Goal: Task Accomplishment & Management: Complete application form

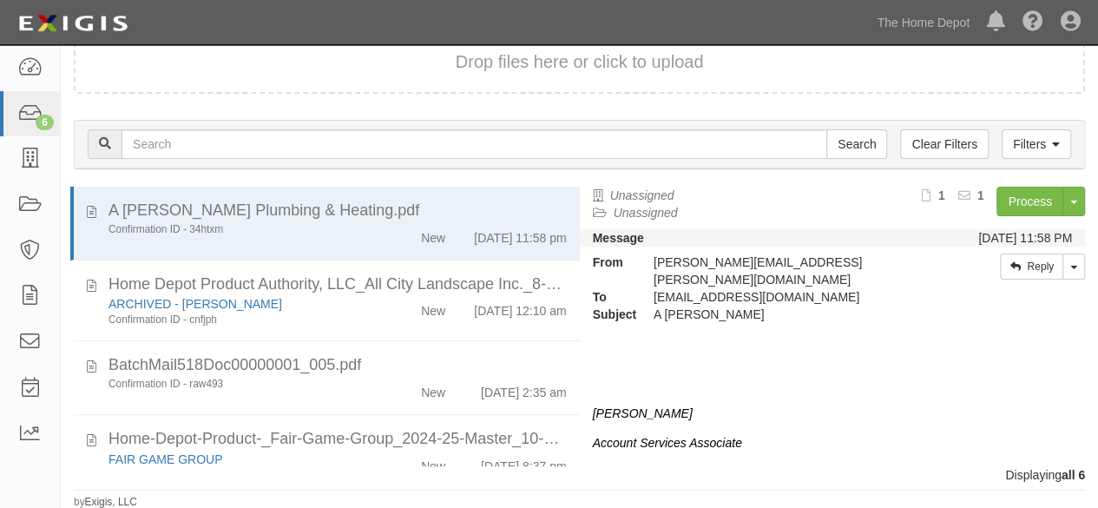
scroll to position [243, 0]
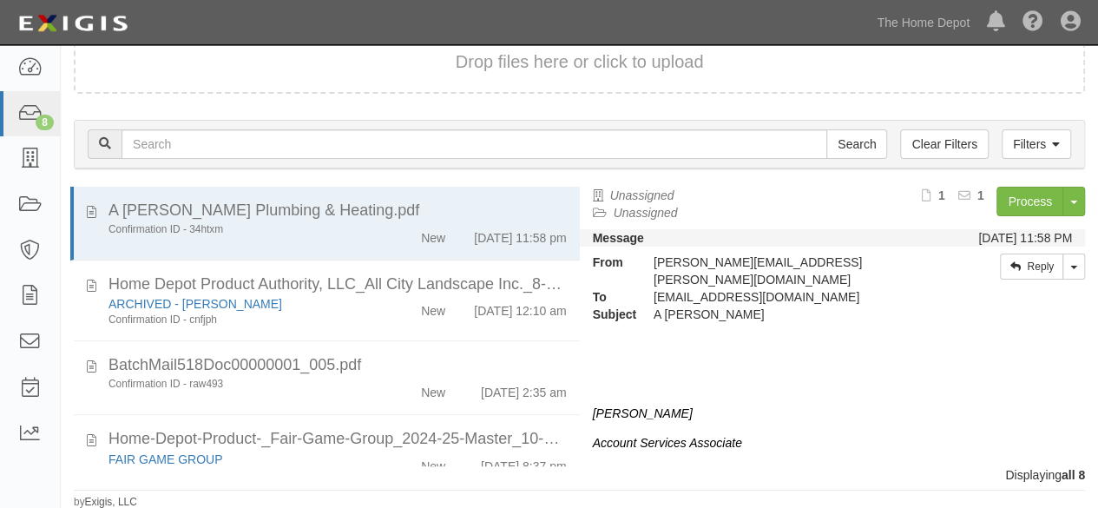
scroll to position [405, 0]
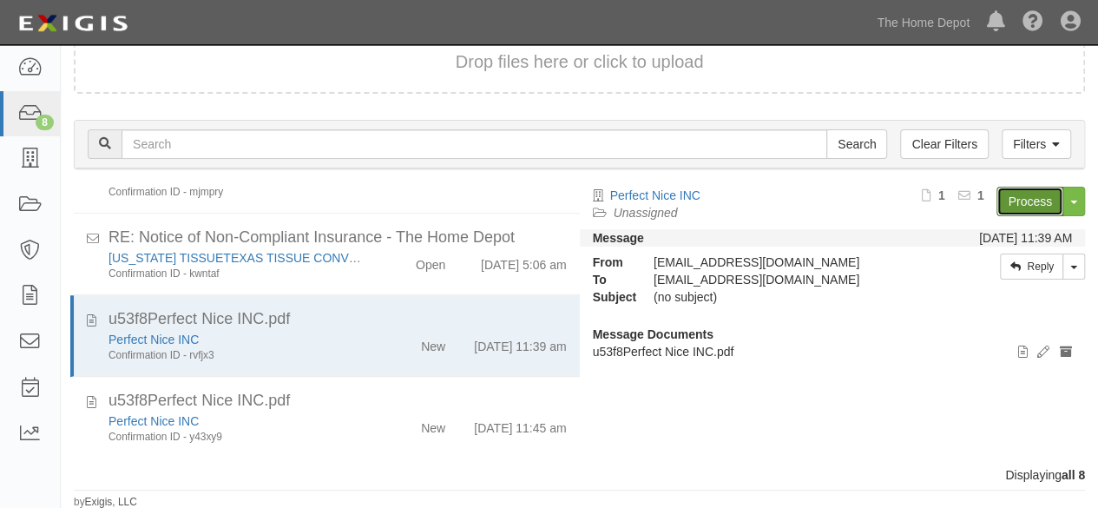
click at [1023, 204] on link "Process" at bounding box center [1030, 202] width 67 height 30
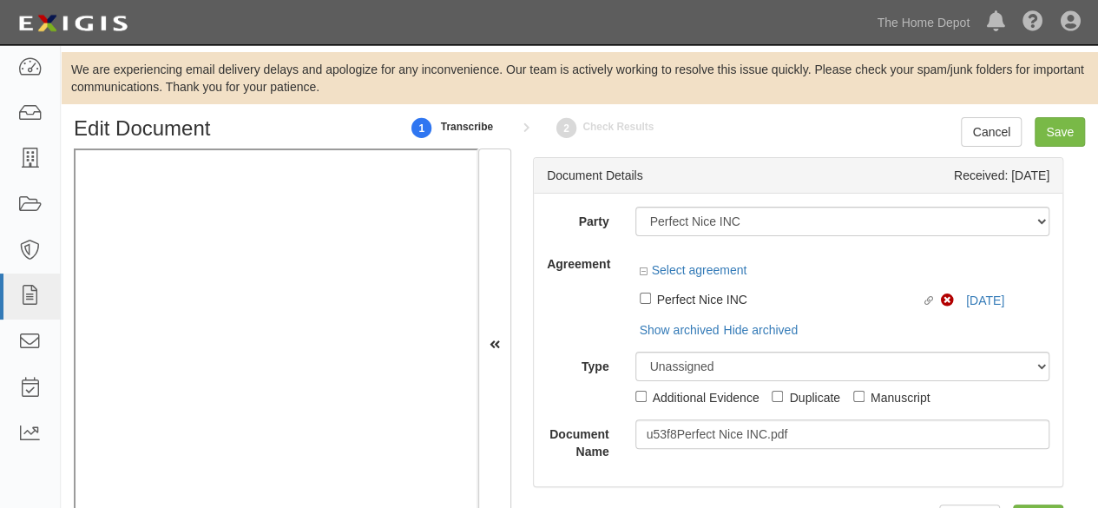
click at [982, 304] on div "Linked agreement Perfect Nice INC Linked agreement Non-Compliant 9/3/25" at bounding box center [843, 298] width 415 height 30
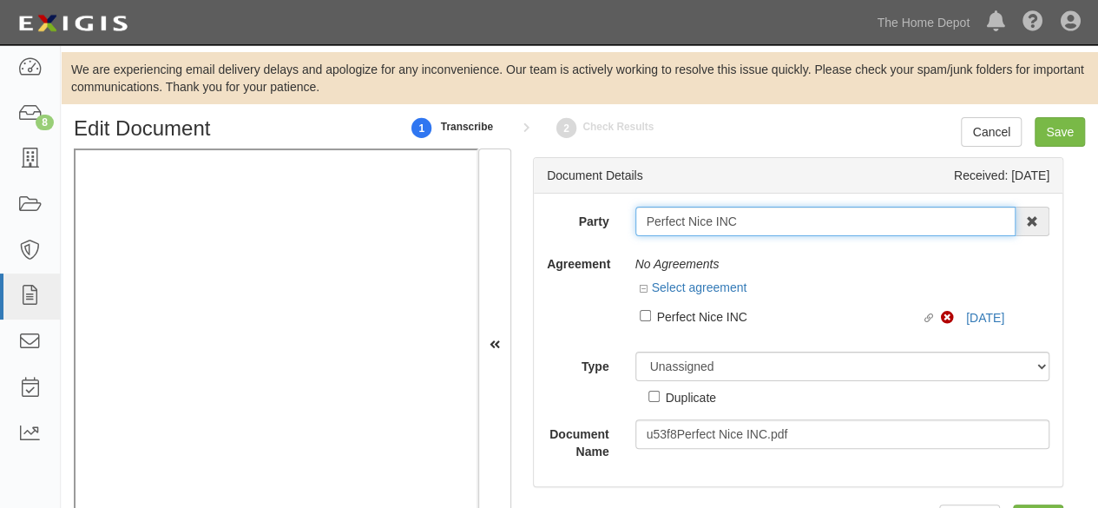
drag, startPoint x: 806, startPoint y: 234, endPoint x: 823, endPoint y: 223, distance: 20.3
click at [808, 234] on input "Perfect Nice INC" at bounding box center [826, 222] width 381 height 30
type input "Perfect Nice IN"
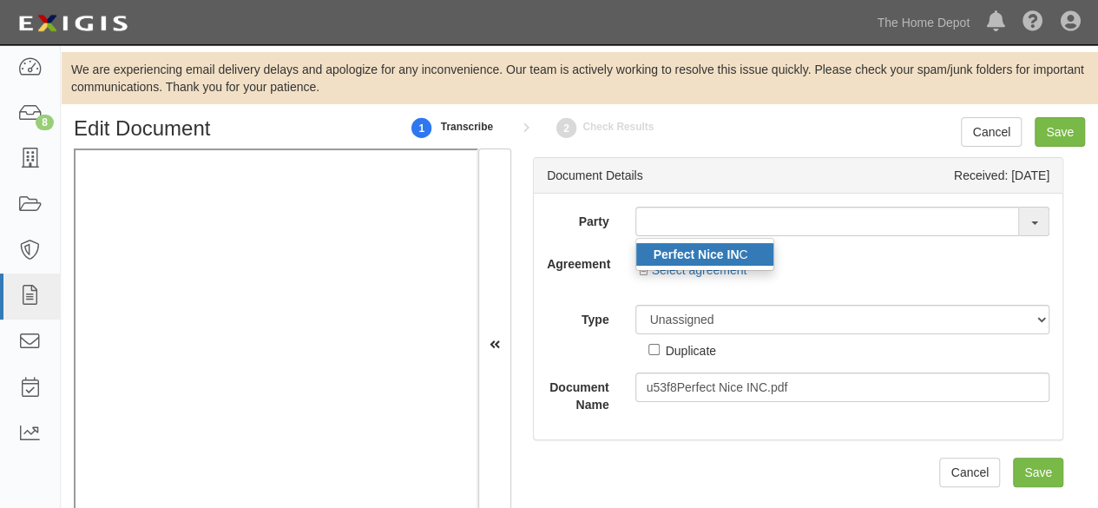
click at [760, 256] on link "Perfect Nice IN C" at bounding box center [704, 254] width 137 height 23
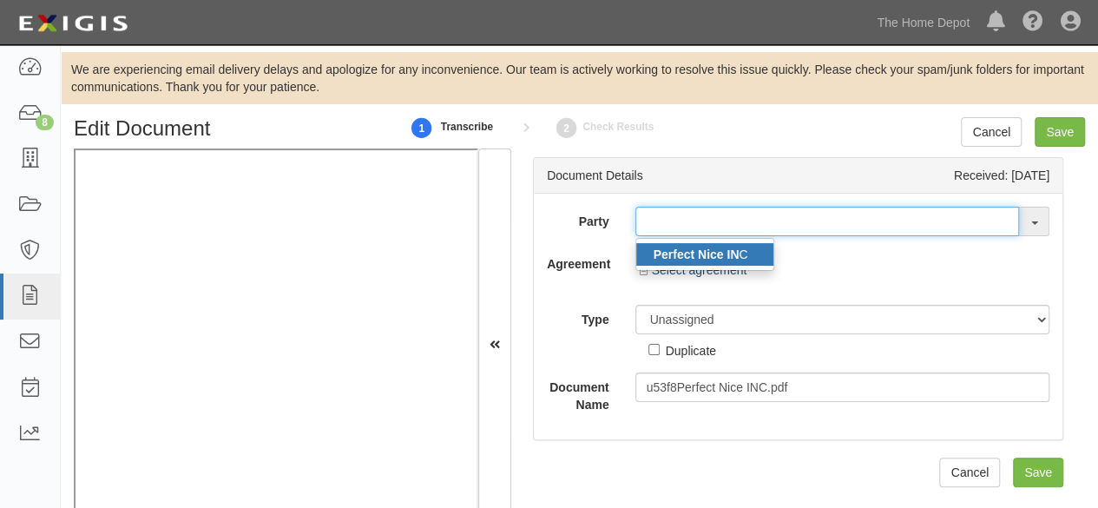
type input "Perfect Nice INC"
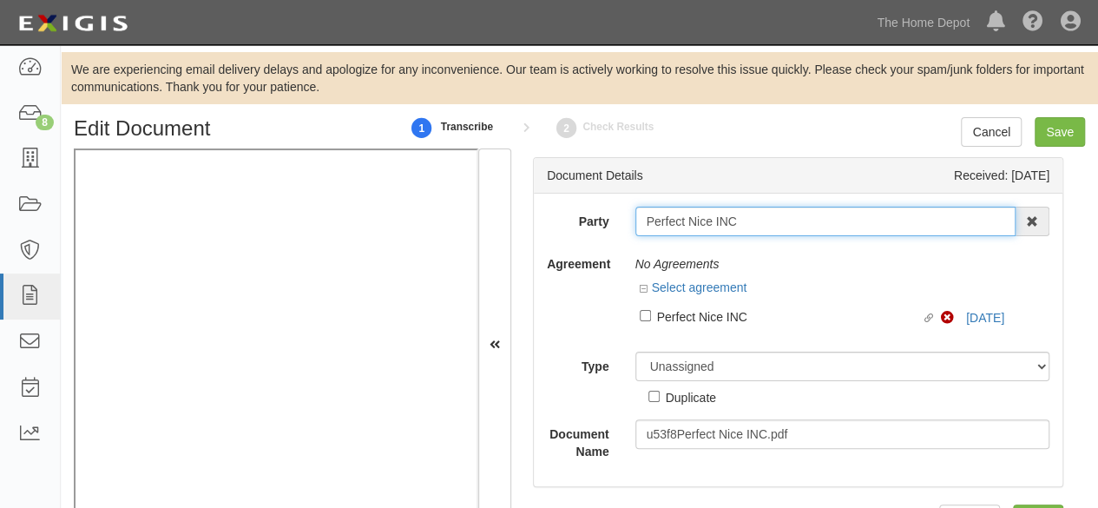
click at [677, 214] on input "Perfect Nice INC" at bounding box center [826, 222] width 381 height 30
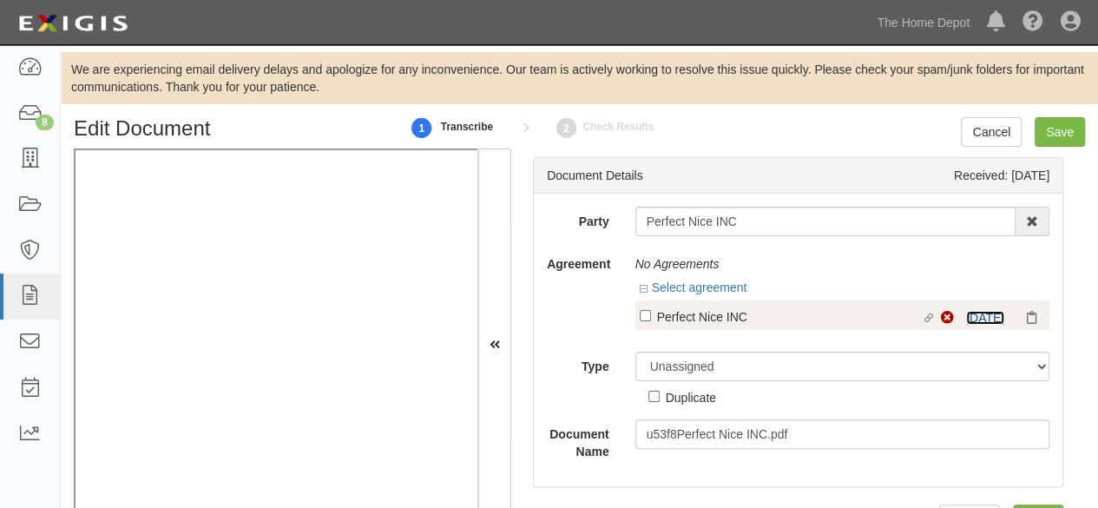
click at [966, 320] on link "9/3/25" at bounding box center [985, 318] width 38 height 14
click at [680, 317] on div "Perfect Nice INC" at bounding box center [789, 316] width 265 height 19
click at [651, 317] on input "Linked agreement Perfect Nice INC Linked agreement" at bounding box center [645, 315] width 11 height 11
checkbox input "true"
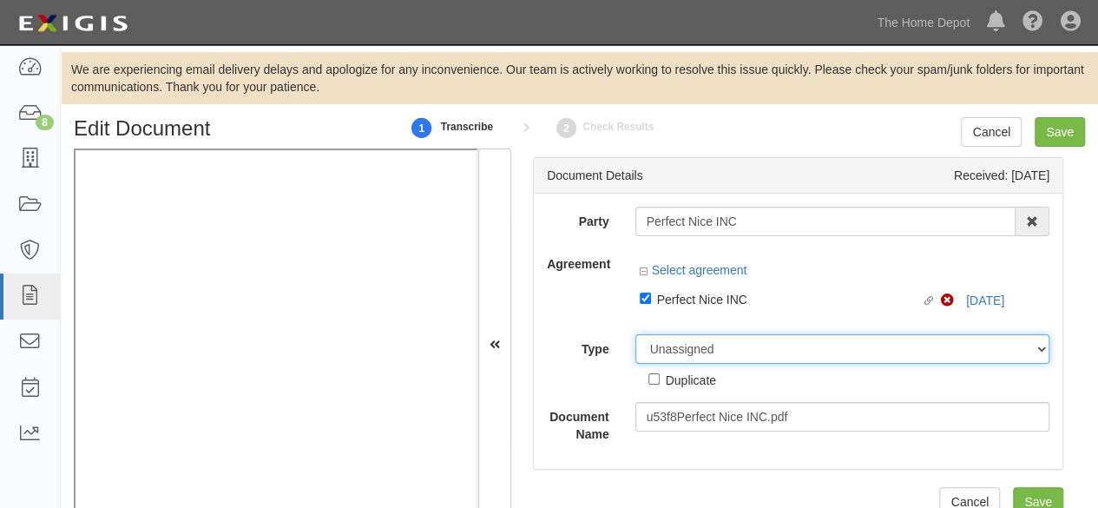
drag, startPoint x: 663, startPoint y: 348, endPoint x: 662, endPoint y: 336, distance: 12.3
click at [663, 346] on select "Unassigned Binder Cancellation Notice Certificate Contract Endorsement Insuranc…" at bounding box center [843, 349] width 415 height 30
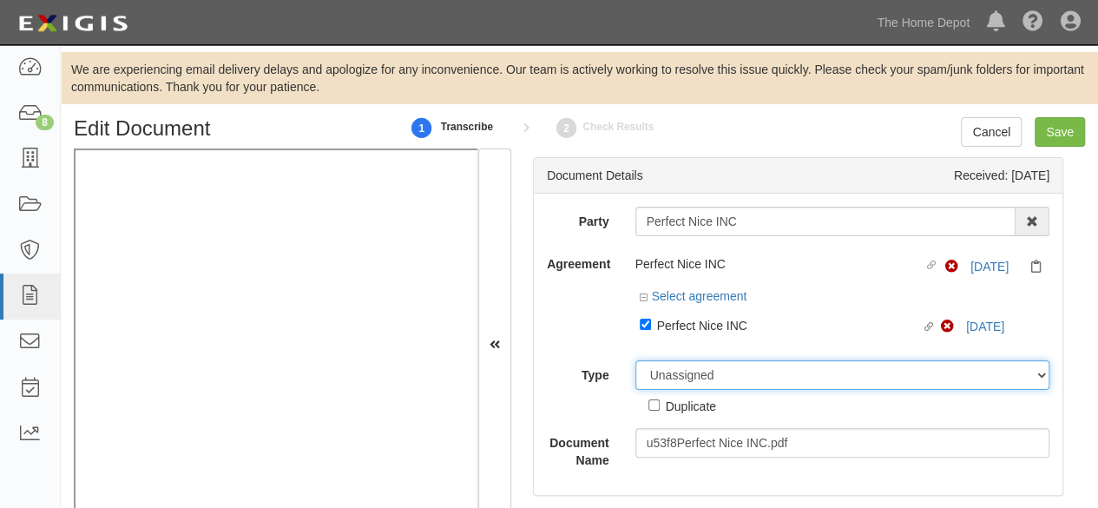
select select "CertificateDetail"
click at [636, 360] on select "Unassigned Binder Cancellation Notice Certificate Contract Endorsement Insuranc…" at bounding box center [843, 375] width 415 height 30
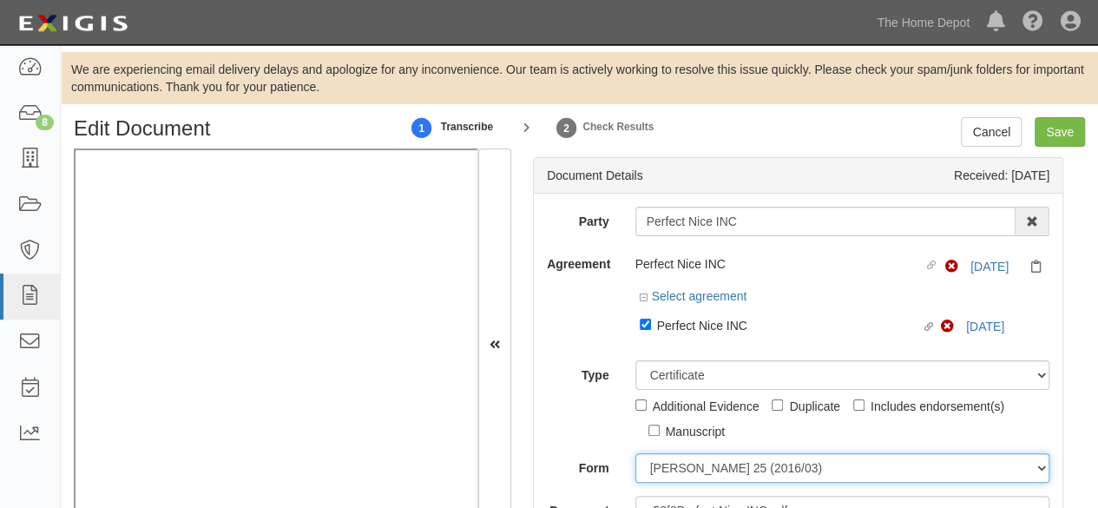
drag, startPoint x: 675, startPoint y: 475, endPoint x: 682, endPoint y: 457, distance: 19.5
click at [676, 473] on select "ACORD 25 (2016/03) ACORD 101 ACORD 855 NY (2014/05) General" at bounding box center [843, 468] width 415 height 30
select select "GeneralFormDetail"
click at [636, 453] on select "ACORD 25 (2016/03) ACORD 101 ACORD 855 NY (2014/05) General" at bounding box center [843, 468] width 415 height 30
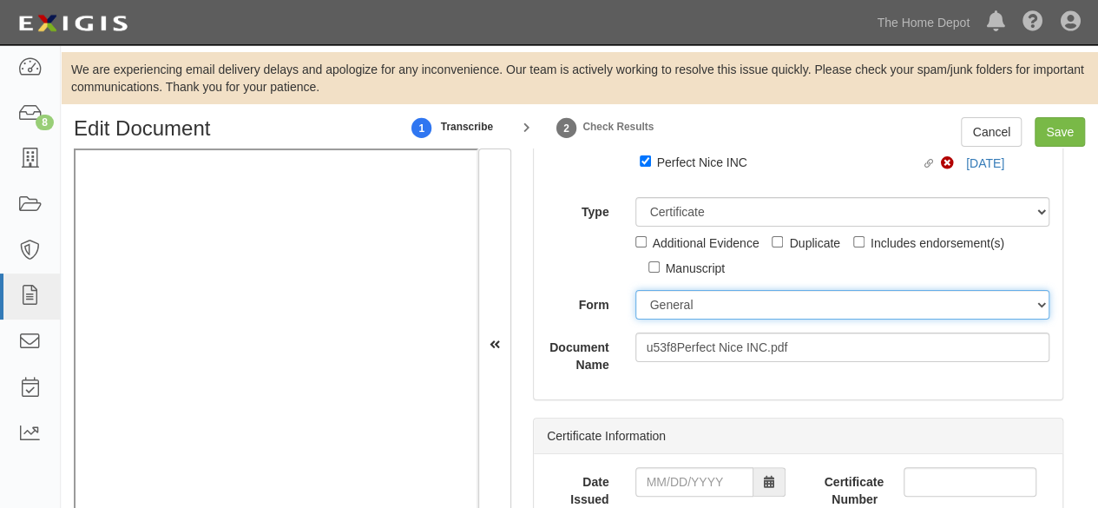
scroll to position [174, 0]
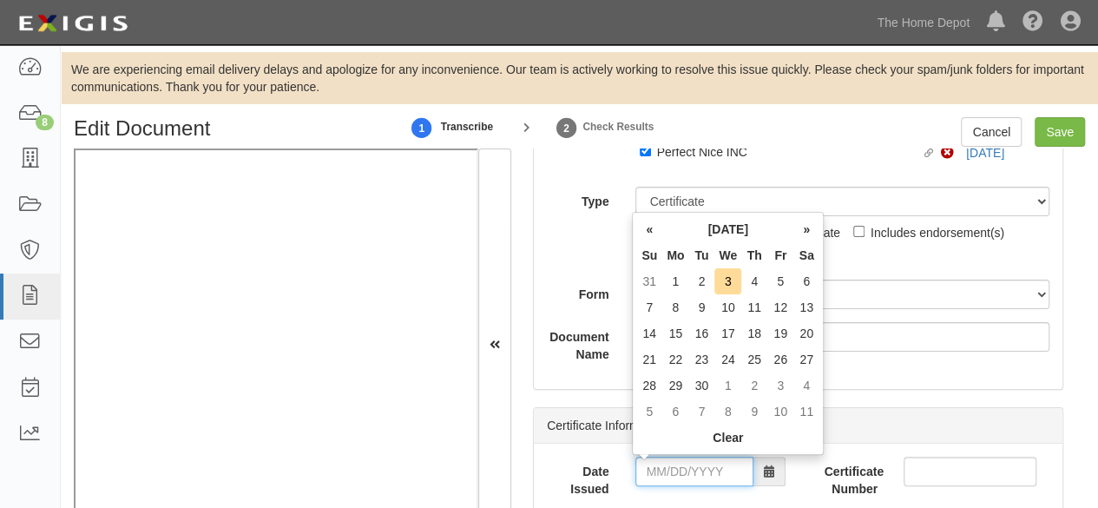
click at [694, 458] on input "Date Issued" at bounding box center [695, 472] width 118 height 30
drag, startPoint x: 654, startPoint y: 284, endPoint x: 666, endPoint y: 312, distance: 30.3
click at [654, 284] on td "31" at bounding box center [649, 281] width 26 height 26
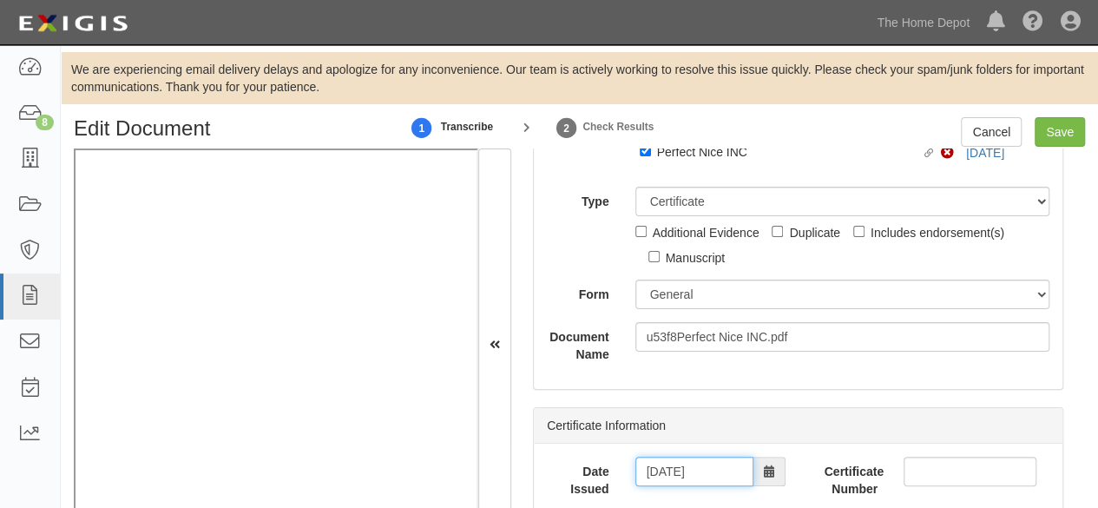
click at [697, 466] on input "08/31/2025" at bounding box center [695, 472] width 118 height 30
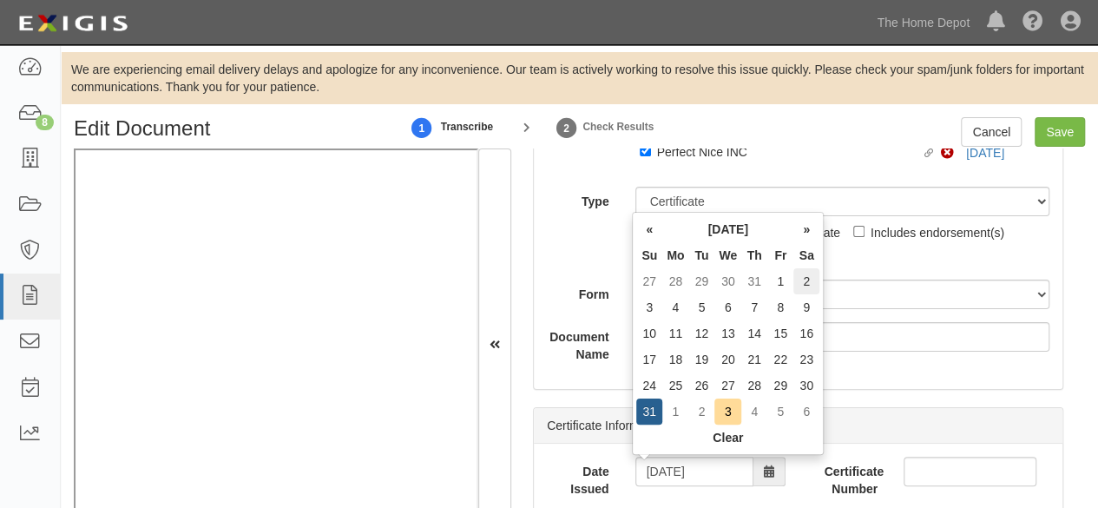
click at [813, 287] on td "2" at bounding box center [807, 281] width 26 height 26
click at [669, 462] on input "08/02/2025" at bounding box center [695, 472] width 118 height 30
click at [695, 414] on td "2" at bounding box center [702, 412] width 26 height 26
type input "09/02/2025"
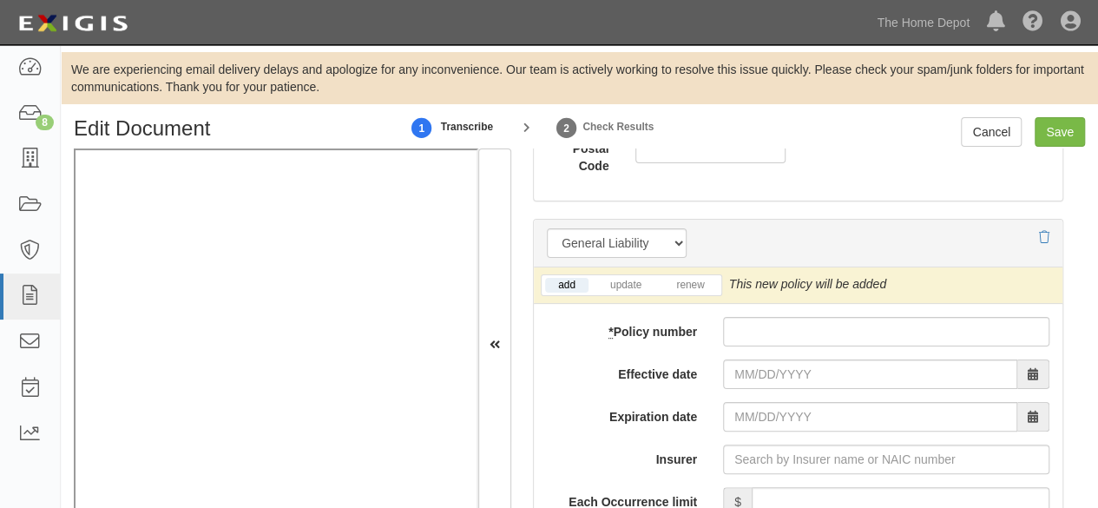
scroll to position [1389, 0]
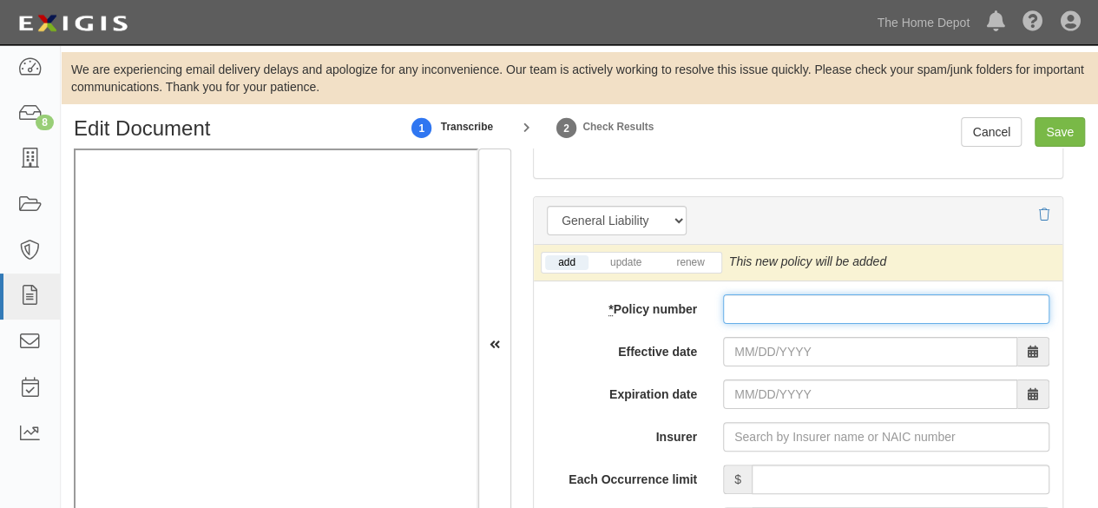
click at [768, 301] on input "* Policy number" at bounding box center [886, 309] width 326 height 30
paste input "10520006800069019492"
type input "10520006800069019492"
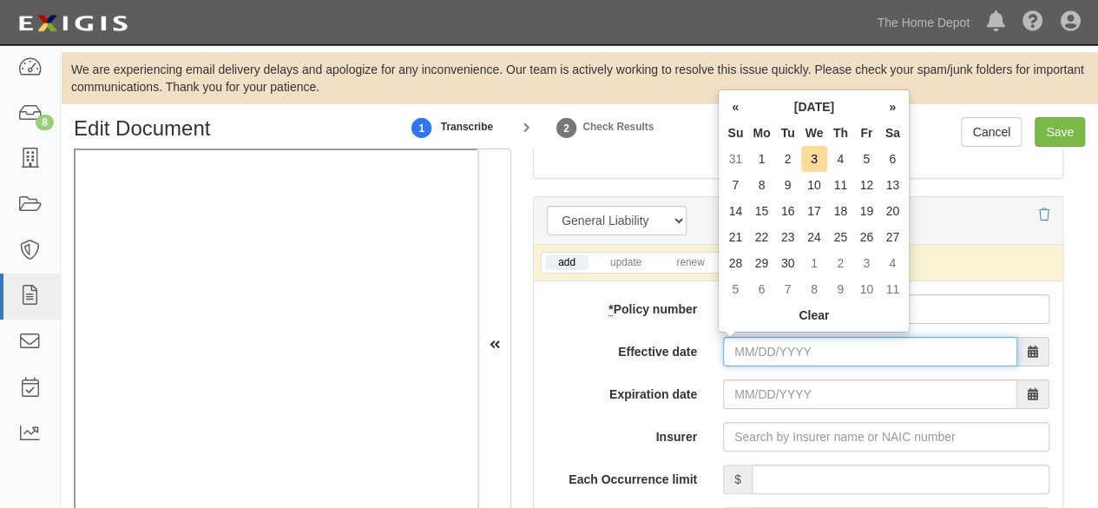
click at [753, 339] on input "Effective date" at bounding box center [870, 352] width 294 height 30
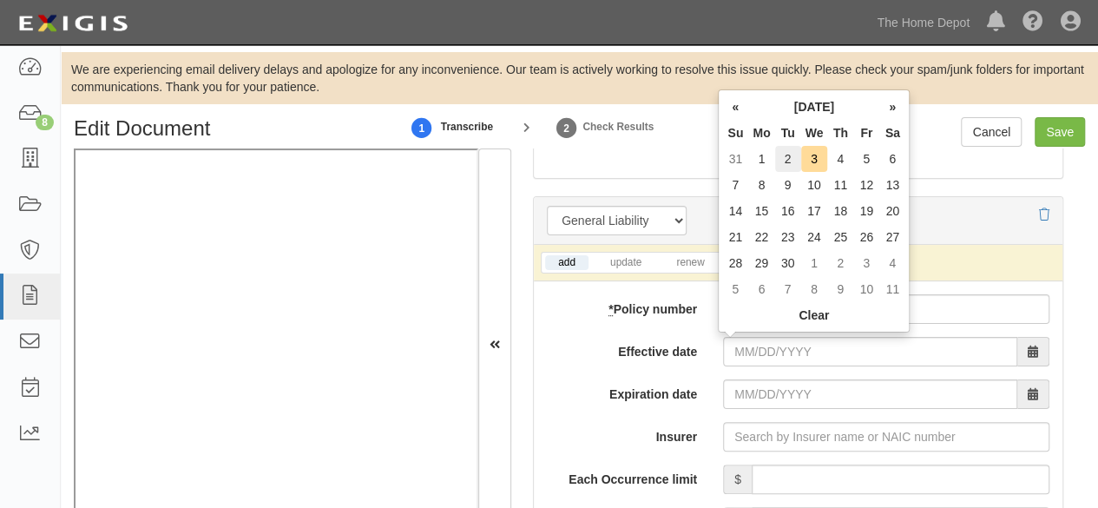
click at [800, 168] on td "2" at bounding box center [788, 159] width 26 height 26
type input "09/02/2025"
type input "09/02/2026"
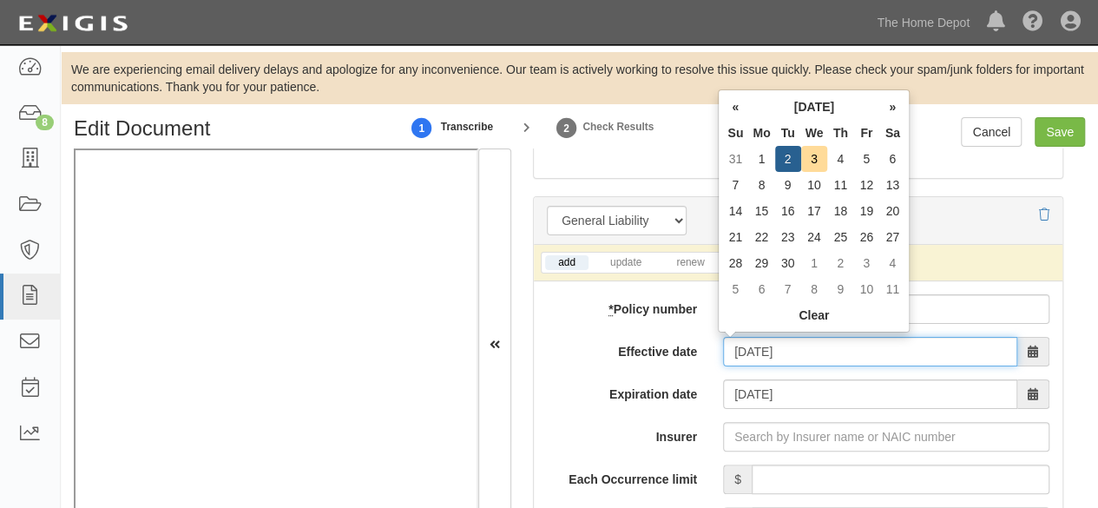
click at [734, 341] on input "09/02/2025" at bounding box center [870, 352] width 294 height 30
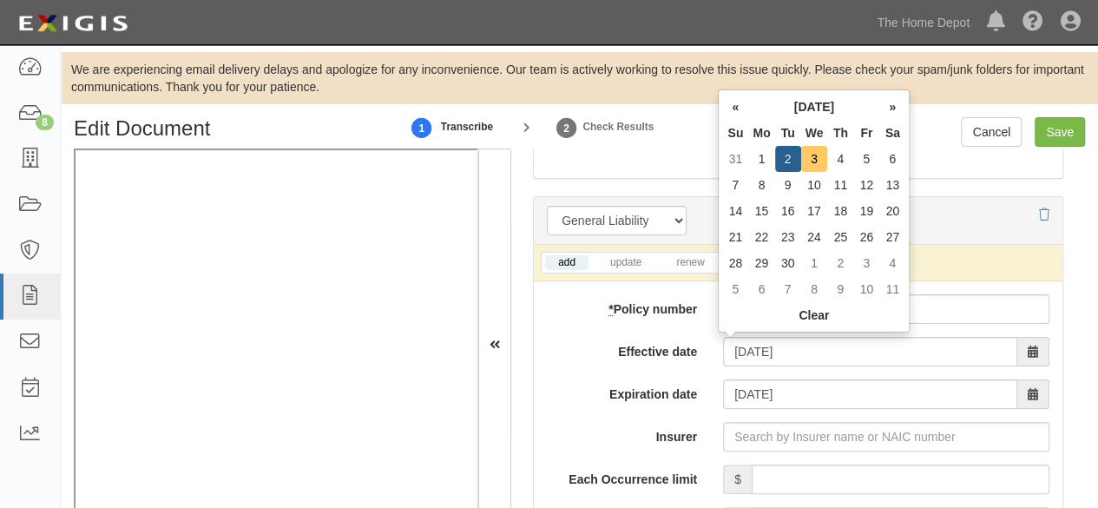
click at [811, 153] on td "3" at bounding box center [814, 159] width 27 height 26
type input "[DATE]"
type input "09/03/2026"
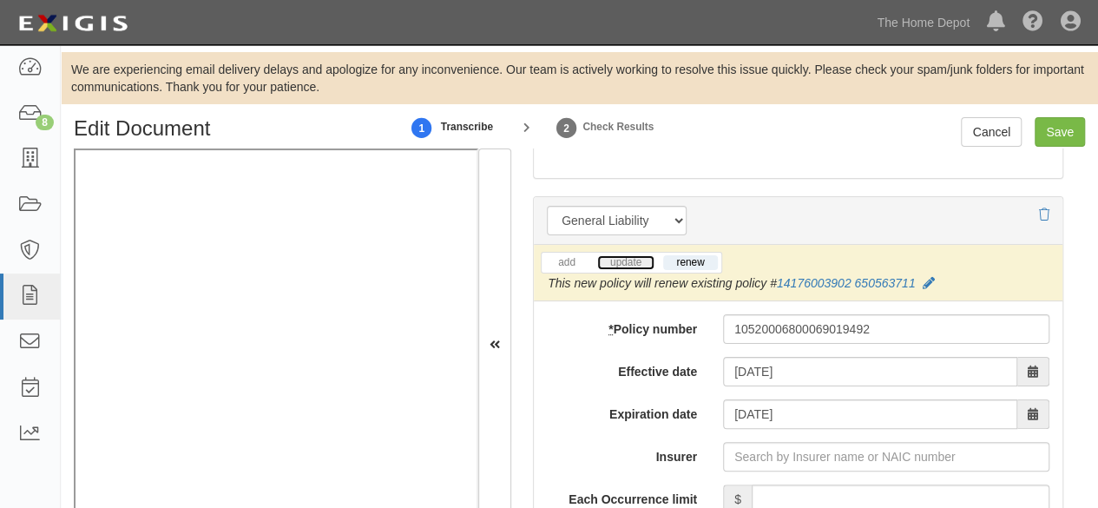
click at [639, 255] on link "update" at bounding box center [625, 262] width 57 height 15
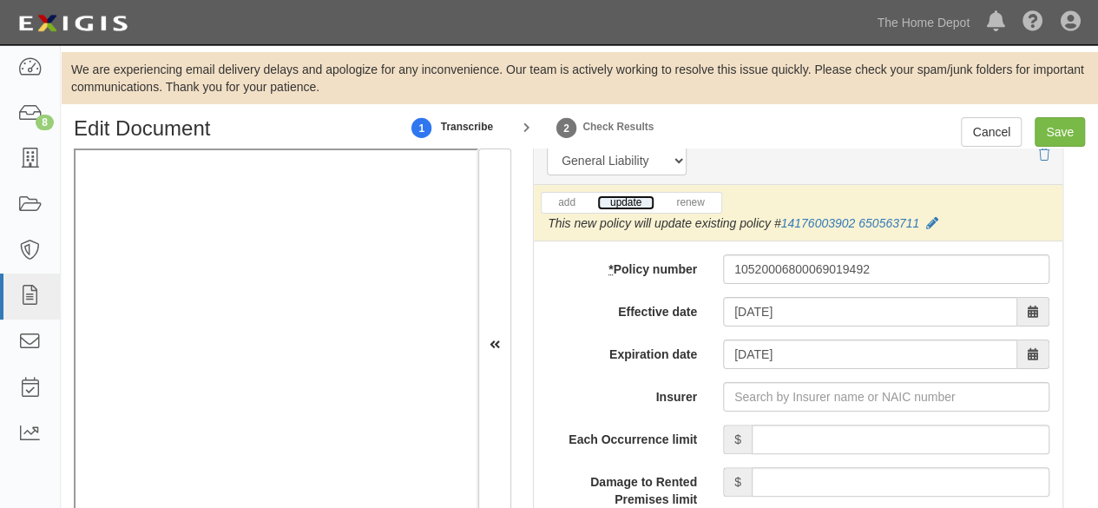
scroll to position [1476, 0]
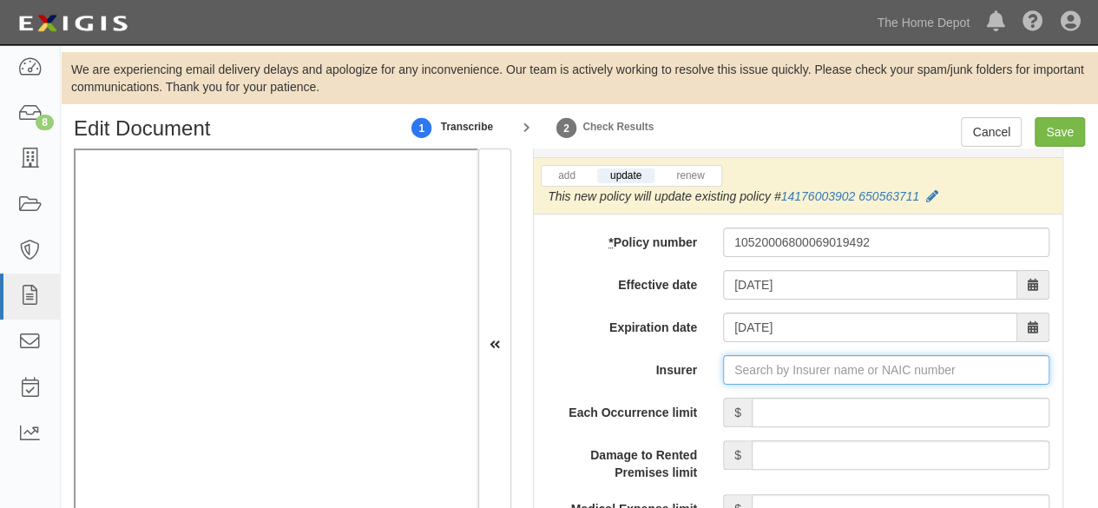
drag, startPoint x: 747, startPoint y: 353, endPoint x: 728, endPoint y: 348, distance: 19.8
click at [747, 355] on input "Insurer" at bounding box center [886, 370] width 326 height 30
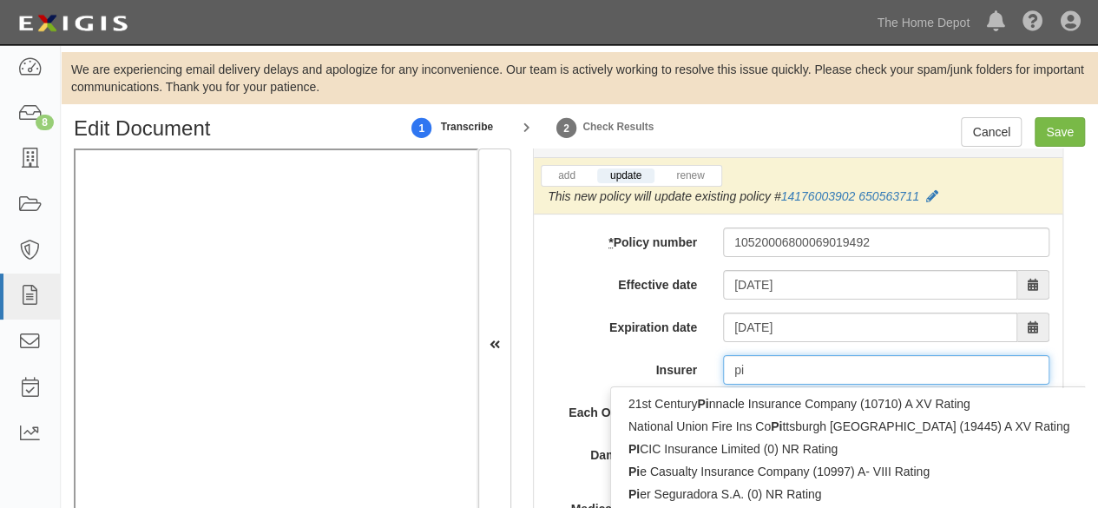
type input "pin"
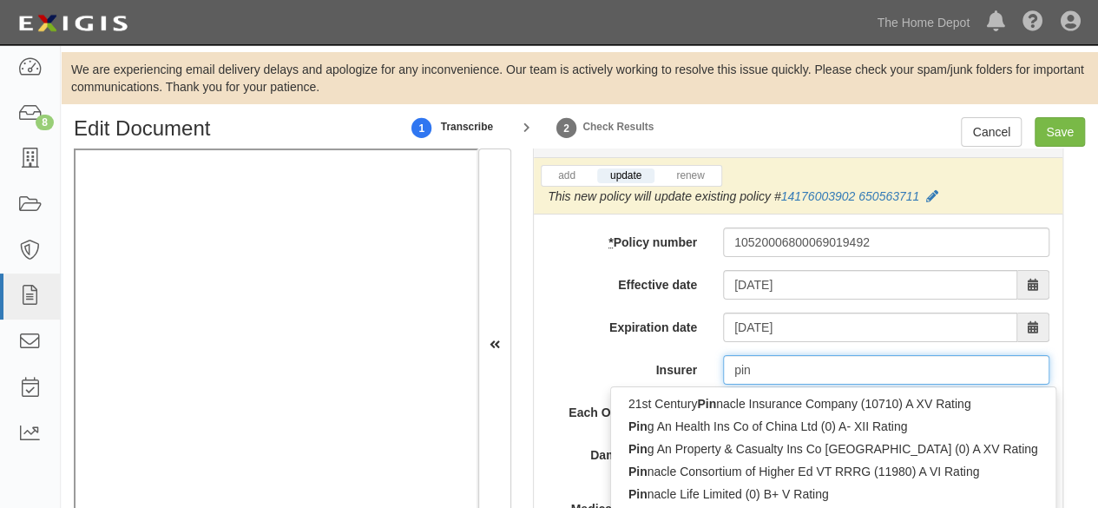
type input "ping An Health Ins Co of China Ltd (0) A- XII Rating"
type input "ping"
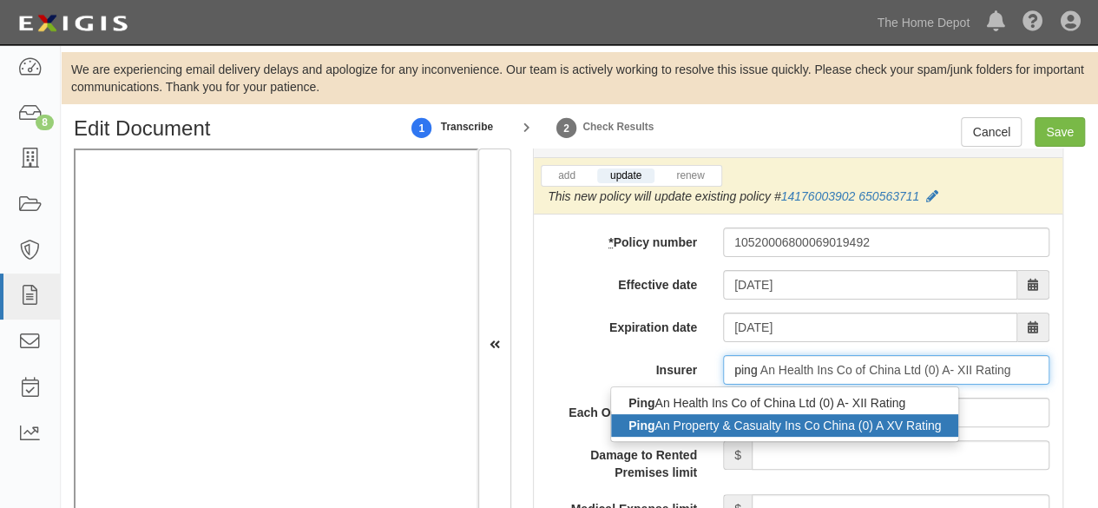
click at [677, 429] on div "Ping An Property & Casualty Ins Co China (0) A XV Rating" at bounding box center [784, 425] width 347 height 23
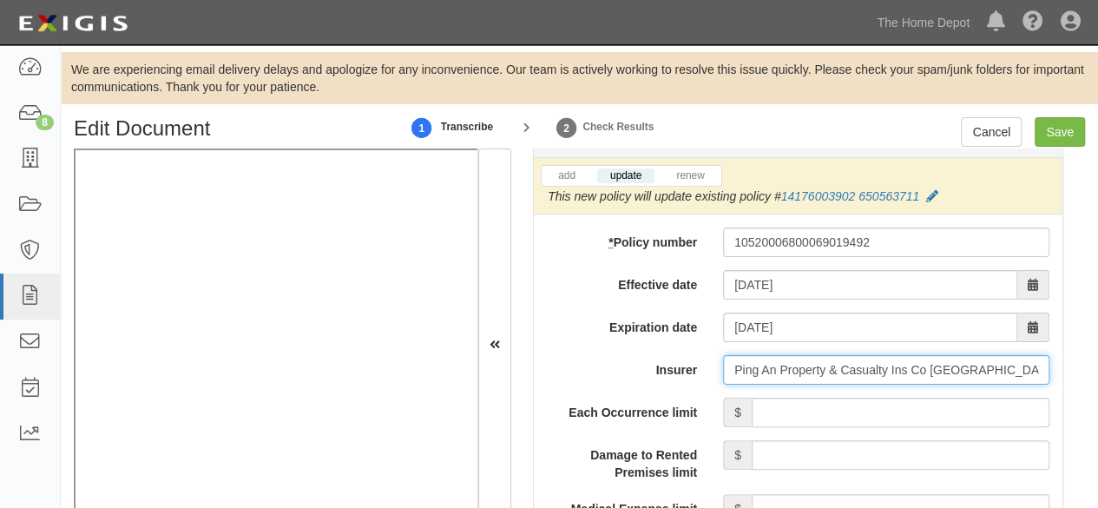
type input "Ping An Property & Casualty Ins Co China (0) A XV Rating"
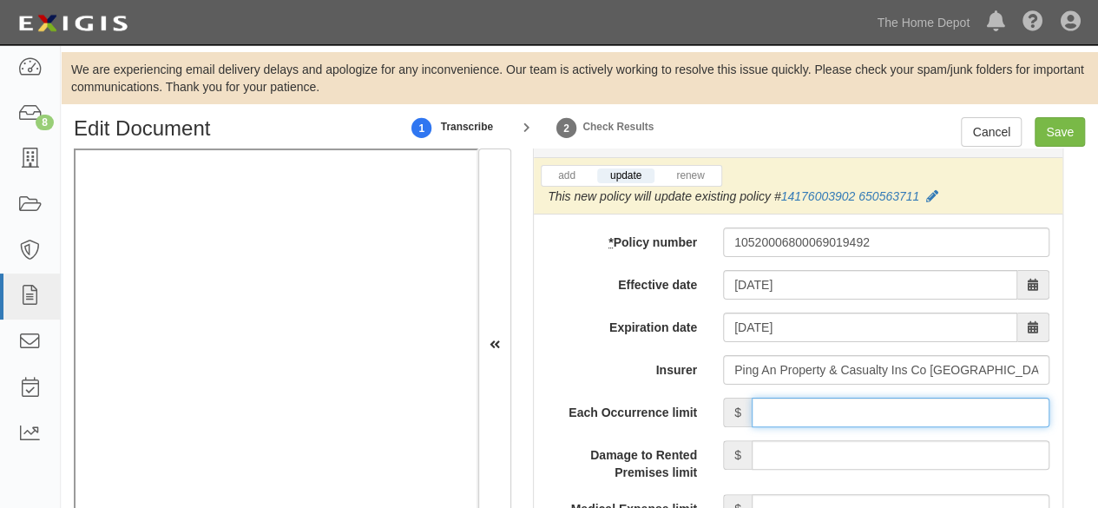
click at [821, 412] on input "Each Occurrence limit" at bounding box center [901, 413] width 298 height 30
type input "4,000,000"
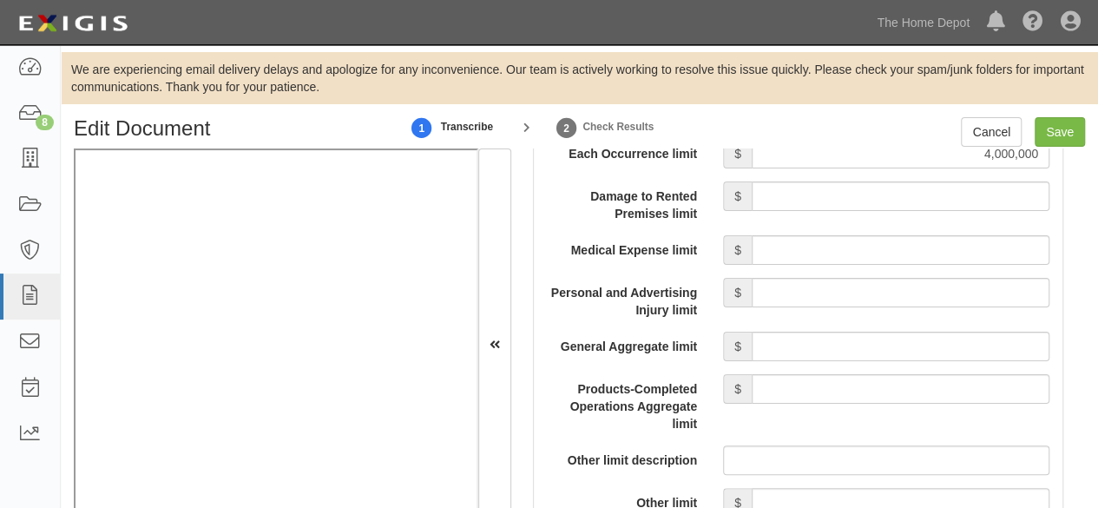
scroll to position [1737, 0]
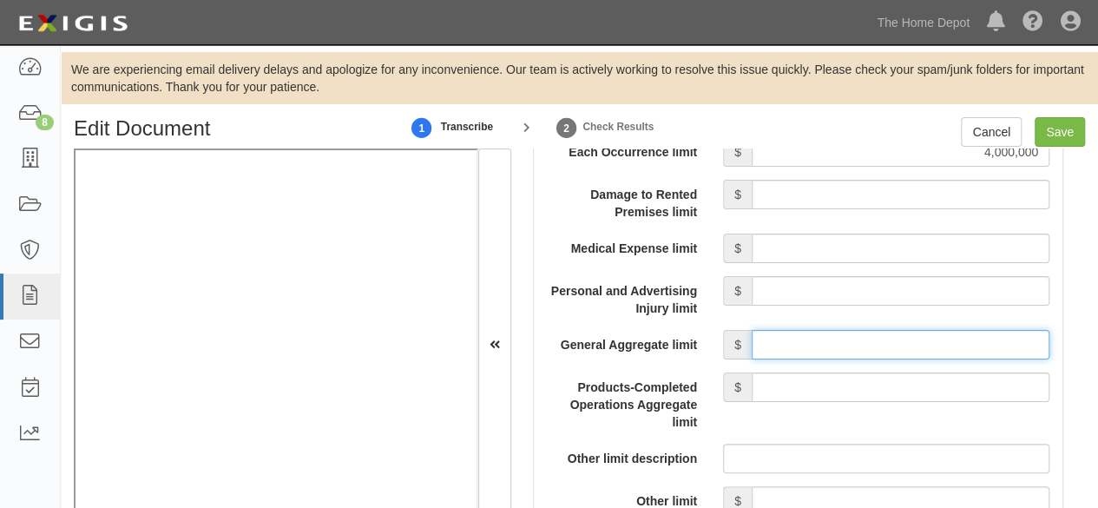
click at [856, 339] on input "General Aggregate limit" at bounding box center [901, 345] width 298 height 30
type input "4,000,000"
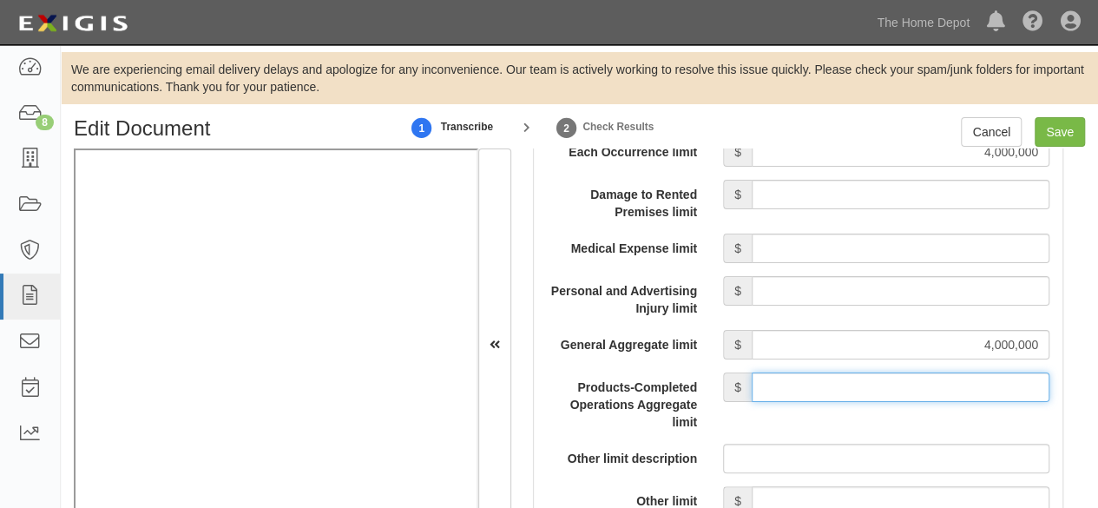
drag, startPoint x: 893, startPoint y: 383, endPoint x: 893, endPoint y: 368, distance: 14.8
click at [893, 379] on input "Products-Completed Operations Aggregate limit" at bounding box center [901, 387] width 298 height 30
type input "4,000,000"
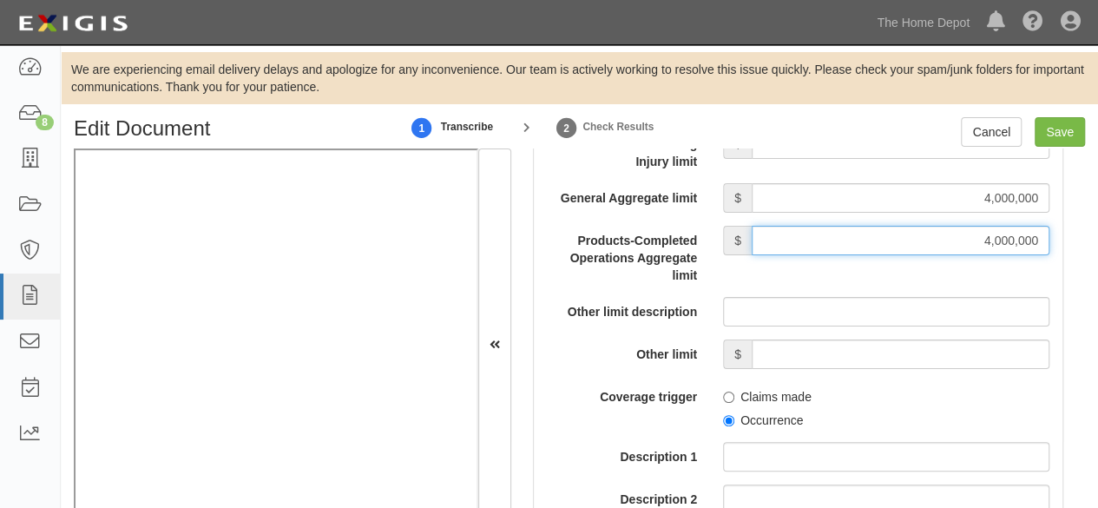
scroll to position [1910, 0]
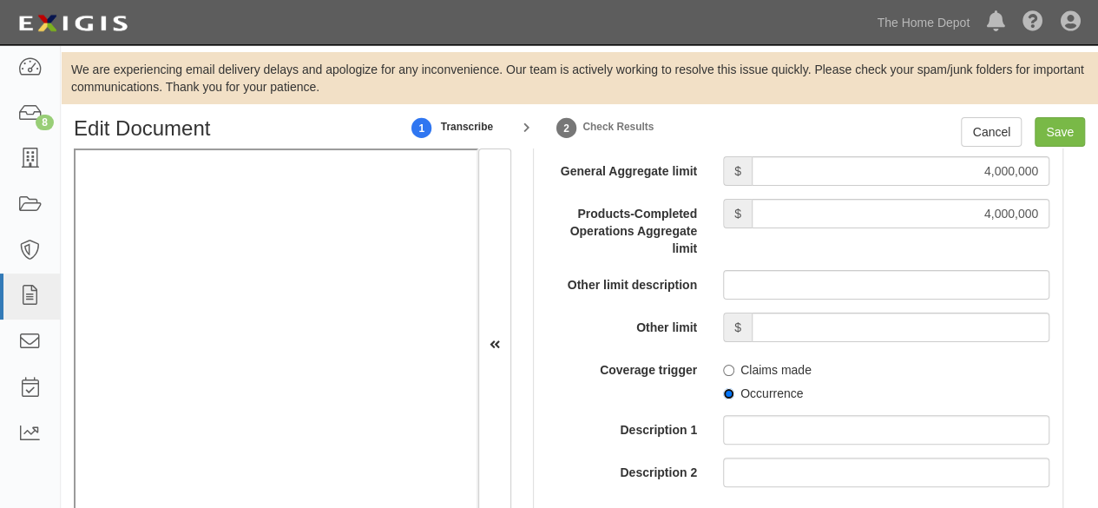
click at [724, 388] on input "Occurrence" at bounding box center [728, 393] width 11 height 11
radio input "true"
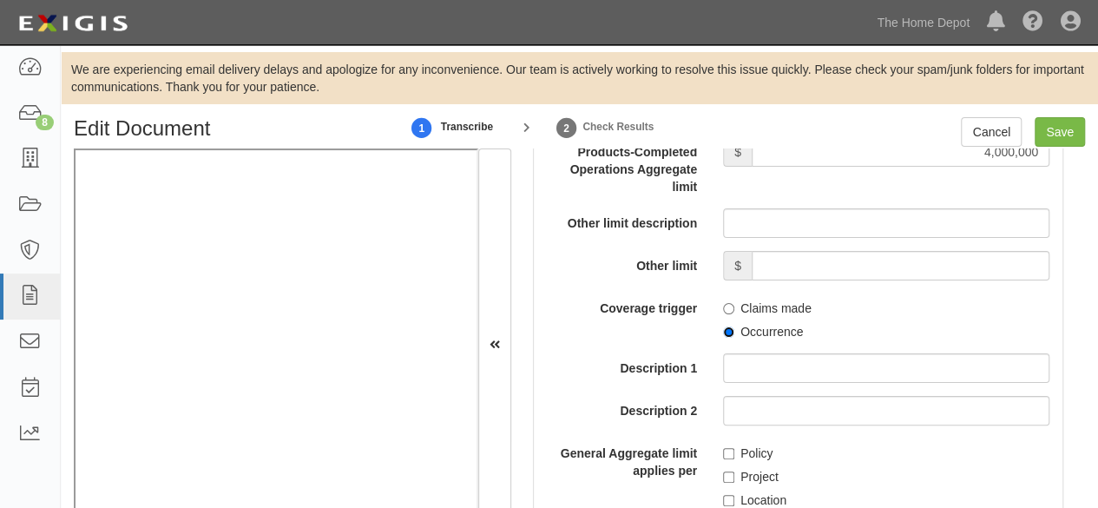
scroll to position [1997, 0]
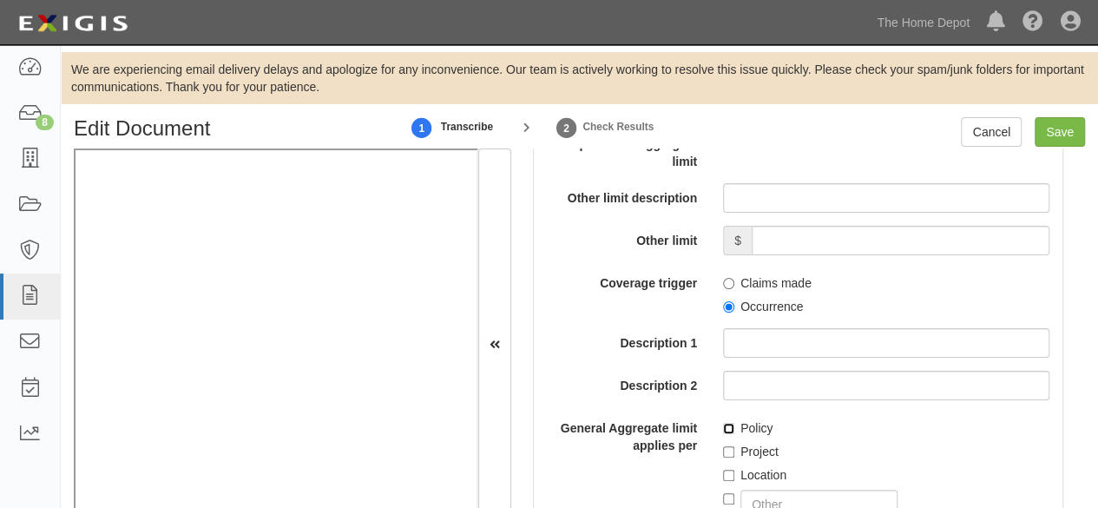
click at [729, 423] on input "Policy" at bounding box center [728, 428] width 11 height 11
checkbox input "true"
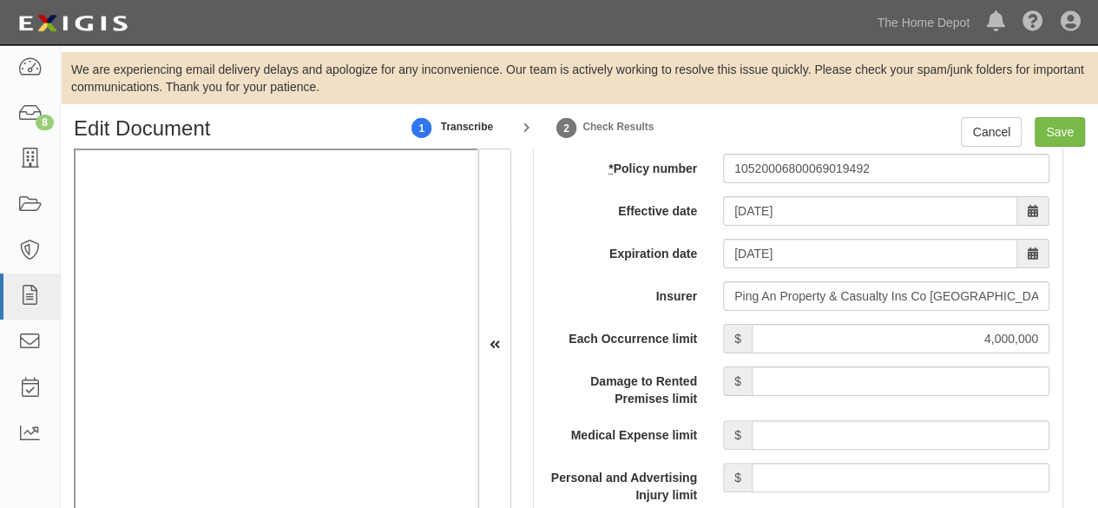
scroll to position [1476, 0]
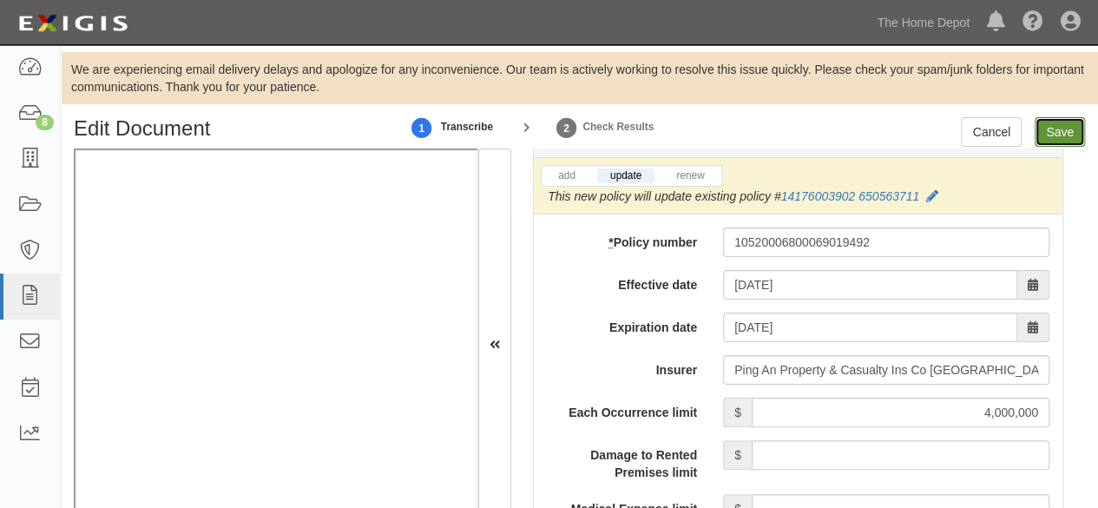
click at [1053, 131] on input "Save" at bounding box center [1060, 132] width 50 height 30
type input "4000000"
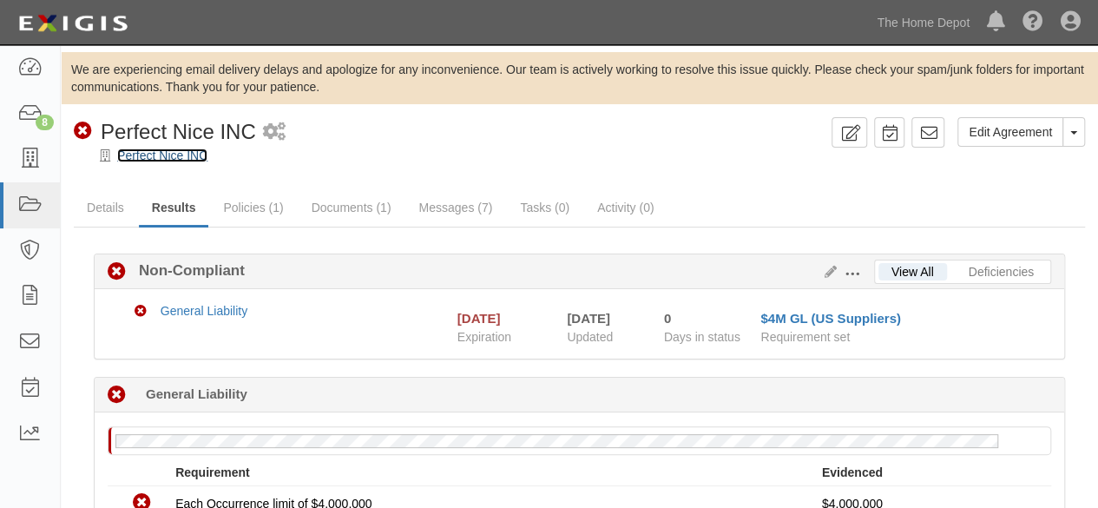
click at [144, 151] on link "Perfect Nice INC" at bounding box center [162, 155] width 90 height 14
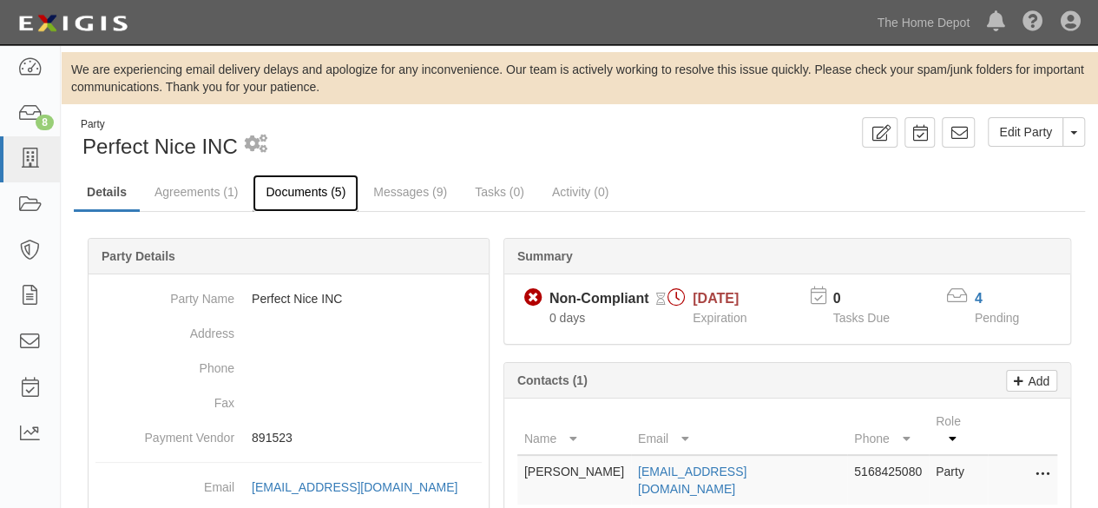
click at [282, 190] on link "Documents (5)" at bounding box center [306, 193] width 106 height 37
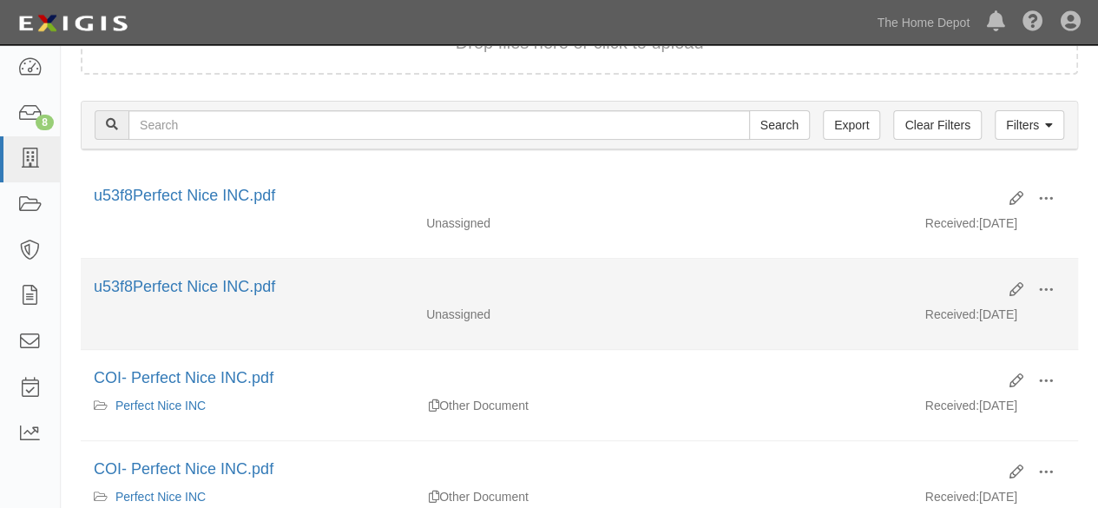
scroll to position [260, 0]
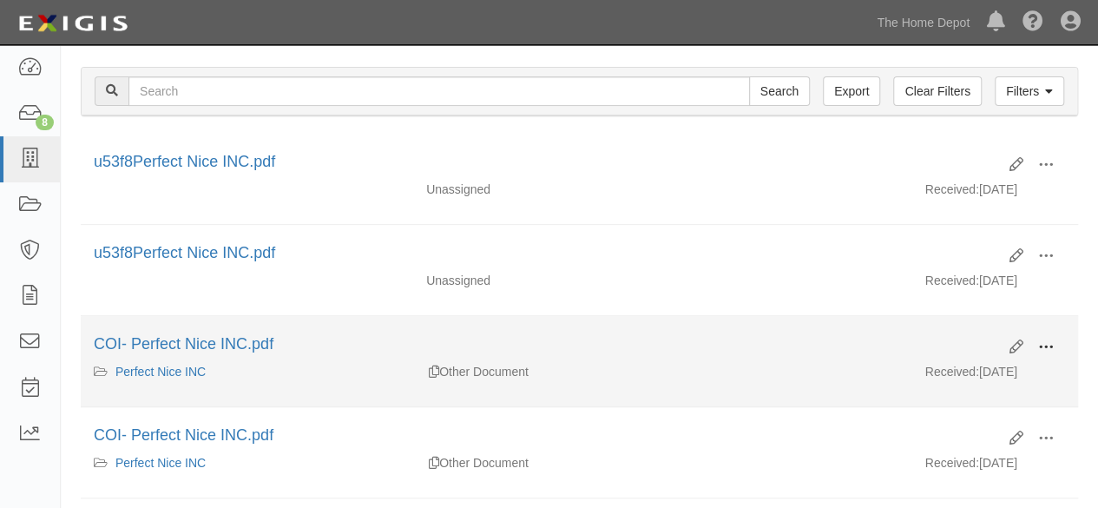
click at [1047, 346] on span at bounding box center [1046, 347] width 16 height 16
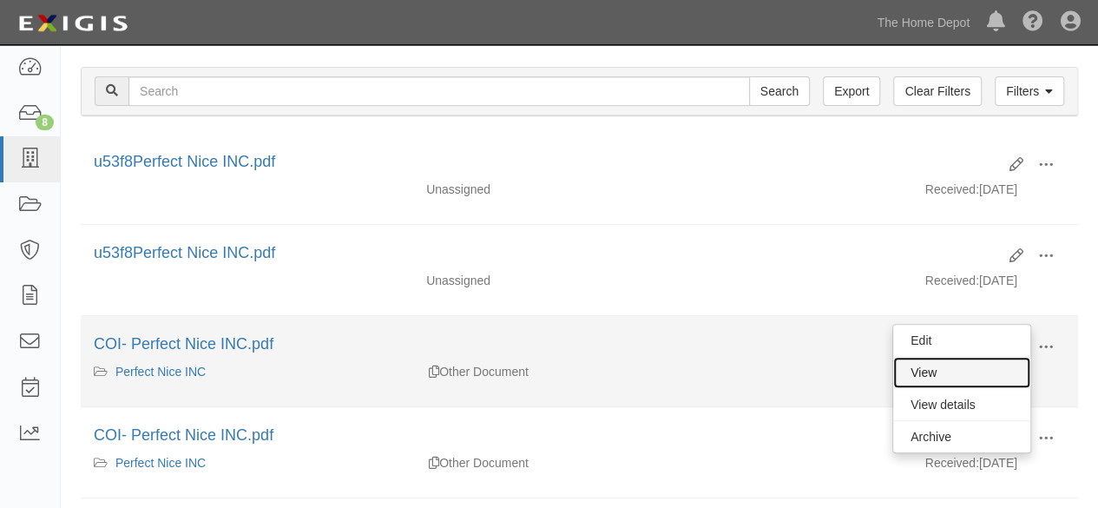
click at [953, 371] on link "View" at bounding box center [961, 372] width 137 height 31
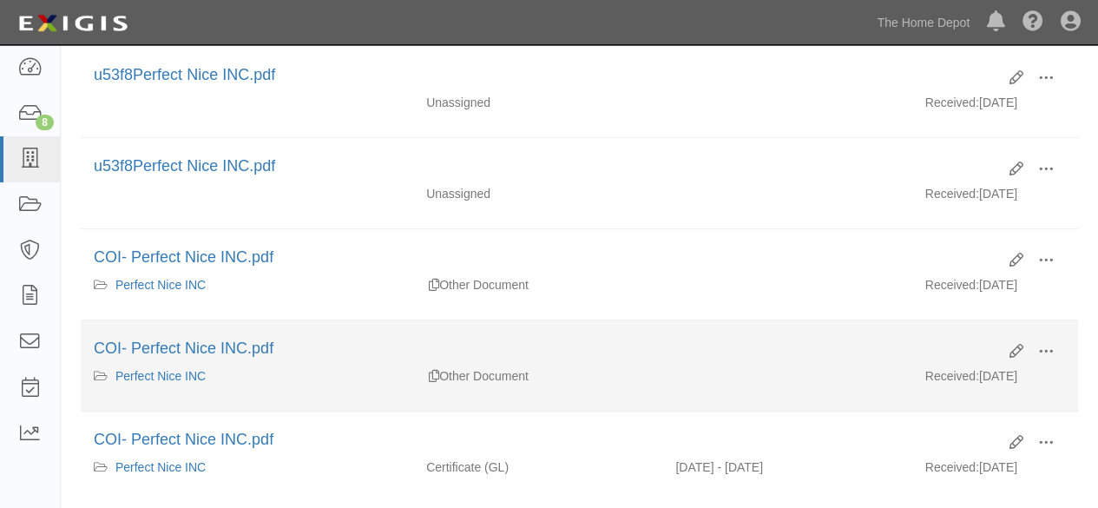
scroll to position [434, 0]
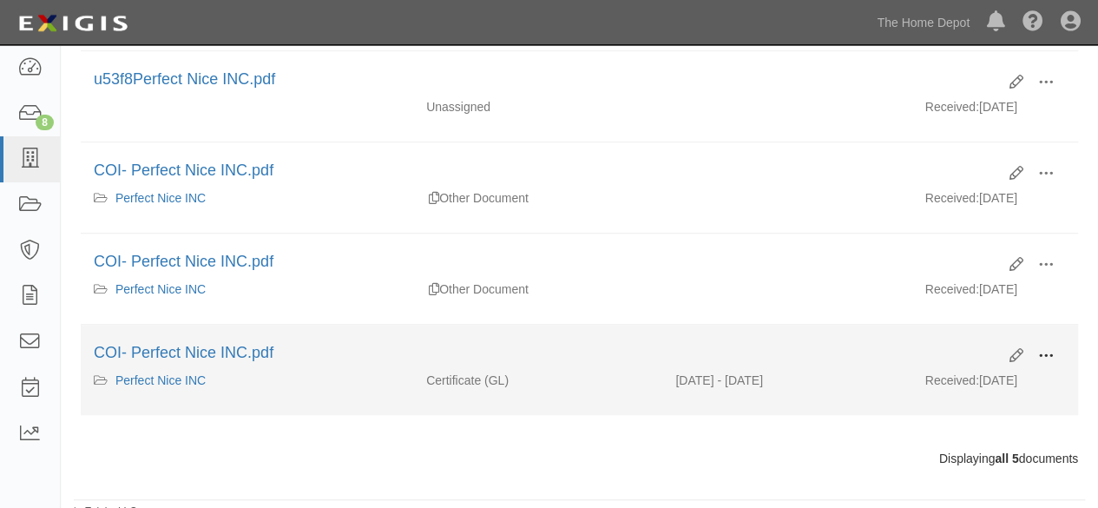
click at [1059, 343] on button at bounding box center [1046, 357] width 38 height 30
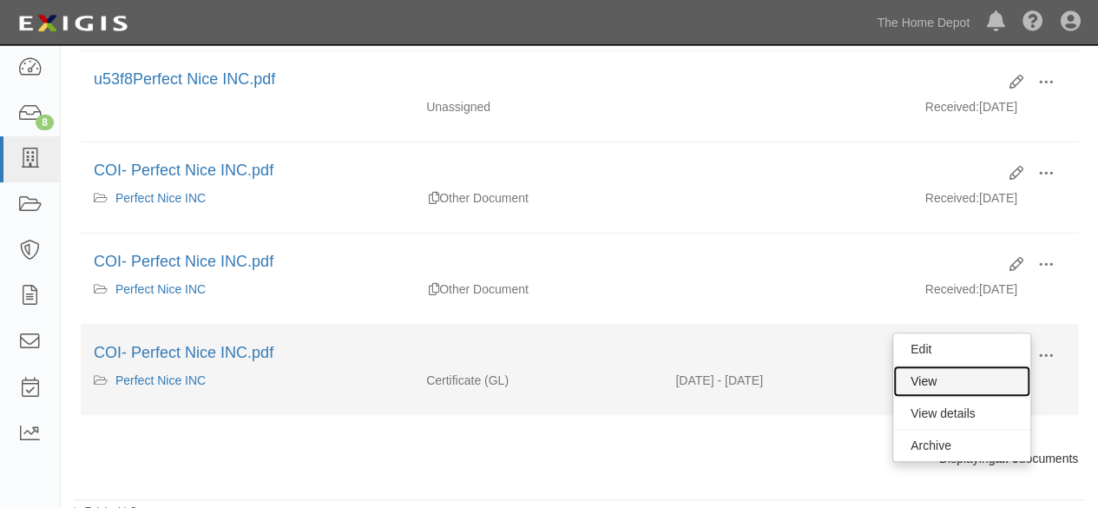
click at [1011, 366] on link "View" at bounding box center [961, 381] width 137 height 31
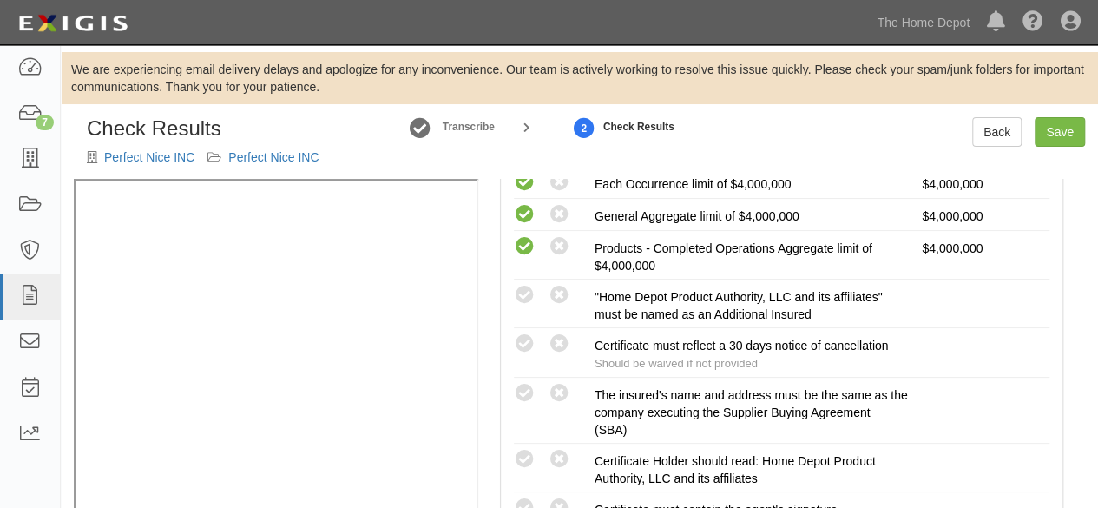
scroll to position [434, 0]
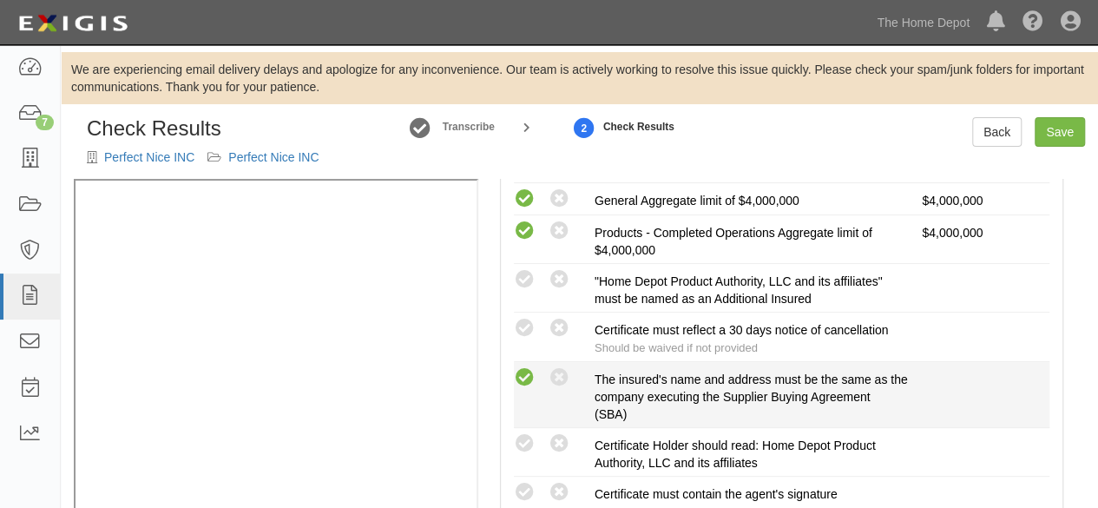
click at [533, 378] on icon at bounding box center [525, 378] width 22 height 22
radio input "true"
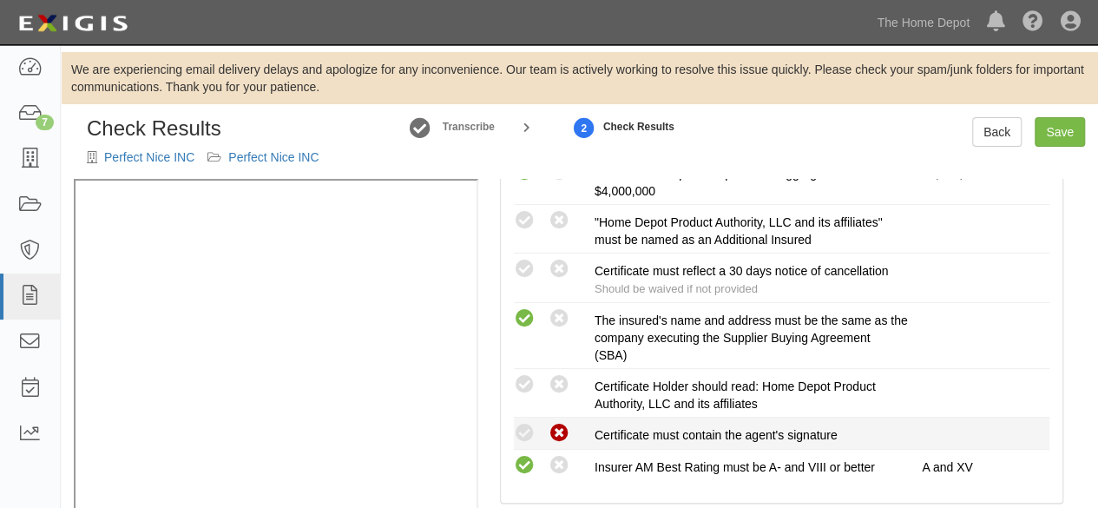
scroll to position [521, 0]
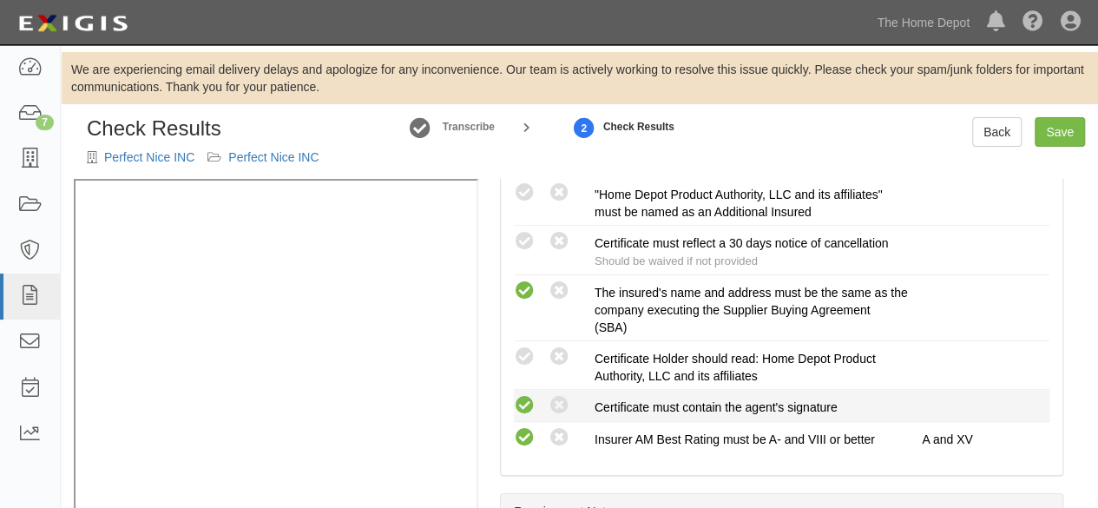
click at [526, 405] on icon at bounding box center [525, 406] width 22 height 22
radio input "true"
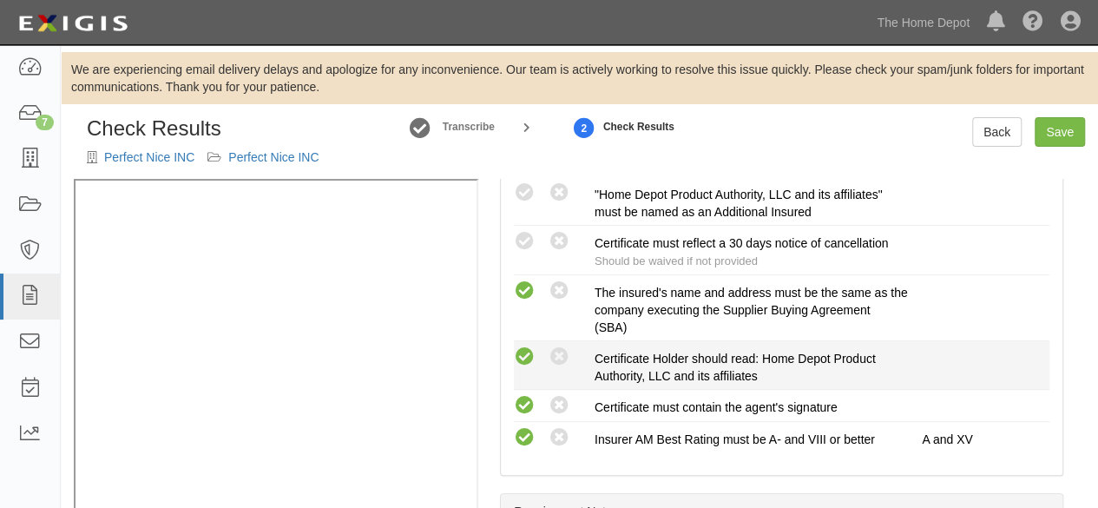
click at [525, 353] on icon at bounding box center [525, 357] width 22 height 22
radio input "true"
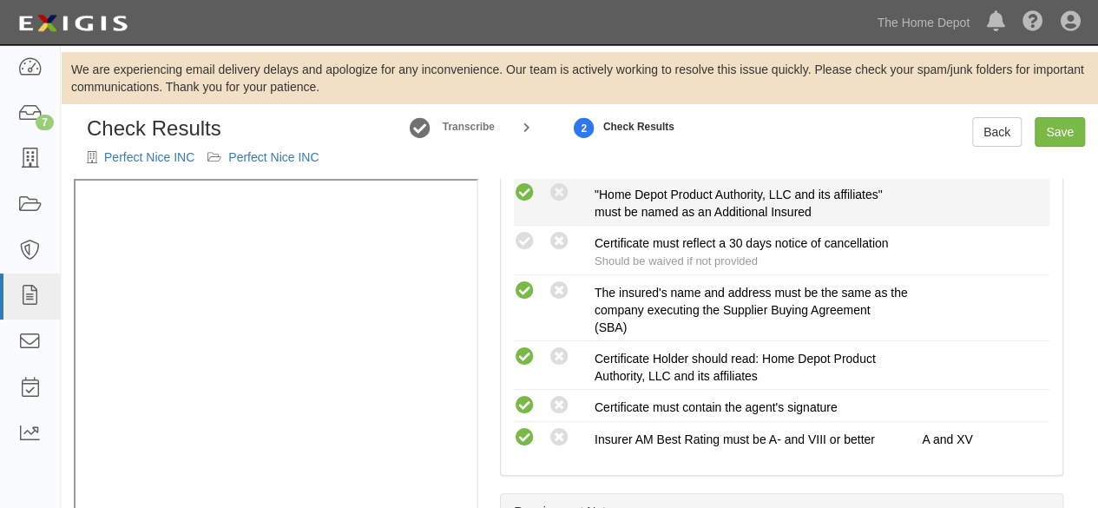
click at [528, 185] on icon at bounding box center [525, 193] width 22 height 22
radio input "true"
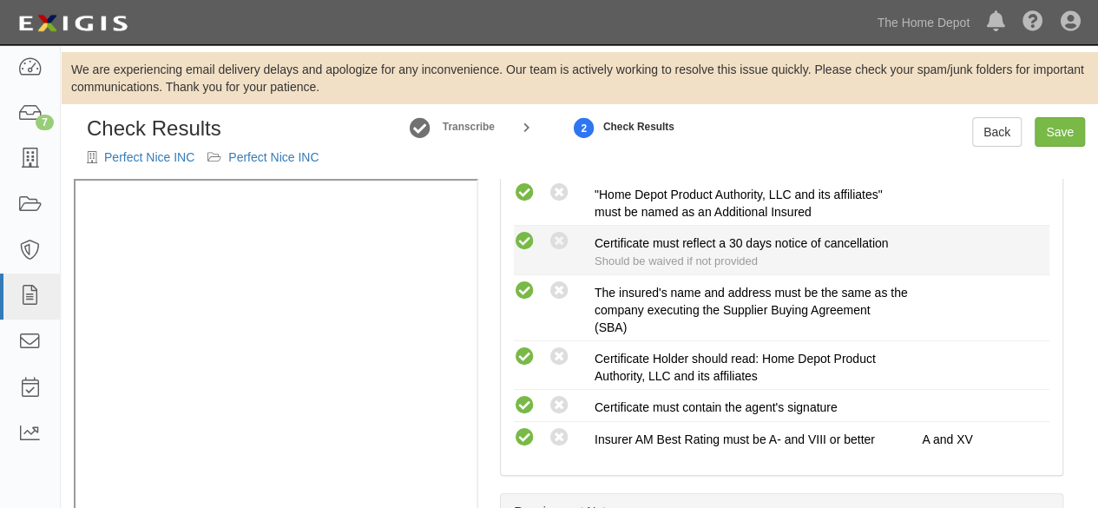
click at [523, 239] on icon at bounding box center [525, 242] width 22 height 22
radio input "true"
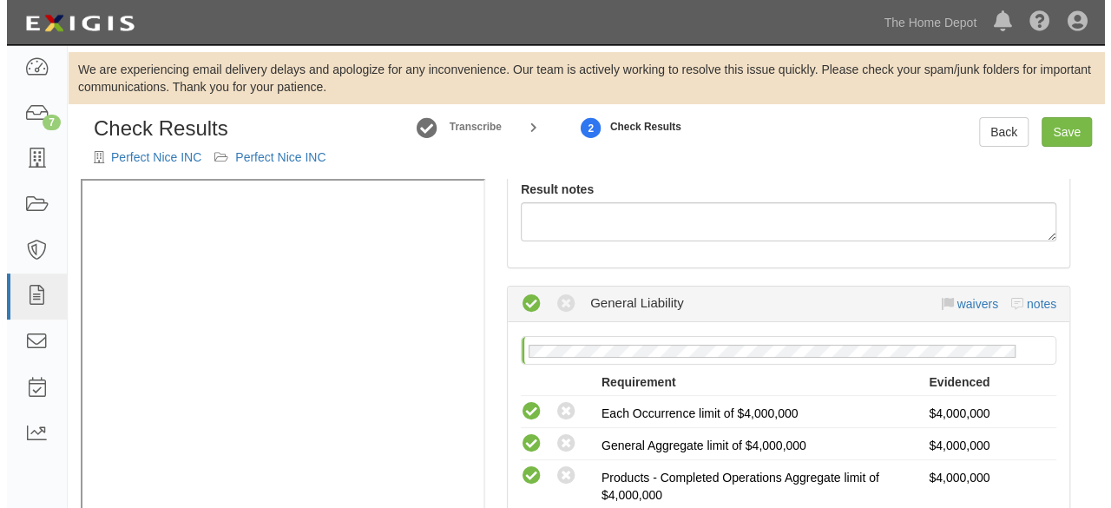
scroll to position [0, 0]
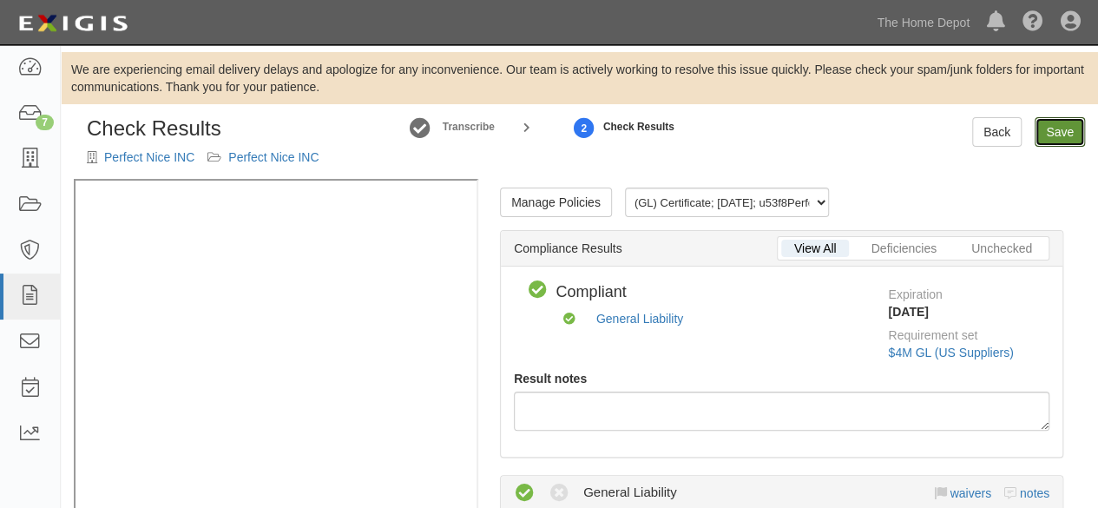
drag, startPoint x: 1061, startPoint y: 136, endPoint x: 1045, endPoint y: 148, distance: 20.5
click at [1061, 136] on link "Save" at bounding box center [1060, 132] width 50 height 30
radio input "true"
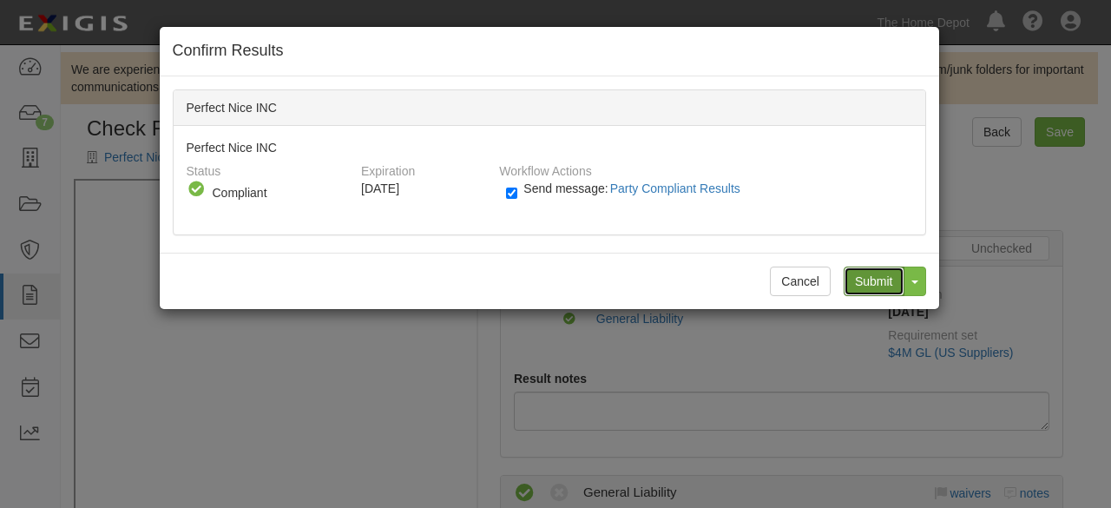
click at [881, 282] on input "Submit" at bounding box center [874, 282] width 61 height 30
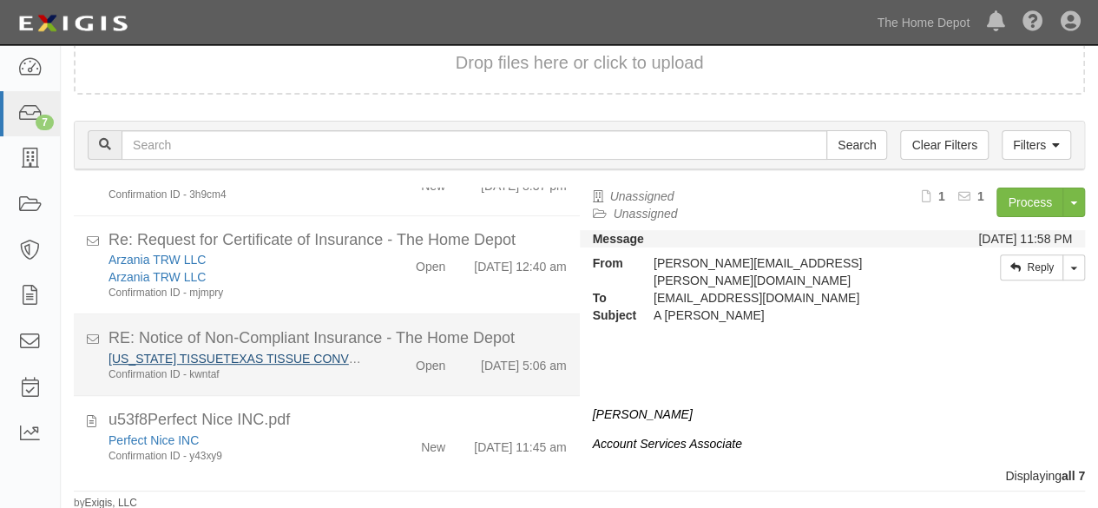
scroll to position [325, 0]
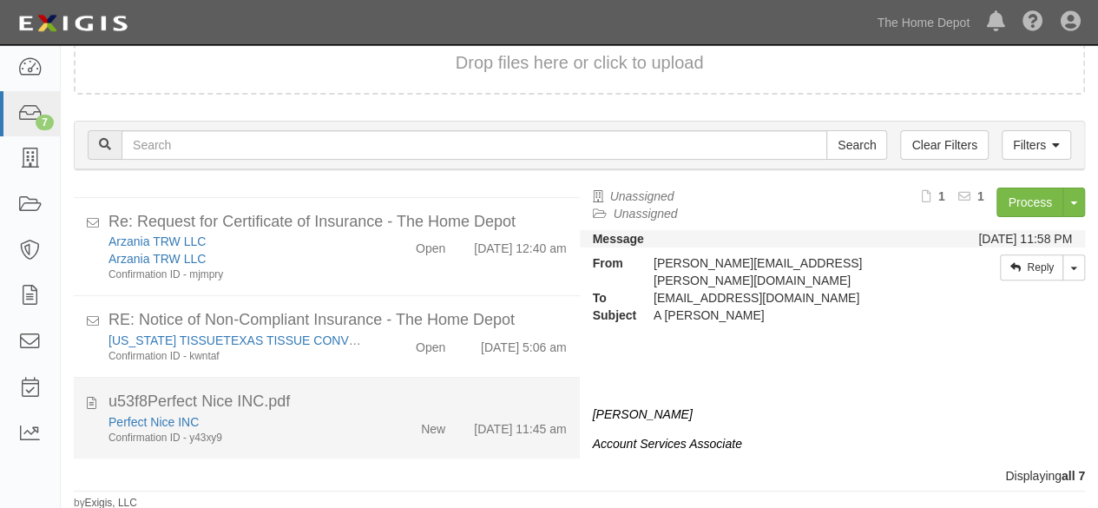
click at [378, 423] on div "New" at bounding box center [418, 425] width 81 height 24
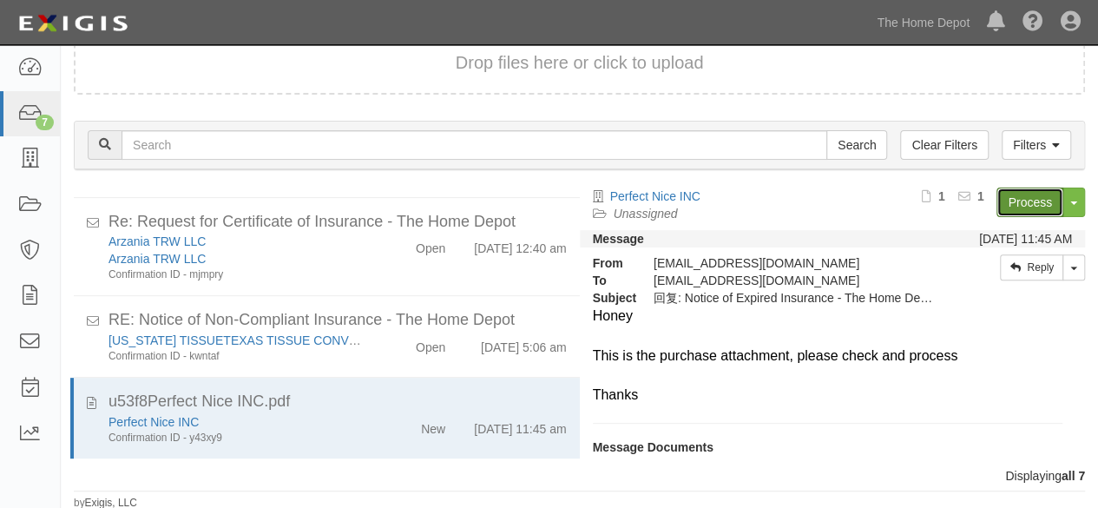
click at [1018, 208] on link "Process" at bounding box center [1030, 203] width 67 height 30
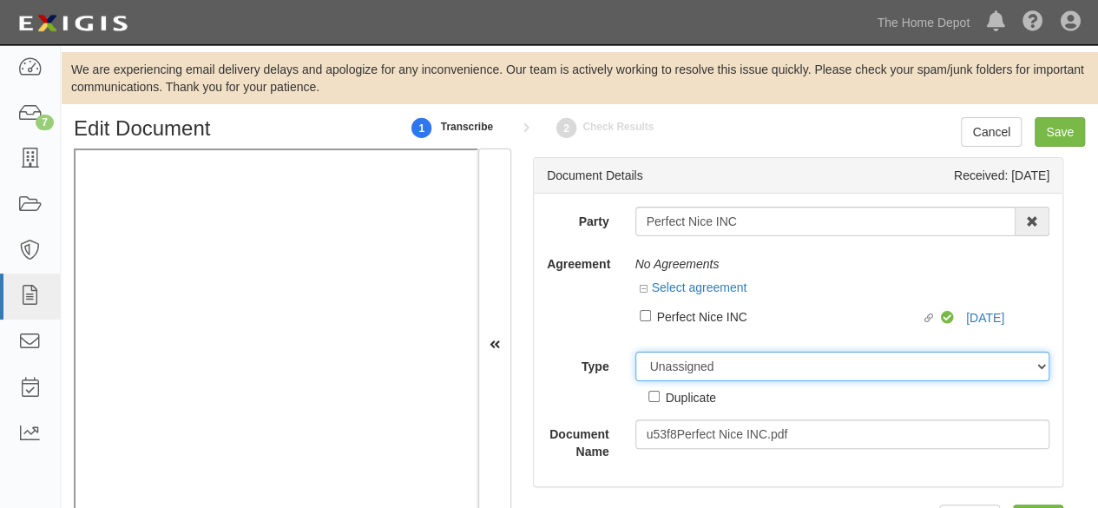
click at [673, 371] on select "Unassigned Binder Cancellation Notice Certificate Contract Endorsement Insuranc…" at bounding box center [843, 367] width 415 height 30
select select "OtherDetail"
click at [636, 352] on select "Unassigned Binder Cancellation Notice Certificate Contract Endorsement Insuranc…" at bounding box center [843, 367] width 415 height 30
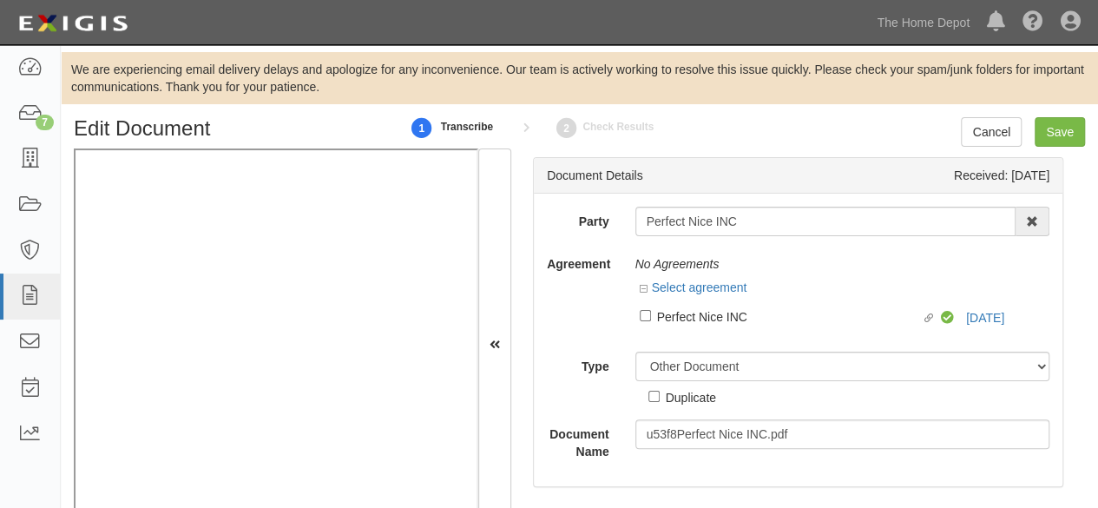
click at [687, 399] on div "Duplicate" at bounding box center [691, 396] width 50 height 19
click at [660, 399] on input "Duplicate" at bounding box center [654, 396] width 11 height 11
checkbox input "true"
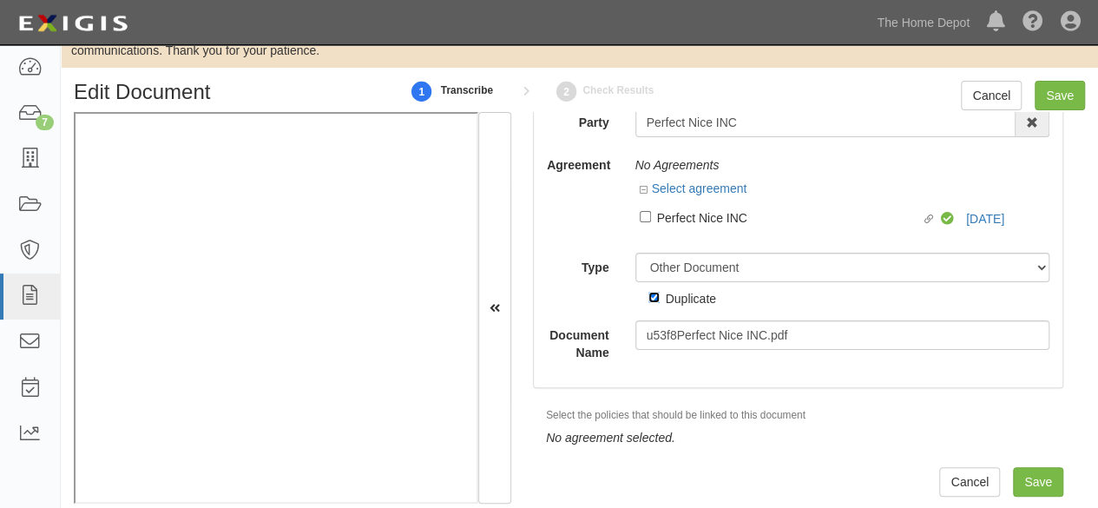
scroll to position [56, 0]
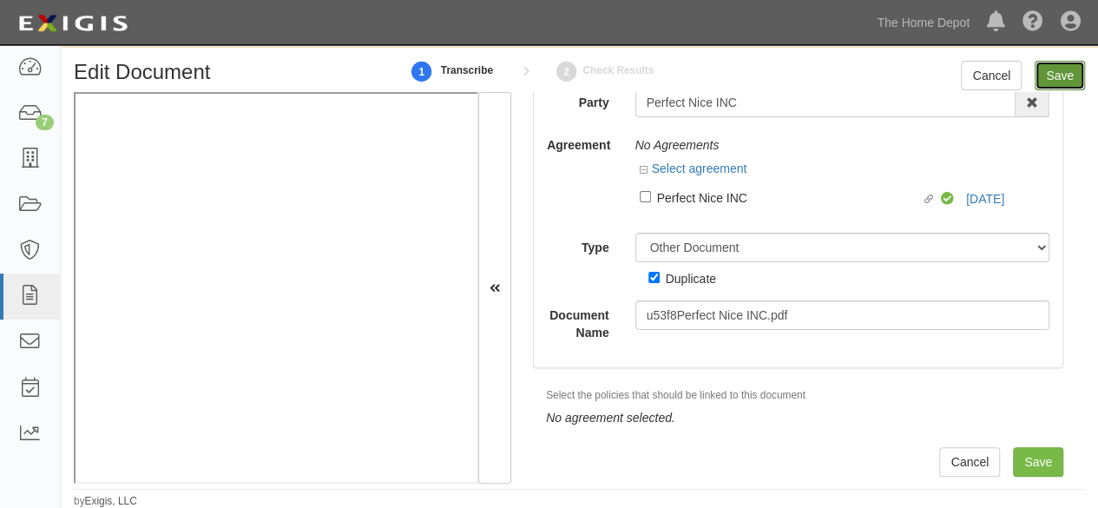
drag, startPoint x: 1059, startPoint y: 75, endPoint x: 1045, endPoint y: 114, distance: 41.5
click at [1058, 76] on input "Save" at bounding box center [1060, 76] width 50 height 30
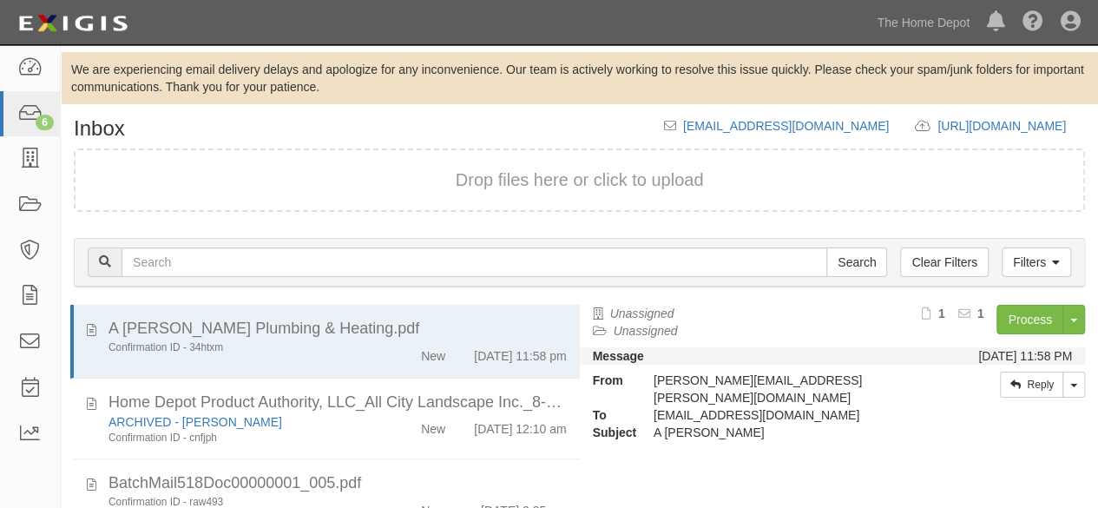
scroll to position [65, 0]
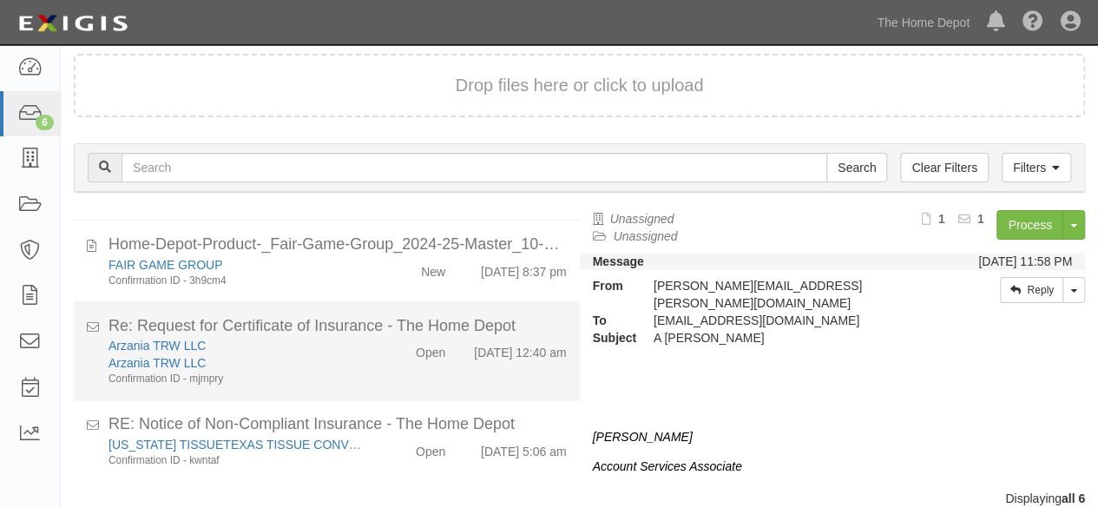
scroll to position [118, 0]
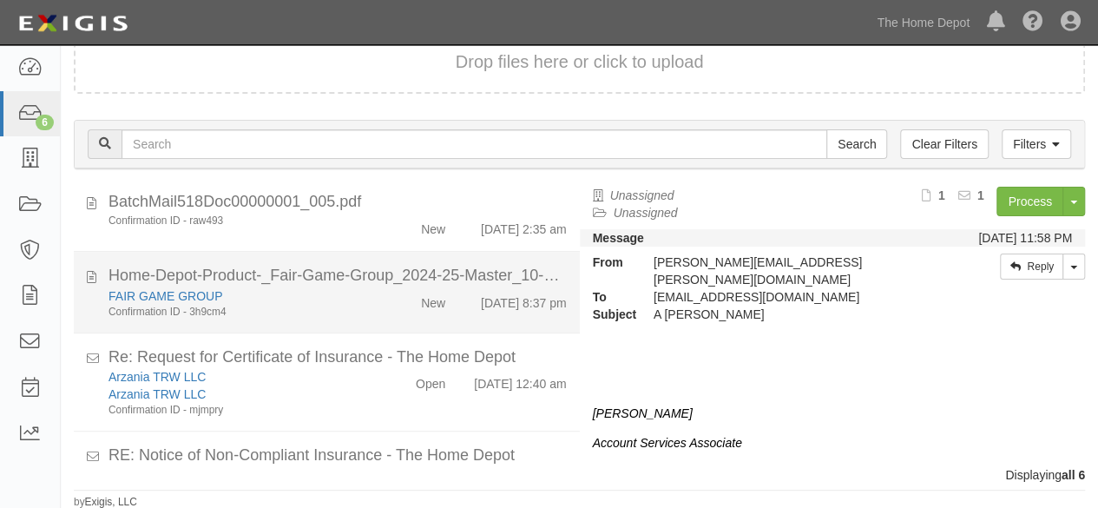
scroll to position [243, 0]
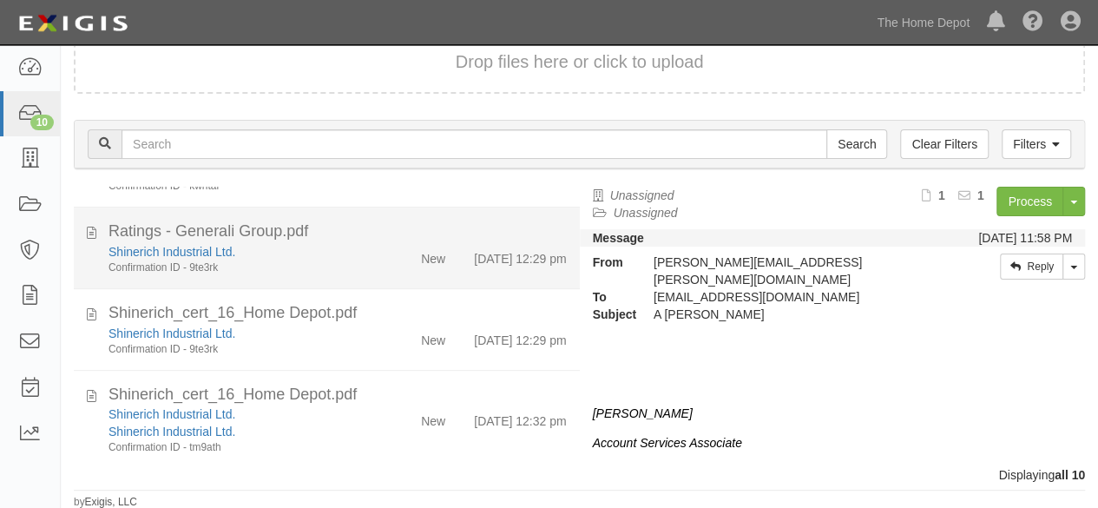
scroll to position [429, 0]
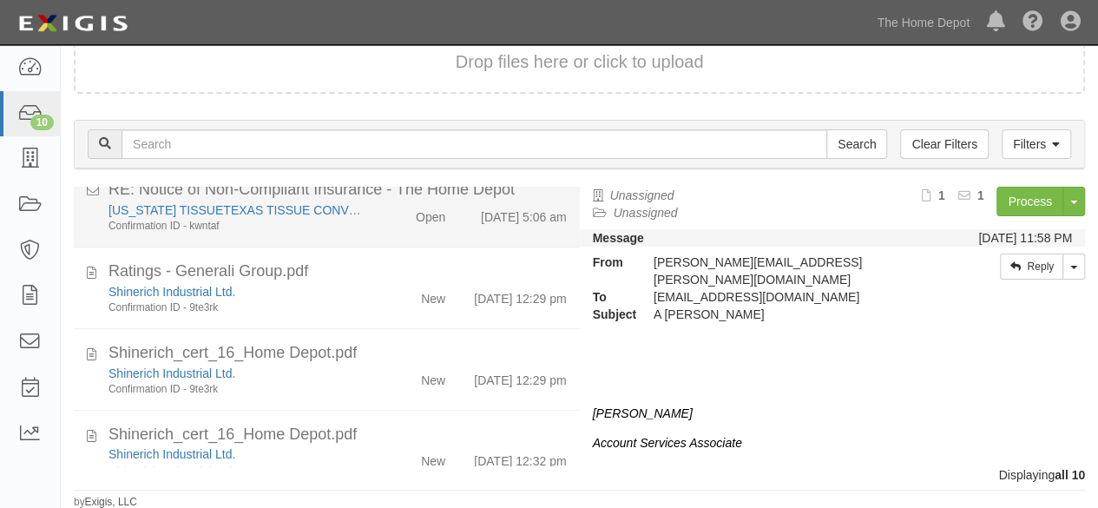
click at [378, 307] on div "New" at bounding box center [418, 295] width 81 height 24
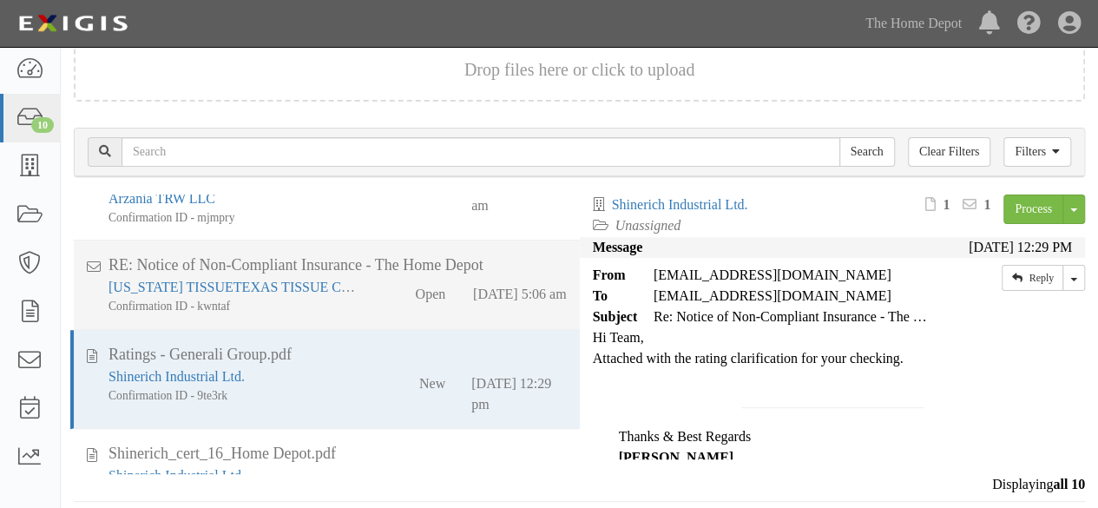
scroll to position [123, 0]
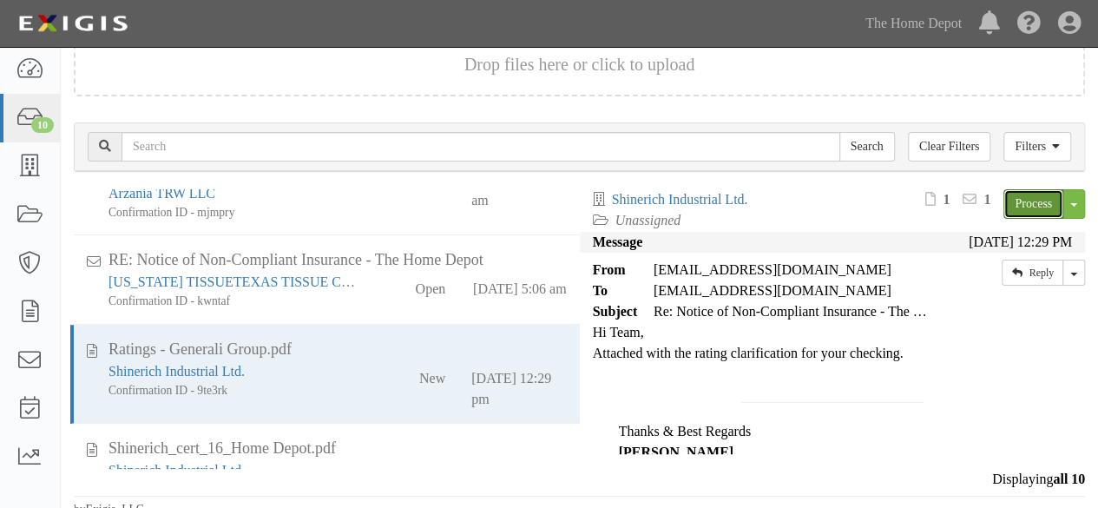
click at [1013, 203] on link "Process" at bounding box center [1034, 204] width 60 height 30
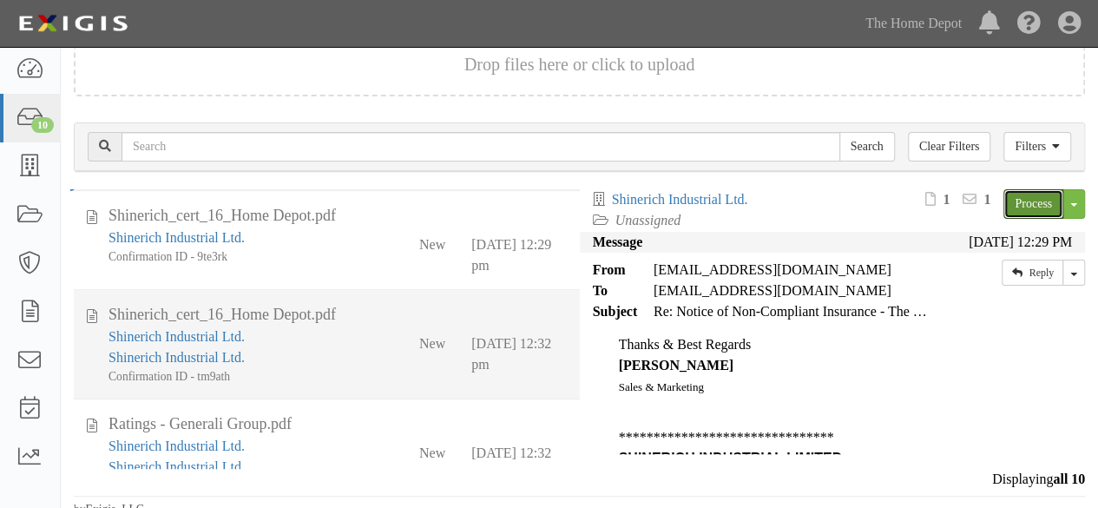
scroll to position [692, 0]
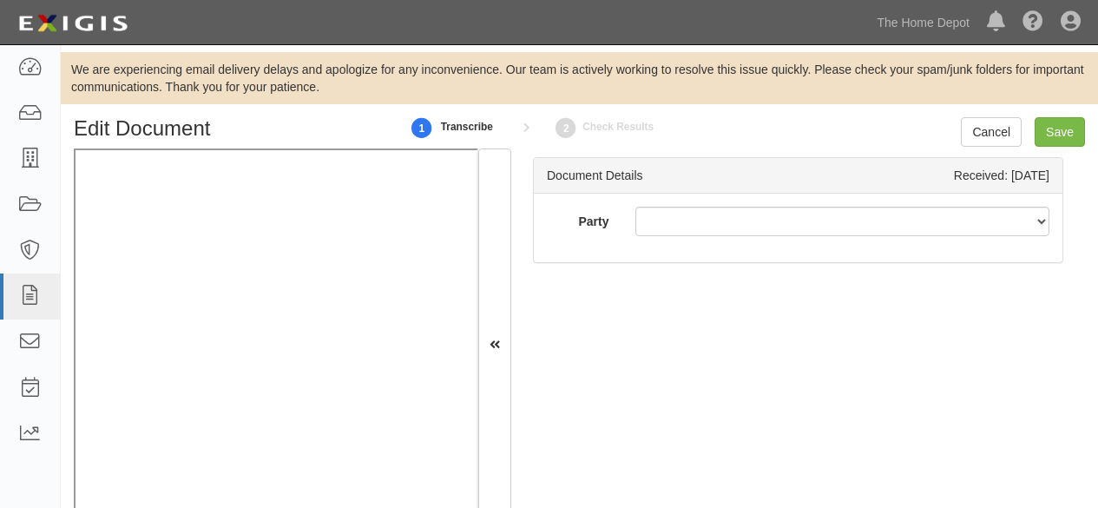
scroll to position [1, 0]
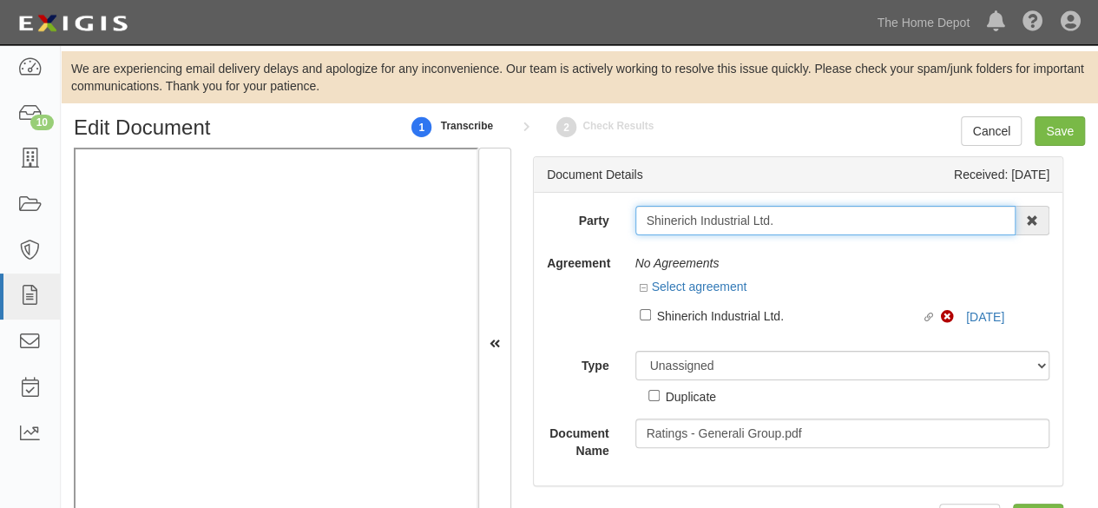
click at [784, 221] on input "Shinerich Industrial Ltd." at bounding box center [826, 221] width 381 height 30
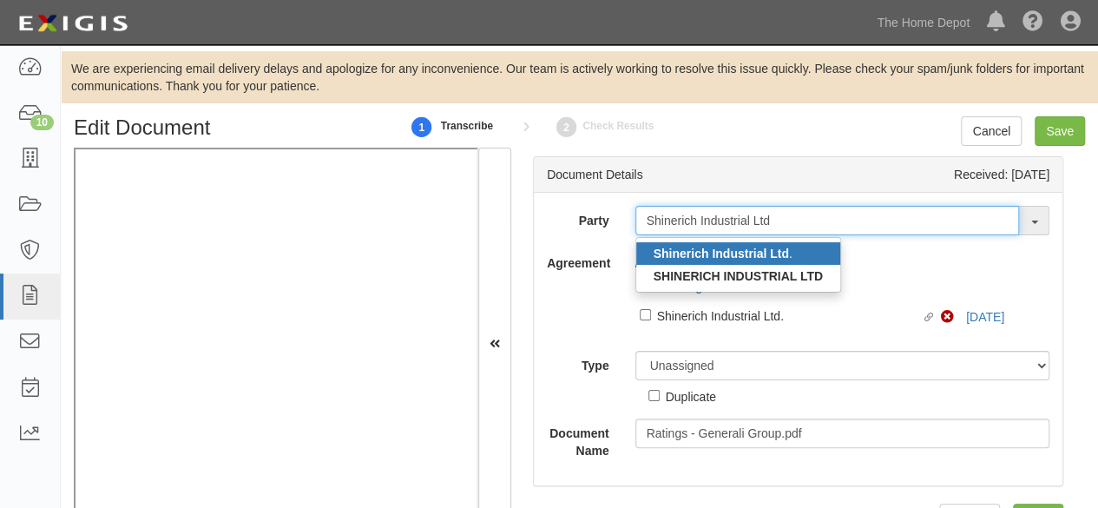
type input "Shinerich Industrial Ltd"
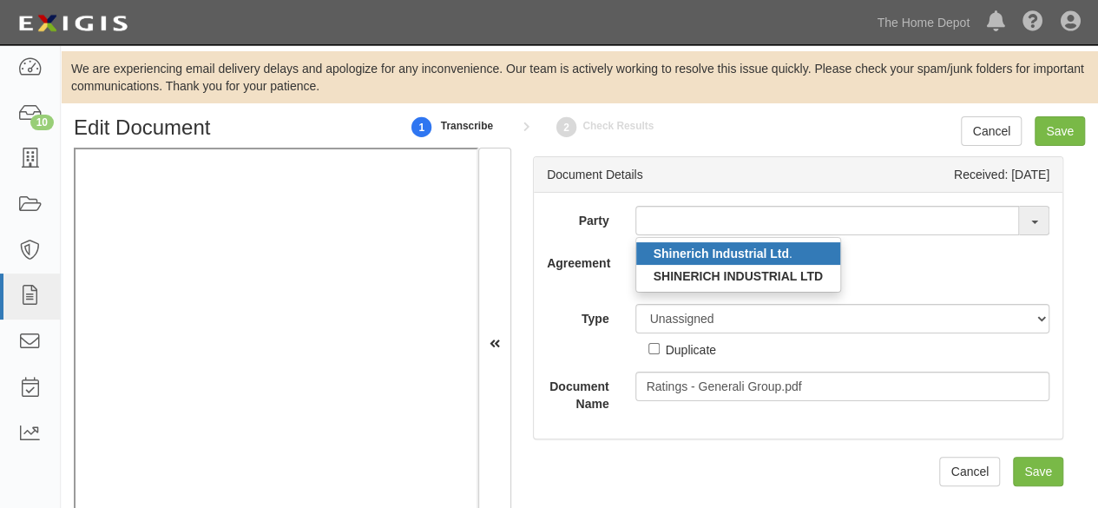
click at [733, 253] on strong "Shinerich Industrial Ltd" at bounding box center [721, 254] width 135 height 14
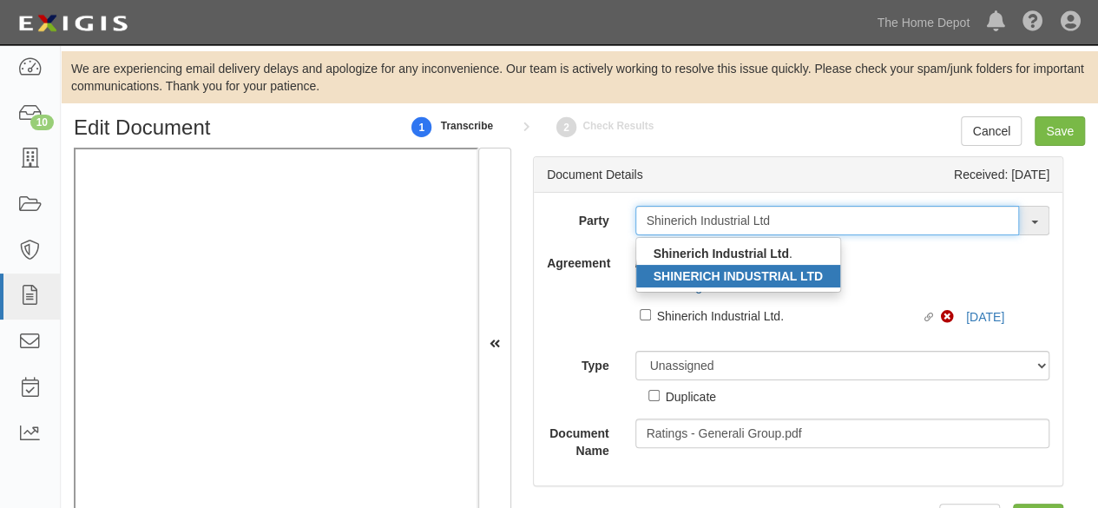
type input "Shinerich Industrial Ltd"
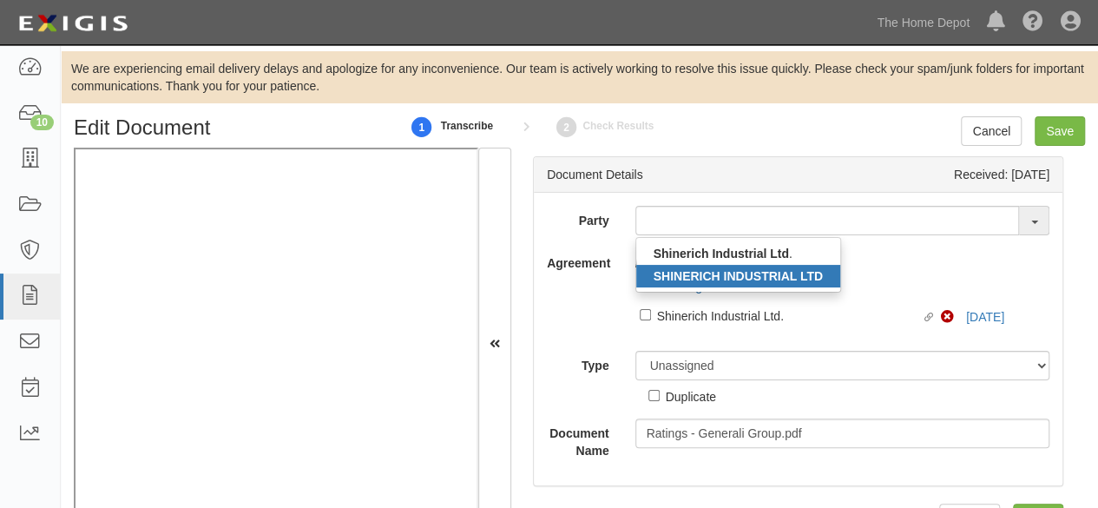
click at [733, 278] on strong "SHINERICH INDUSTRIAL LTD" at bounding box center [738, 276] width 169 height 14
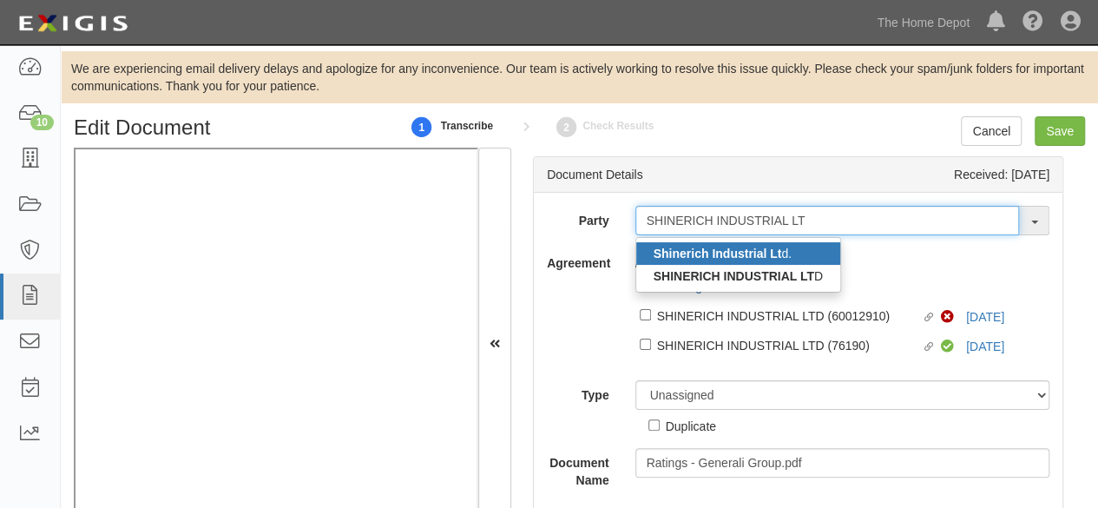
type input "SHINERICH INDUSTRIAL LT"
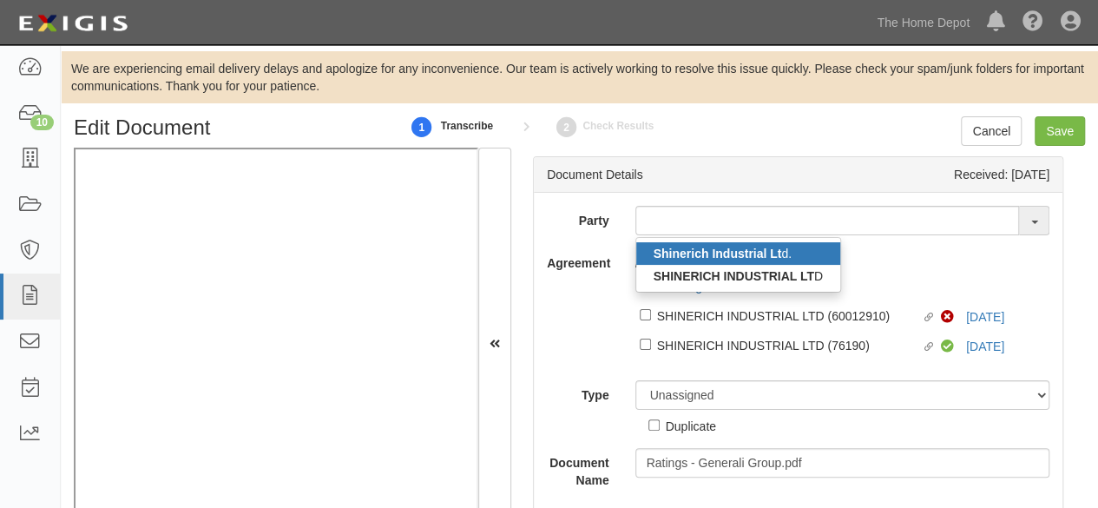
click at [702, 252] on strong "Shinerich Industrial Lt" at bounding box center [718, 254] width 129 height 14
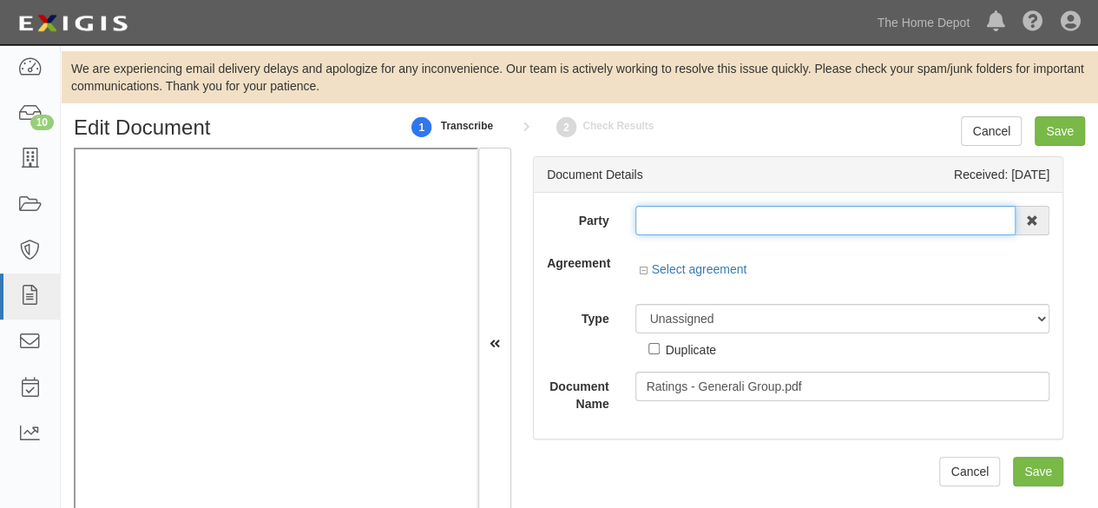
type input "Shinerich Industrial Ltd."
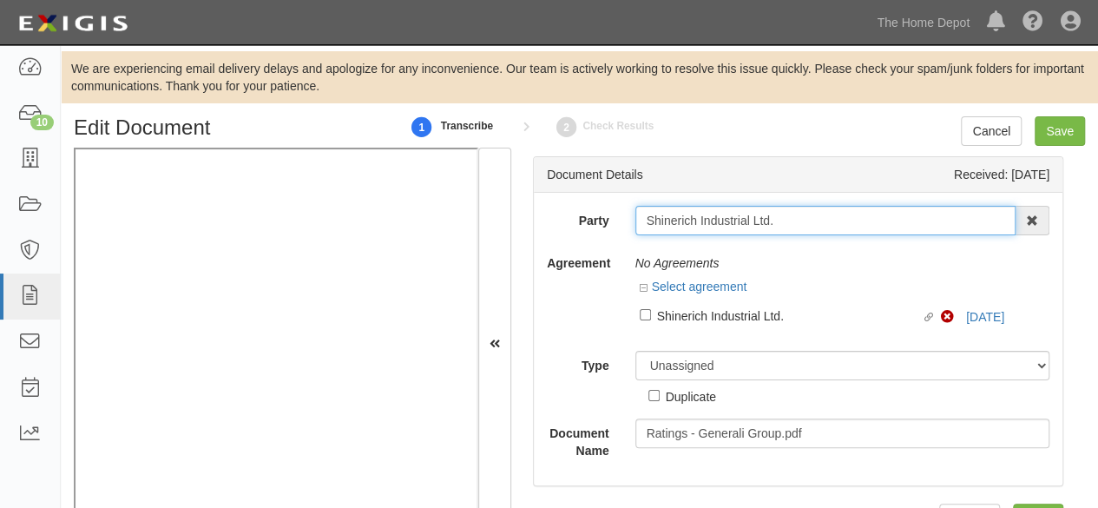
click at [689, 216] on input "Shinerich Industrial Ltd." at bounding box center [826, 221] width 381 height 30
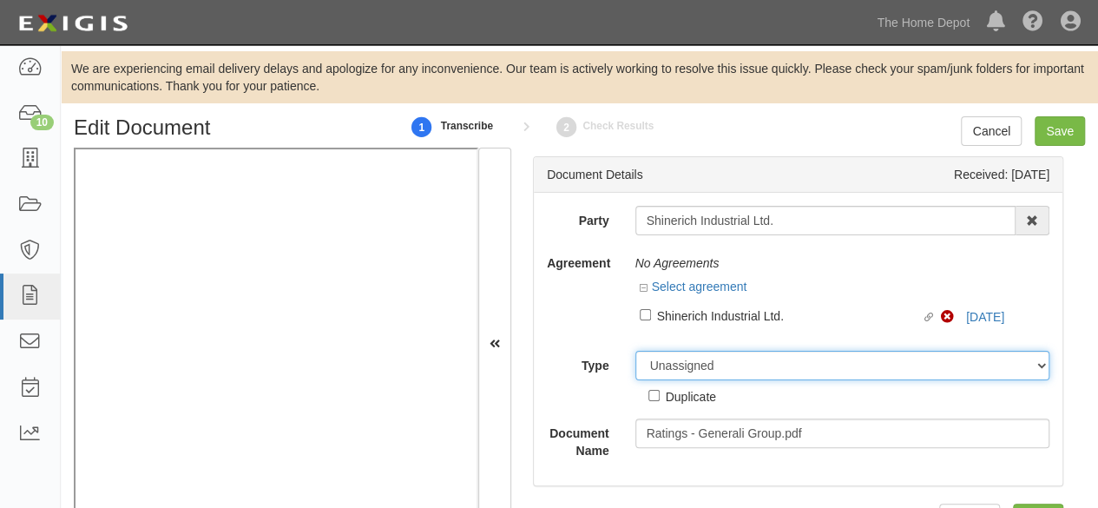
click at [676, 364] on select "Unassigned Binder Cancellation Notice Certificate Contract Endorsement Insuranc…" at bounding box center [843, 366] width 415 height 30
select select "OtherDetail"
click at [636, 351] on select "Unassigned Binder Cancellation Notice Certificate Contract Endorsement Insuranc…" at bounding box center [843, 366] width 415 height 30
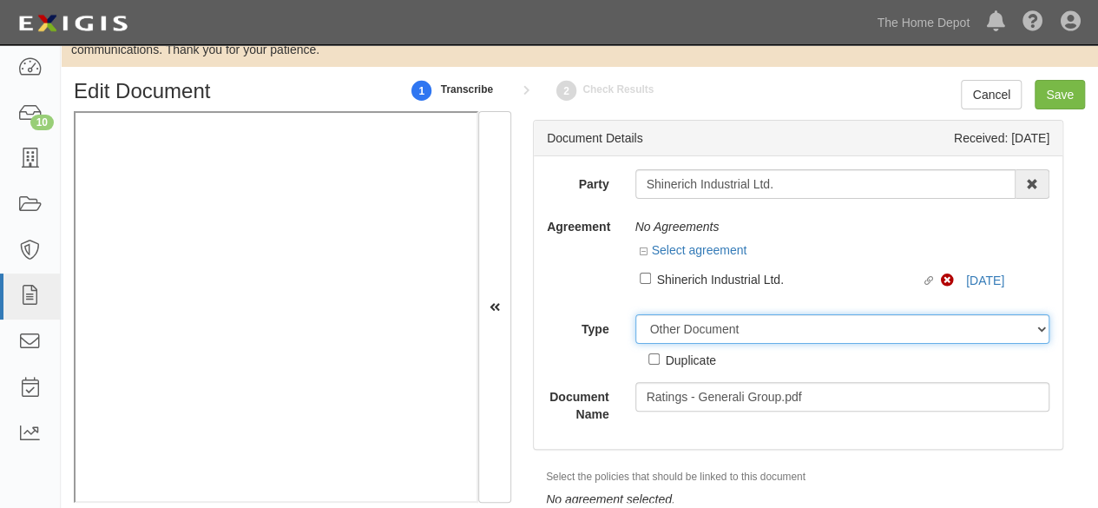
scroll to position [56, 0]
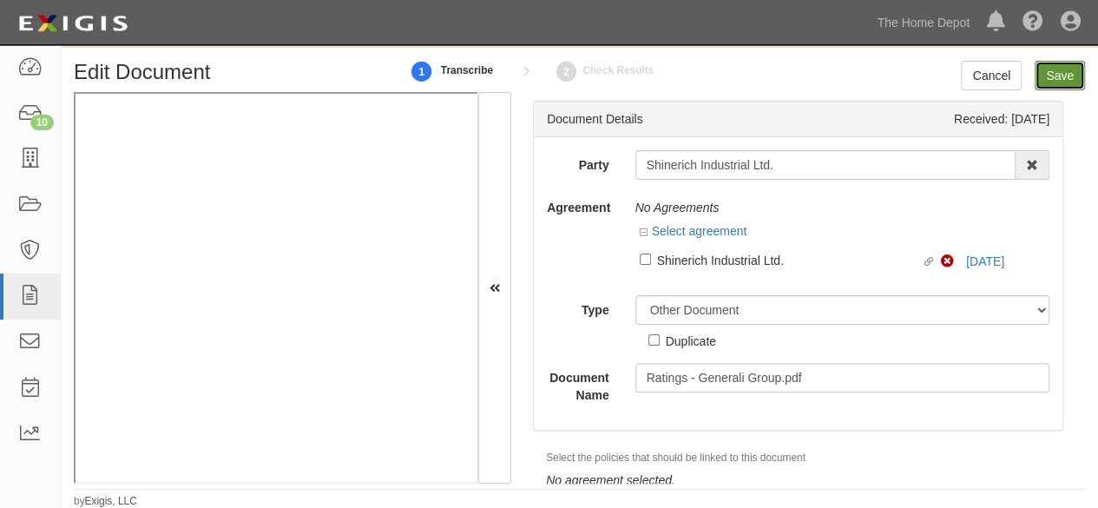
click at [1067, 77] on input "Save" at bounding box center [1060, 76] width 50 height 30
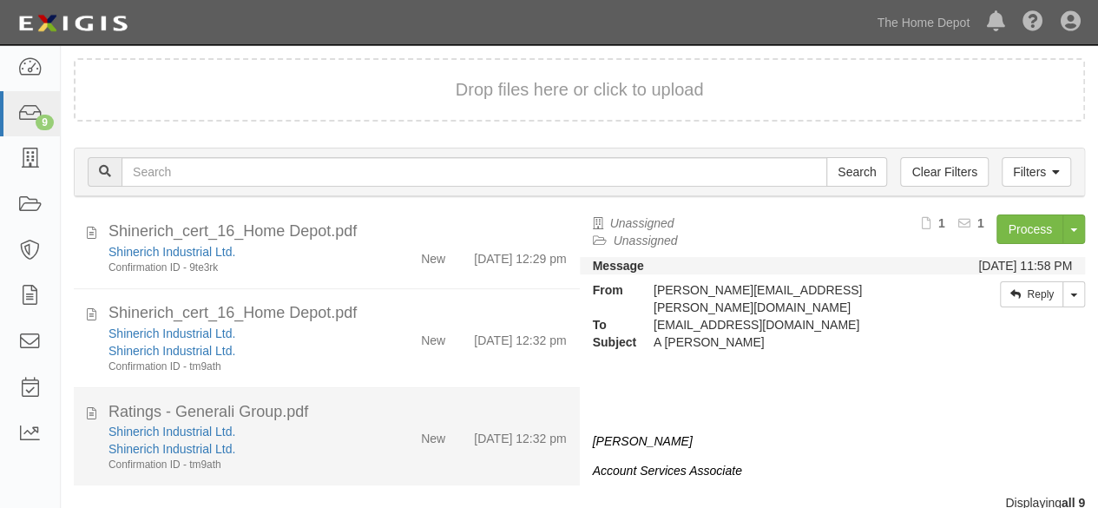
scroll to position [118, 0]
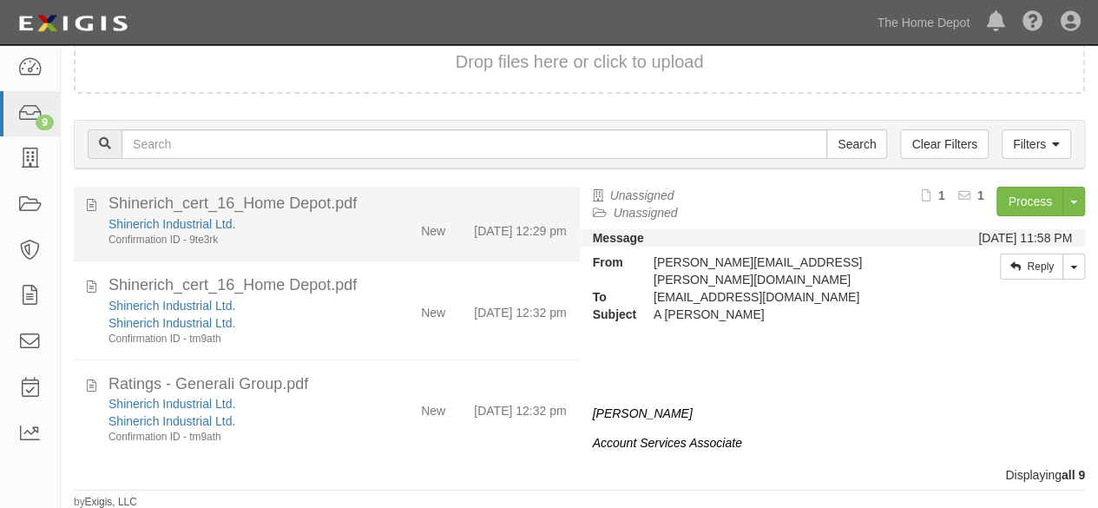
click at [366, 230] on div "Shinerich Industrial Ltd. Confirmation ID - 9te3rk" at bounding box center [237, 231] width 282 height 32
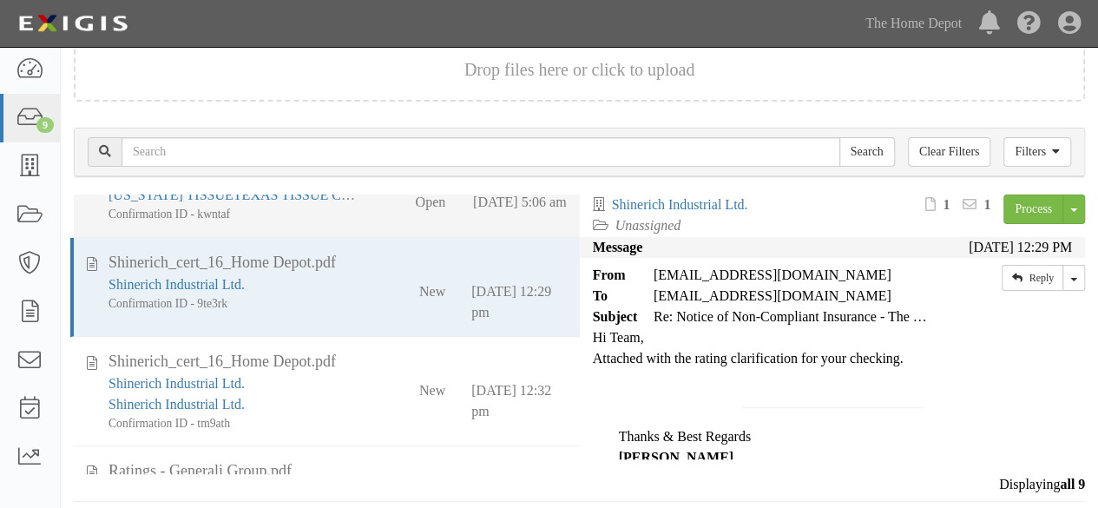
scroll to position [123, 0]
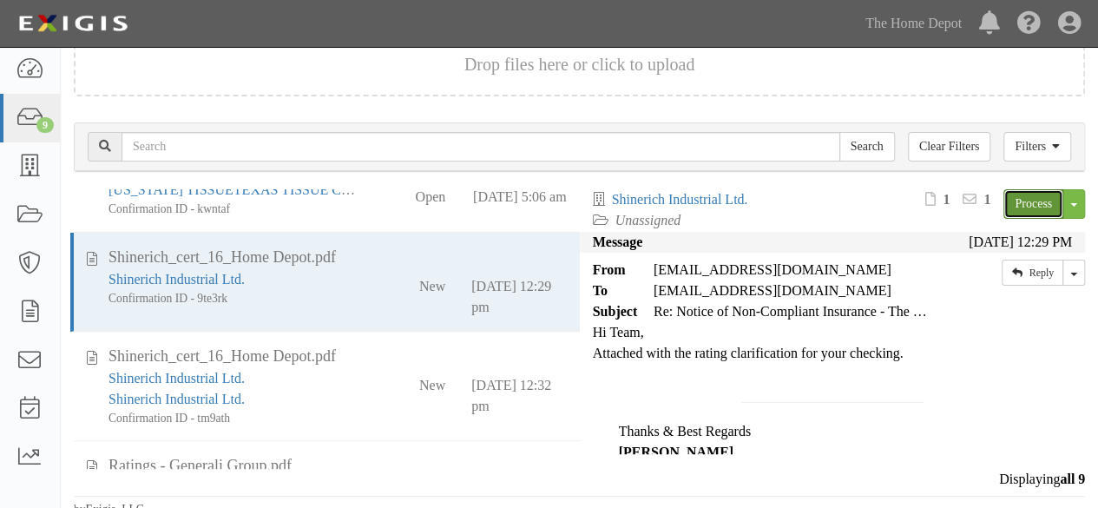
click at [1021, 208] on link "Process" at bounding box center [1034, 204] width 60 height 30
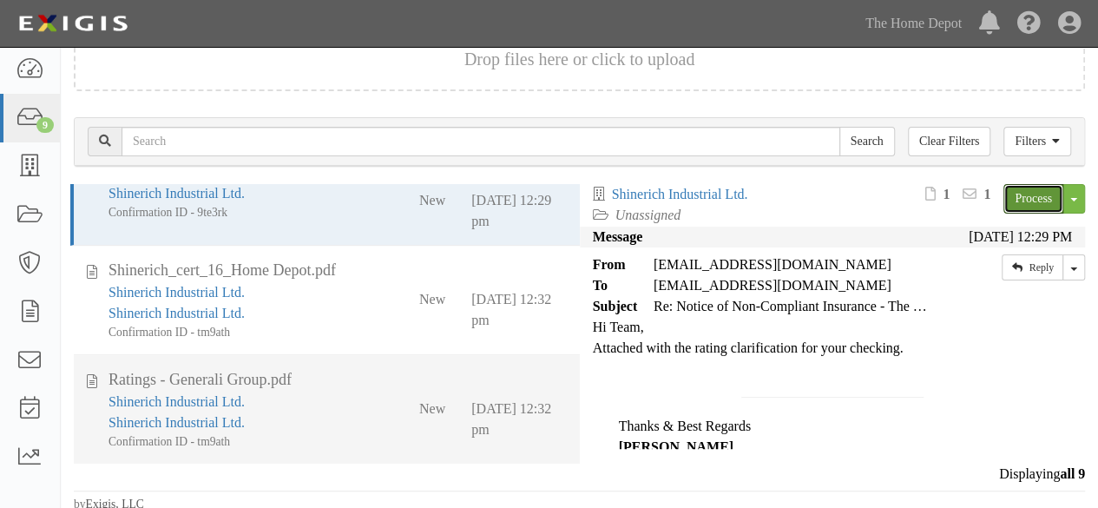
scroll to position [133, 0]
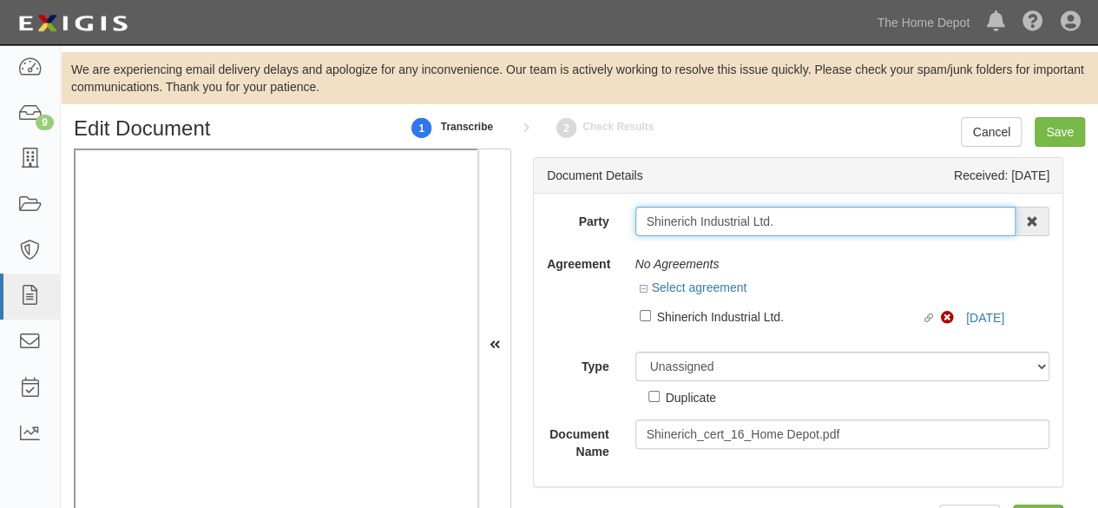
click at [816, 220] on input "Shinerich Industrial Ltd." at bounding box center [826, 222] width 381 height 30
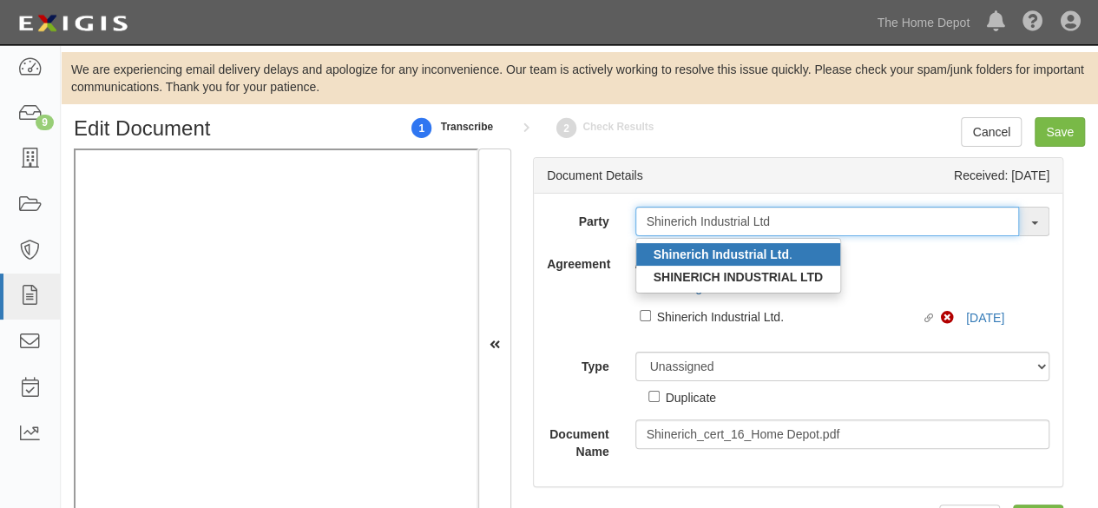
type input "Shinerich Industrial Ltd"
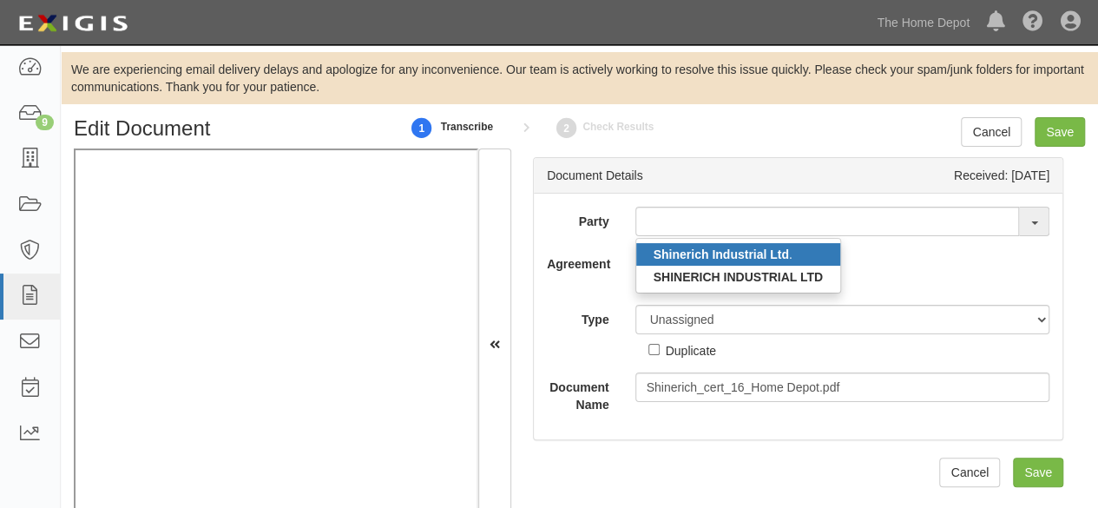
click at [778, 256] on strong "Shinerich Industrial Ltd" at bounding box center [721, 254] width 135 height 14
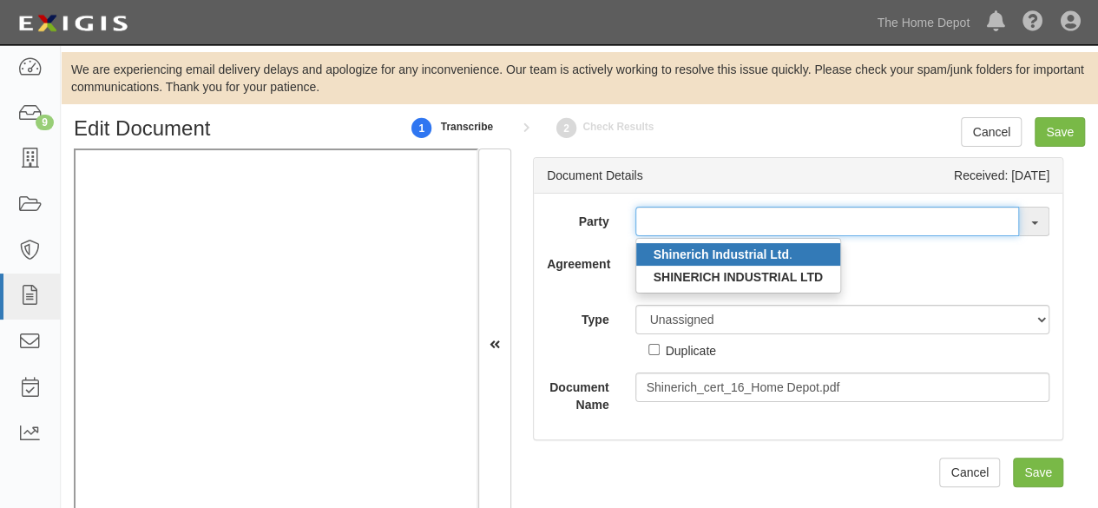
type input "Shinerich Industrial Ltd."
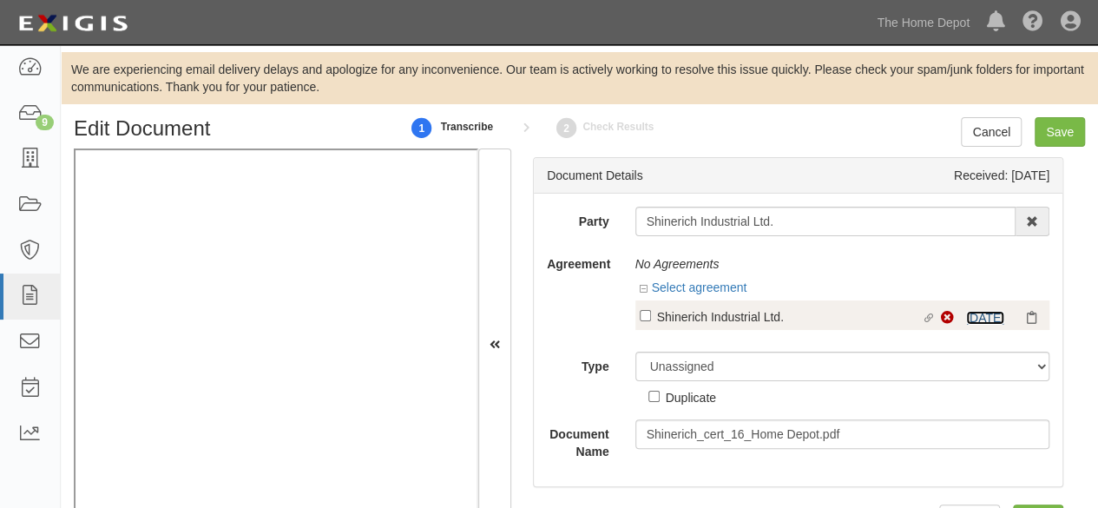
click at [979, 313] on link "[DATE]" at bounding box center [985, 318] width 38 height 14
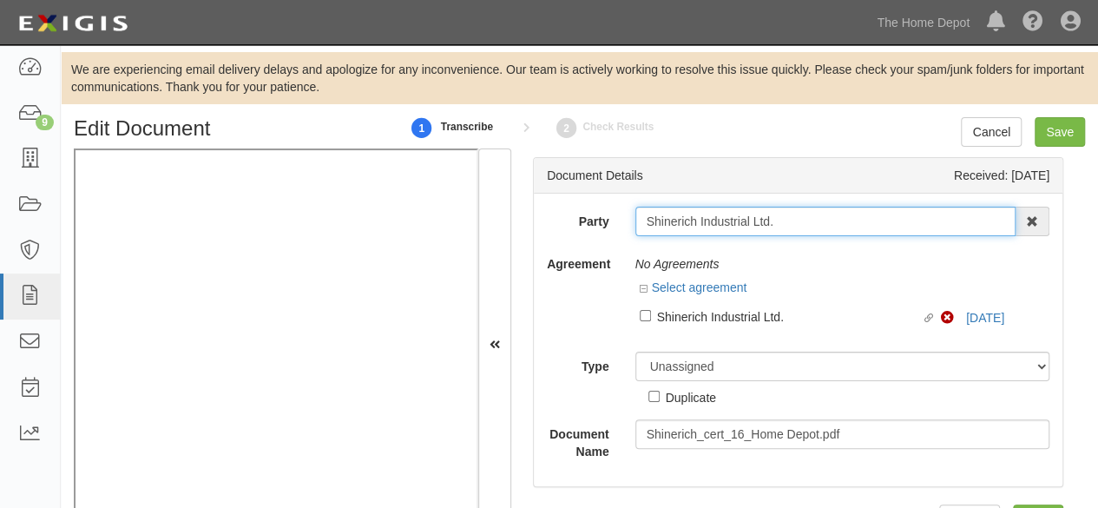
click at [699, 221] on input "Shinerich Industrial Ltd." at bounding box center [826, 222] width 381 height 30
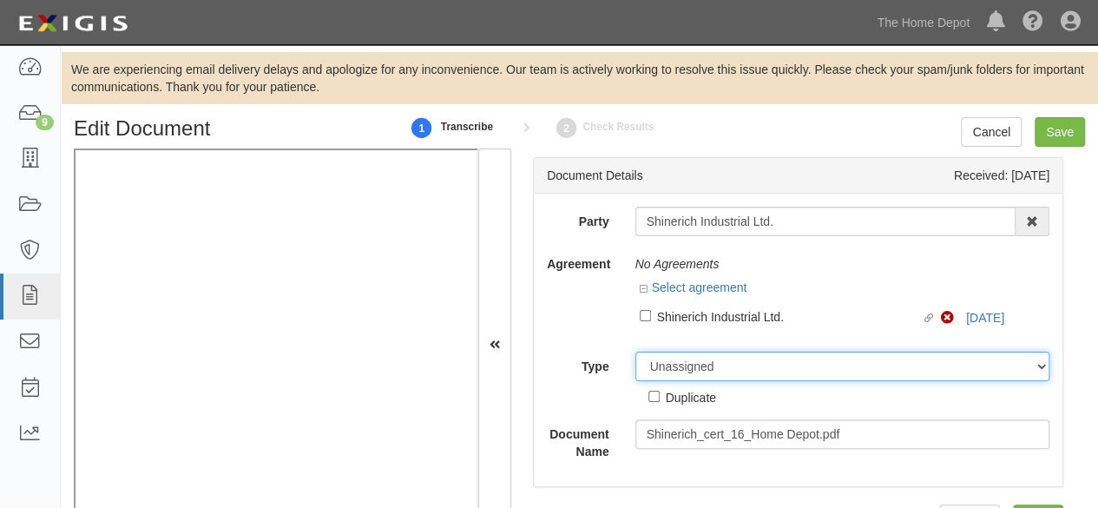
click at [701, 366] on select "Unassigned Binder Cancellation Notice Certificate Contract Endorsement Insuranc…" at bounding box center [843, 367] width 415 height 30
select select "OtherDetail"
click at [636, 352] on select "Unassigned Binder Cancellation Notice Certificate Contract Endorsement Insuranc…" at bounding box center [843, 367] width 415 height 30
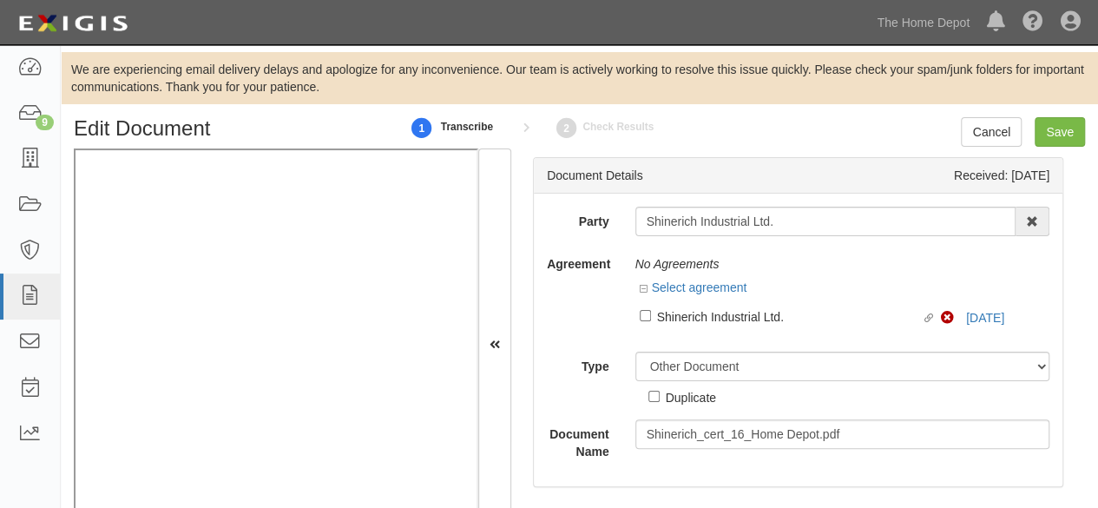
click at [690, 403] on div "Duplicate" at bounding box center [691, 396] width 50 height 19
click at [660, 402] on input "Duplicate" at bounding box center [654, 396] width 11 height 11
checkbox input "true"
click at [1049, 138] on input "Save" at bounding box center [1060, 132] width 50 height 30
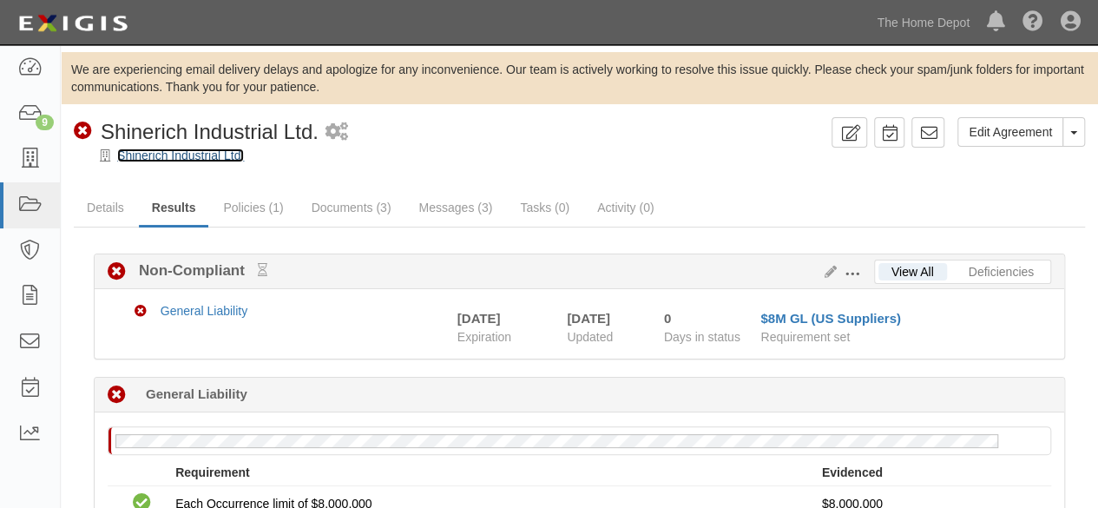
click at [193, 157] on link "Shinerich Industrial Ltd." at bounding box center [180, 155] width 127 height 14
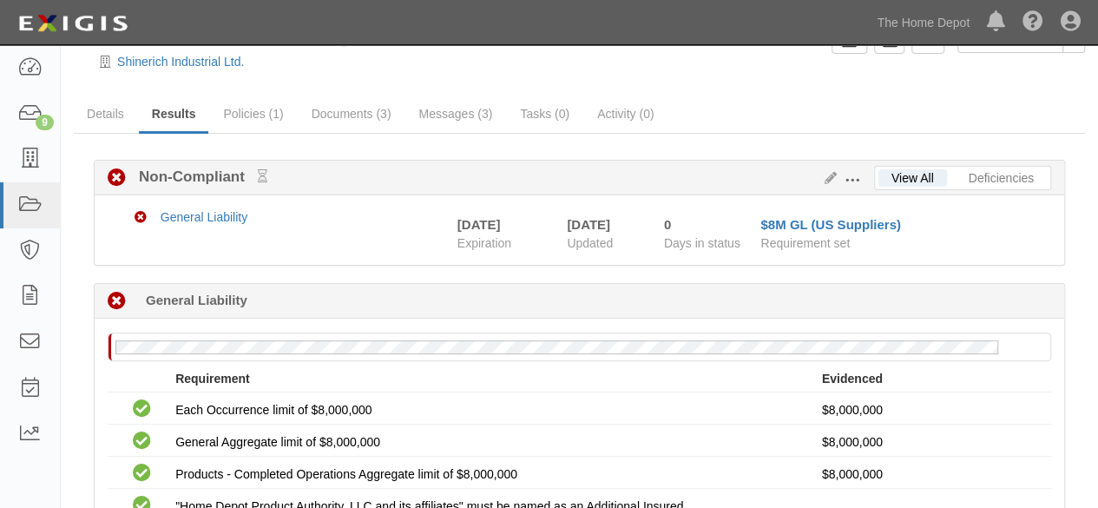
scroll to position [76, 0]
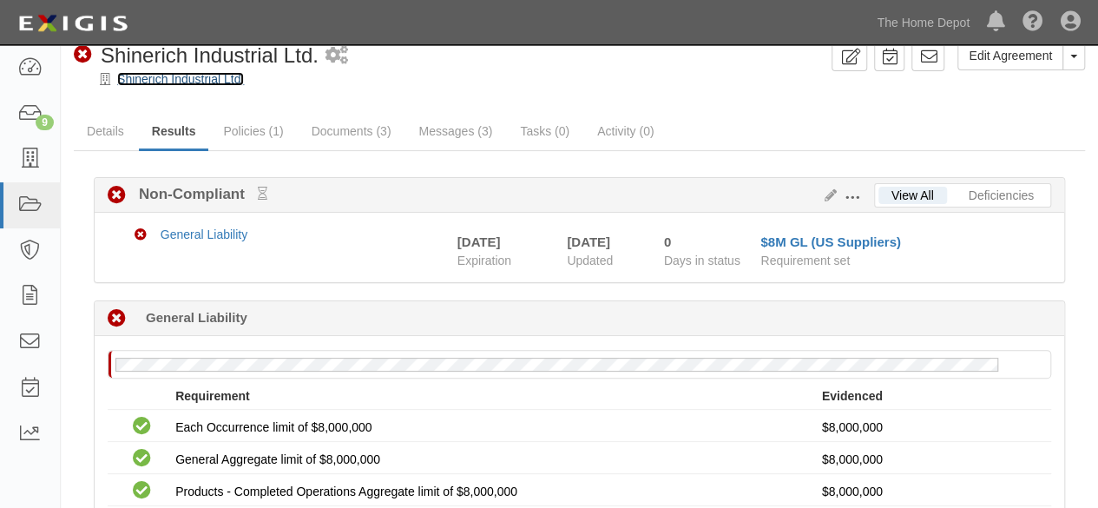
click at [226, 77] on link "Shinerich Industrial Ltd." at bounding box center [180, 79] width 127 height 14
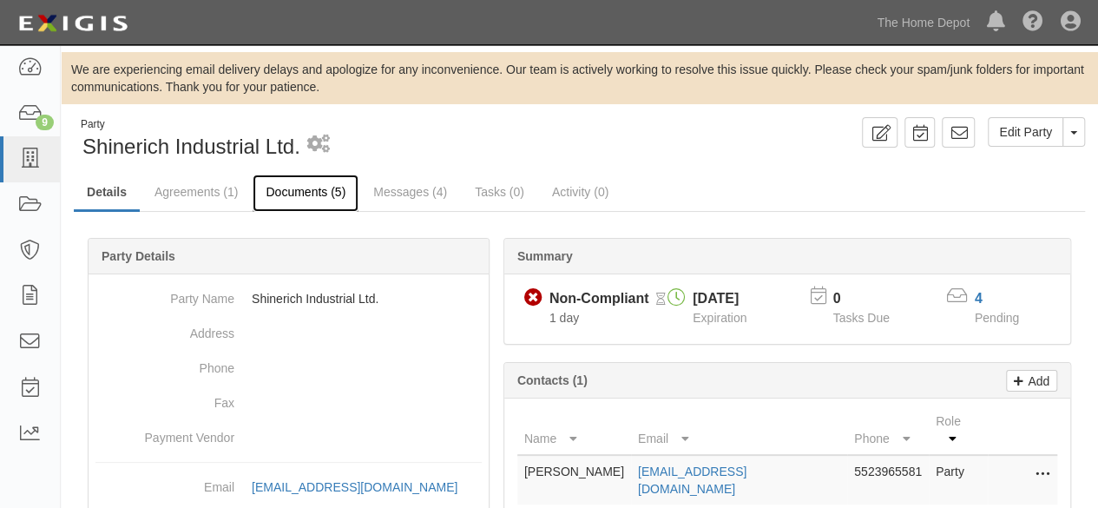
click at [292, 190] on link "Documents (5)" at bounding box center [306, 193] width 106 height 37
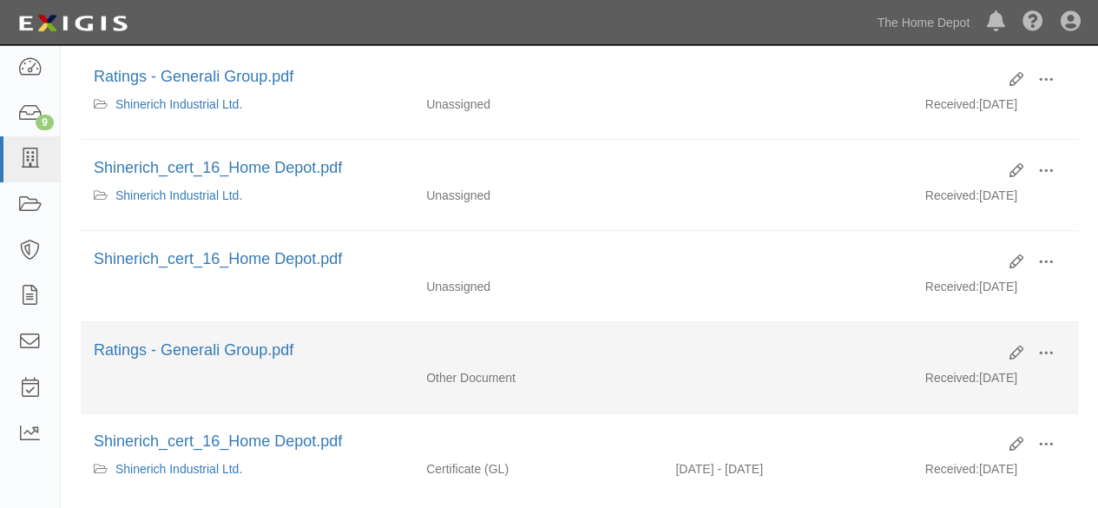
scroll to position [347, 0]
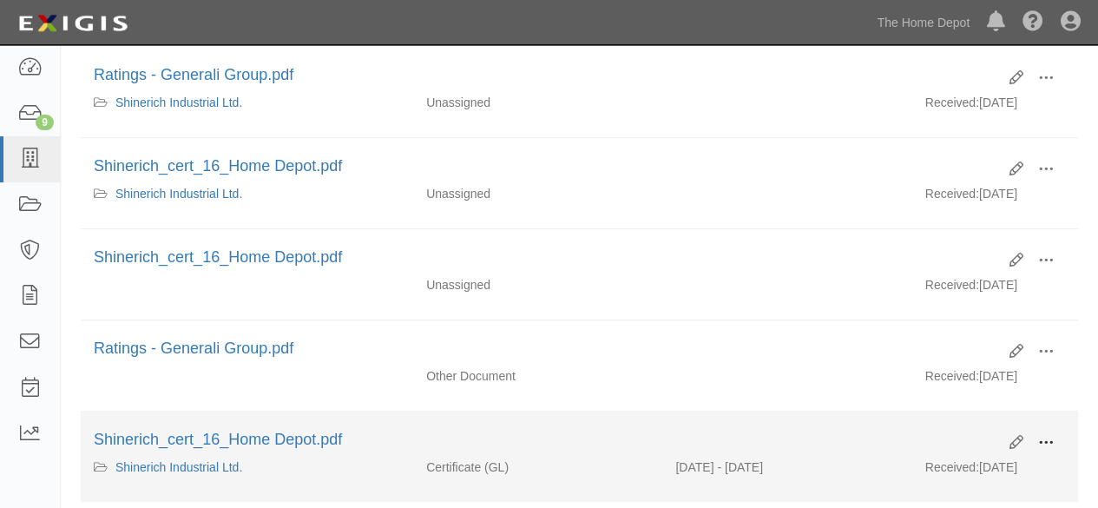
click at [1046, 435] on span at bounding box center [1046, 443] width 16 height 16
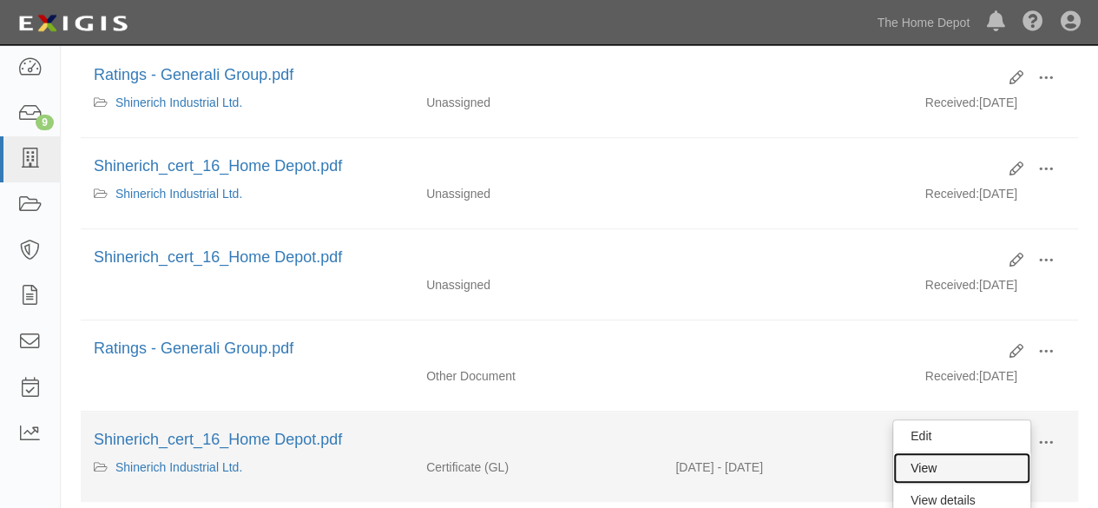
click at [976, 456] on link "View" at bounding box center [961, 467] width 137 height 31
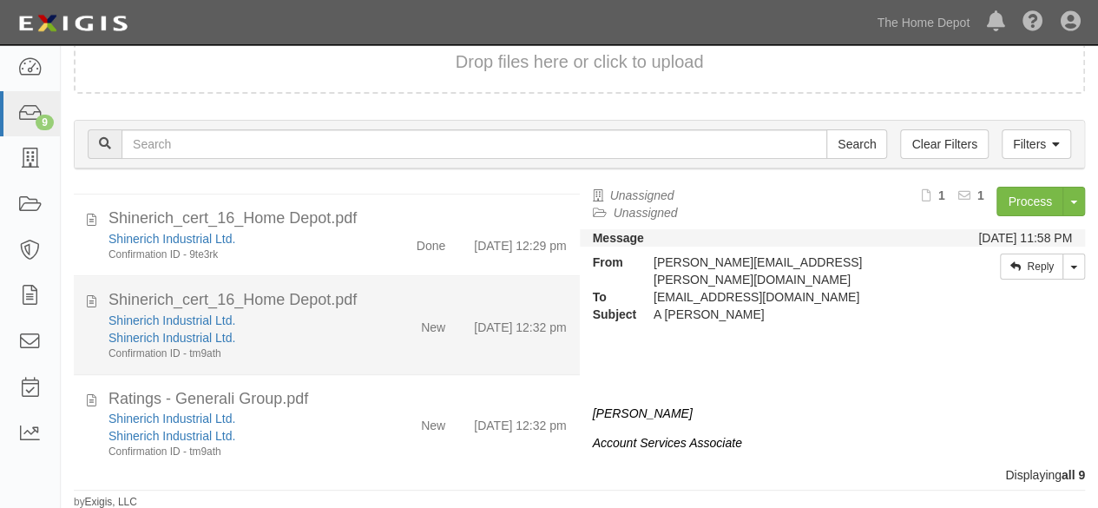
scroll to position [521, 0]
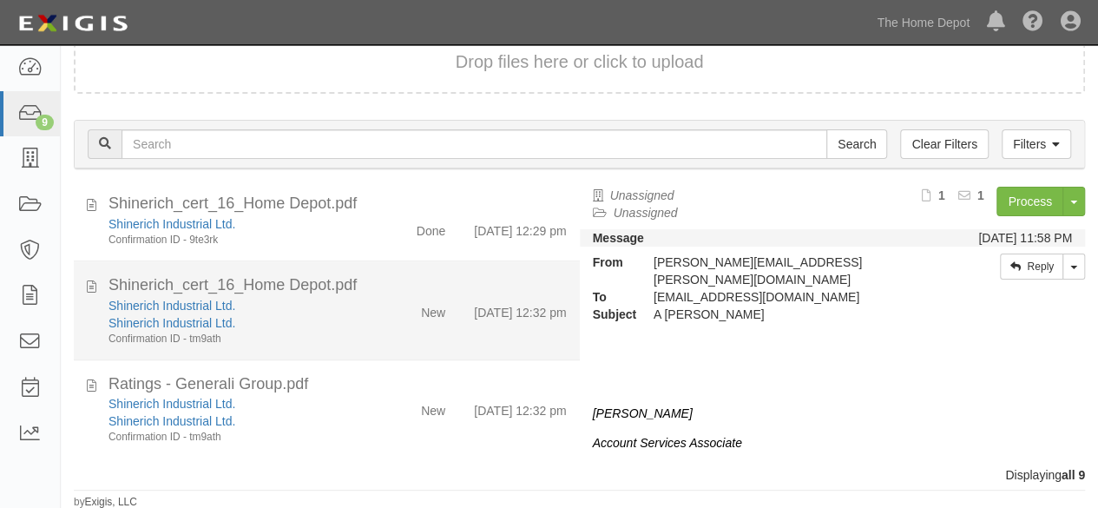
click at [405, 319] on div "New" at bounding box center [418, 309] width 81 height 24
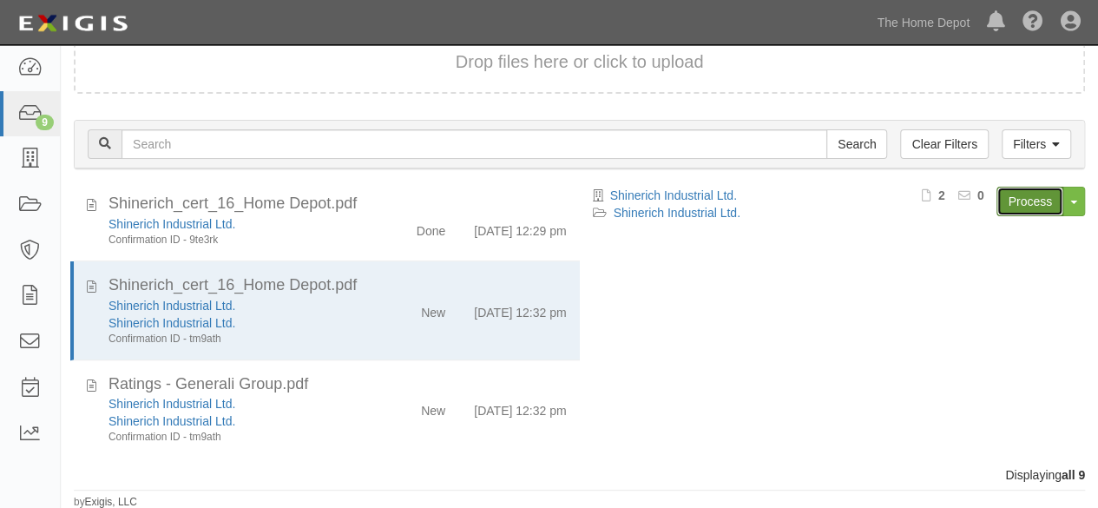
click at [1009, 204] on link "Process" at bounding box center [1030, 202] width 67 height 30
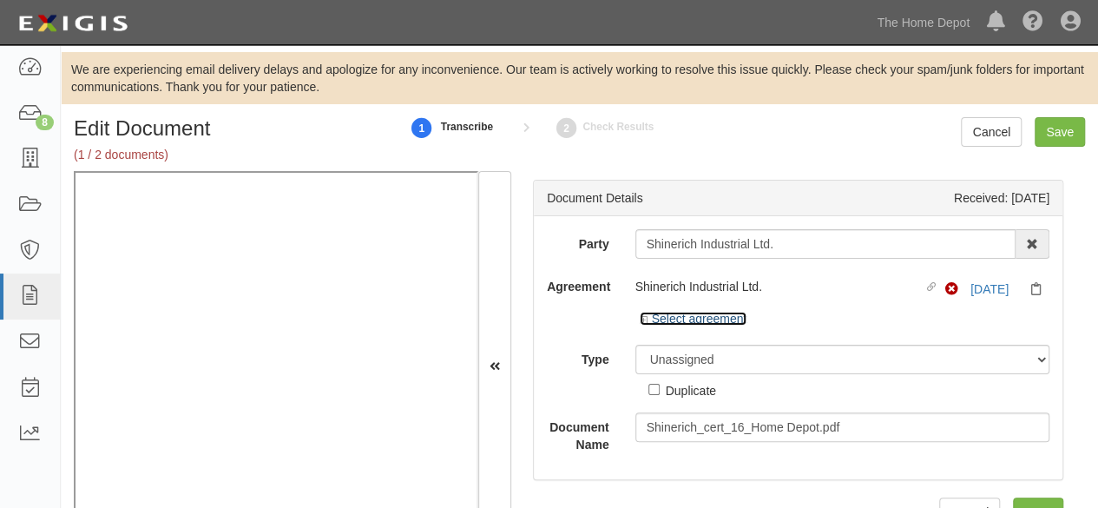
click at [675, 320] on link "Select agreement" at bounding box center [694, 319] width 108 height 14
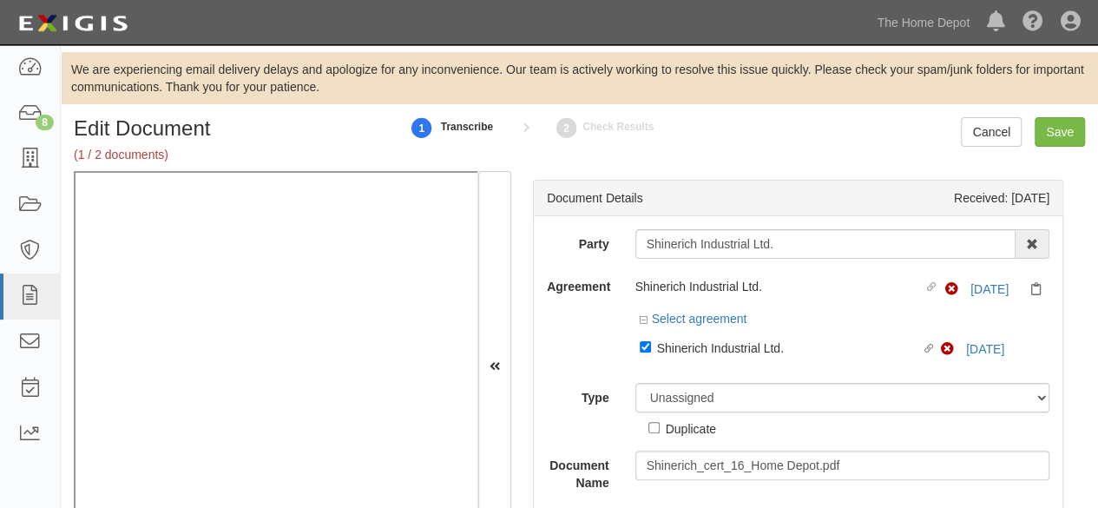
drag, startPoint x: 669, startPoint y: 352, endPoint x: 667, endPoint y: 360, distance: 8.9
click at [669, 352] on div "Shinerich Industrial Ltd." at bounding box center [789, 347] width 265 height 19
click at [651, 352] on input "Linked agreement Shinerich Industrial Ltd. Linked agreement" at bounding box center [645, 346] width 11 height 11
checkbox input "false"
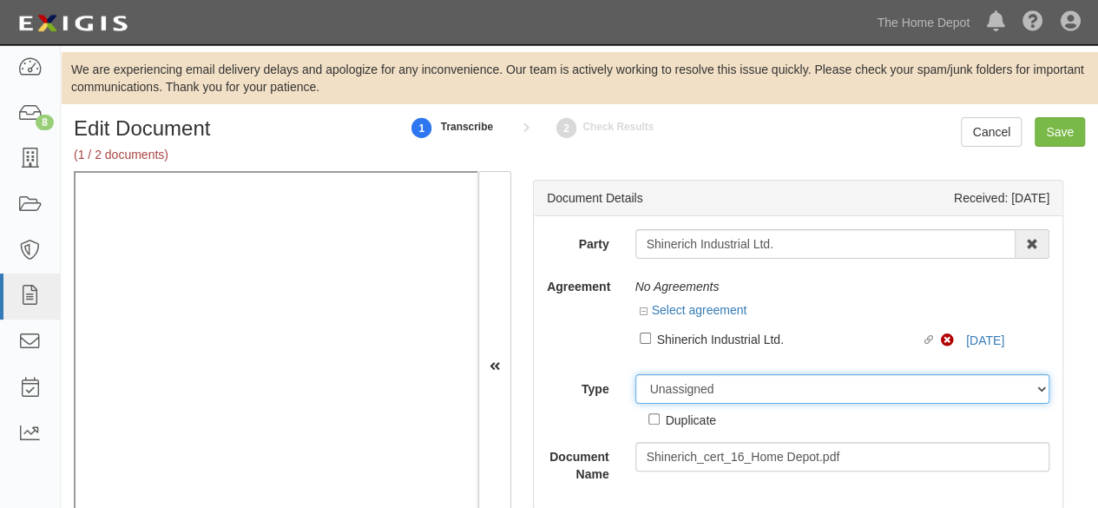
click at [654, 384] on select "Unassigned Binder Cancellation Notice Certificate Contract Endorsement Insuranc…" at bounding box center [843, 389] width 415 height 30
select select "OtherDetail"
click at [636, 374] on select "Unassigned Binder Cancellation Notice Certificate Contract Endorsement Insuranc…" at bounding box center [843, 389] width 415 height 30
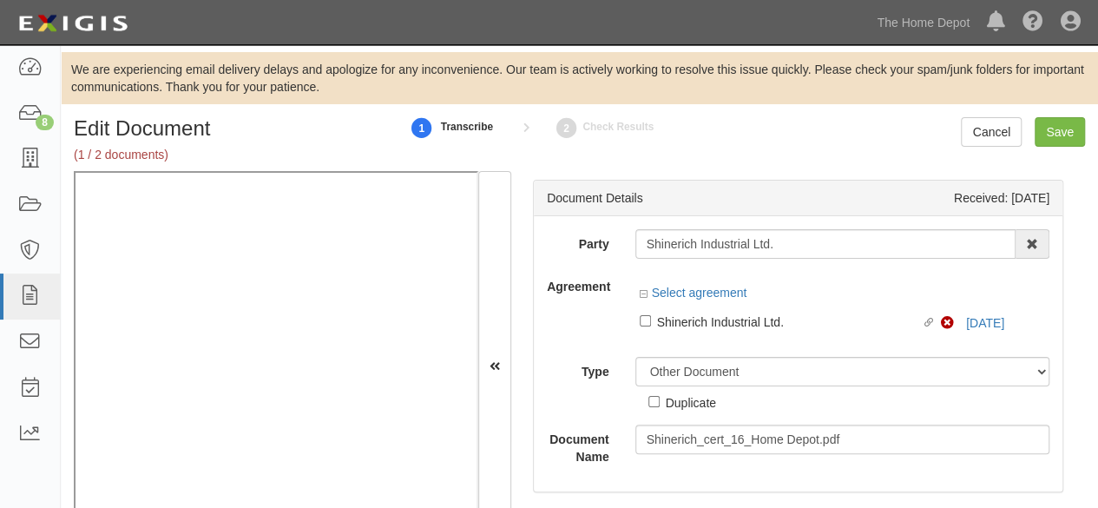
click at [688, 401] on div "Duplicate" at bounding box center [691, 401] width 50 height 19
click at [660, 401] on input "Duplicate" at bounding box center [654, 401] width 11 height 11
checkbox input "true"
click at [1059, 135] on input "Save" at bounding box center [1060, 132] width 50 height 30
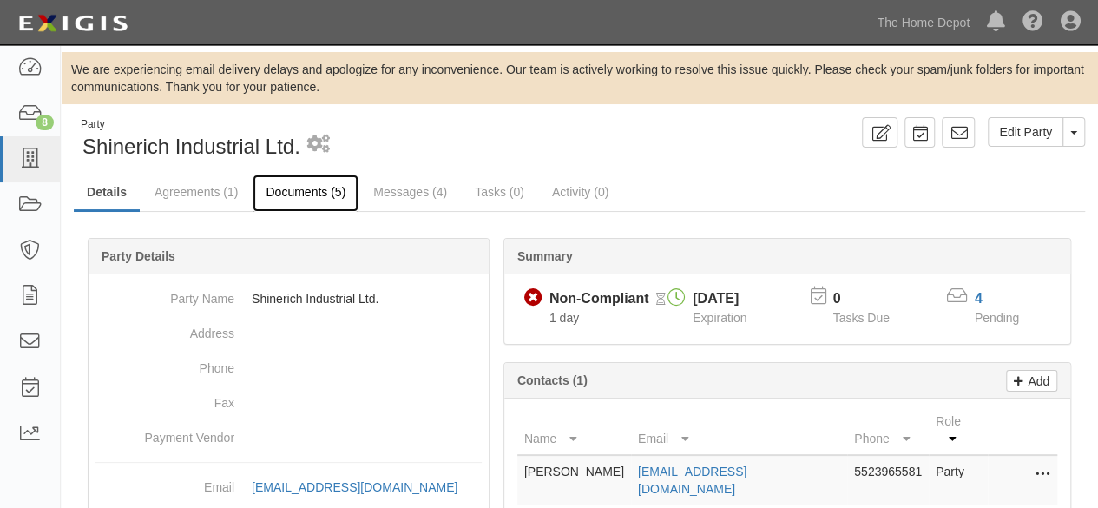
click at [306, 195] on link "Documents (5)" at bounding box center [306, 193] width 106 height 37
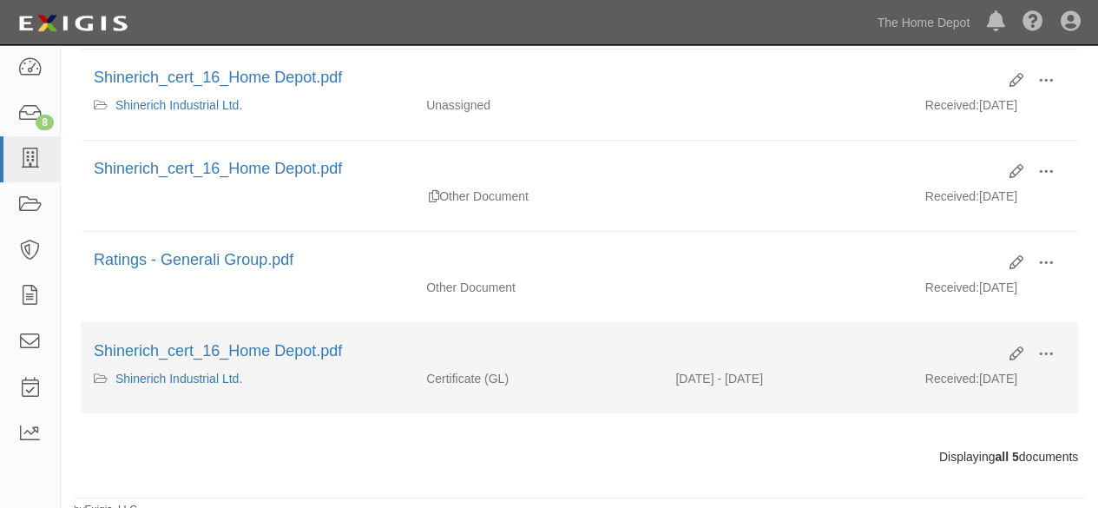
scroll to position [439, 0]
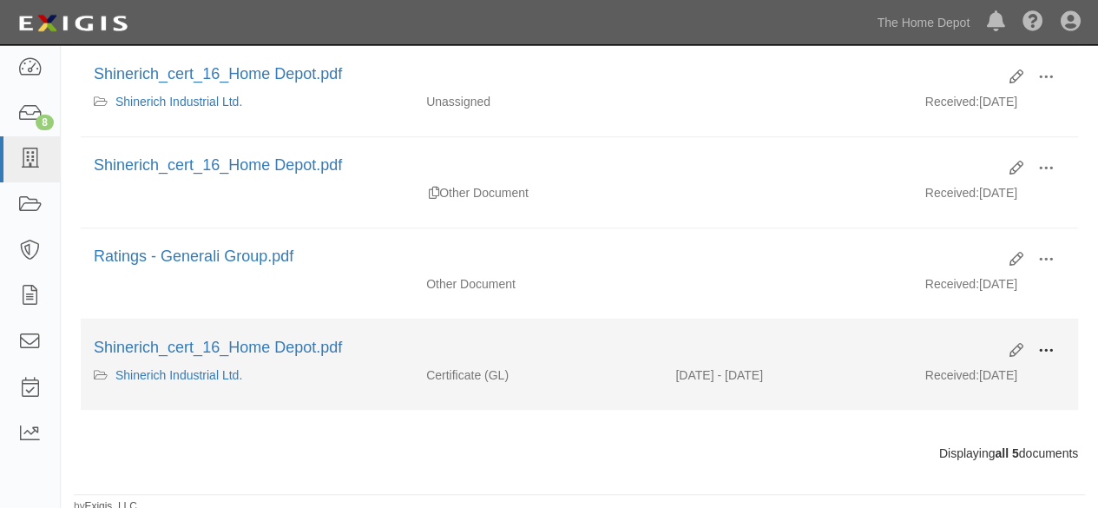
click at [1047, 343] on span at bounding box center [1046, 351] width 16 height 16
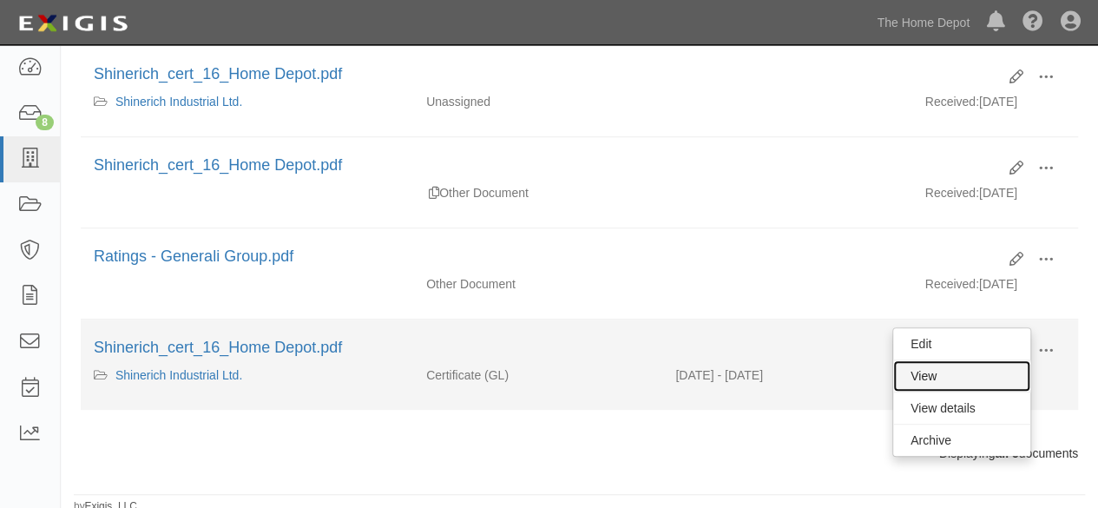
click at [983, 368] on link "View" at bounding box center [961, 375] width 137 height 31
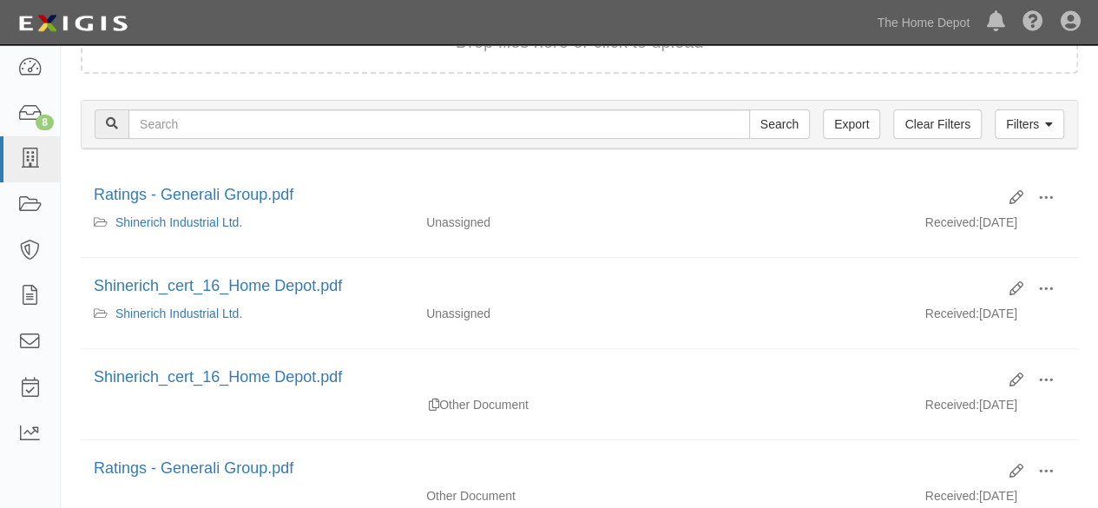
scroll to position [266, 0]
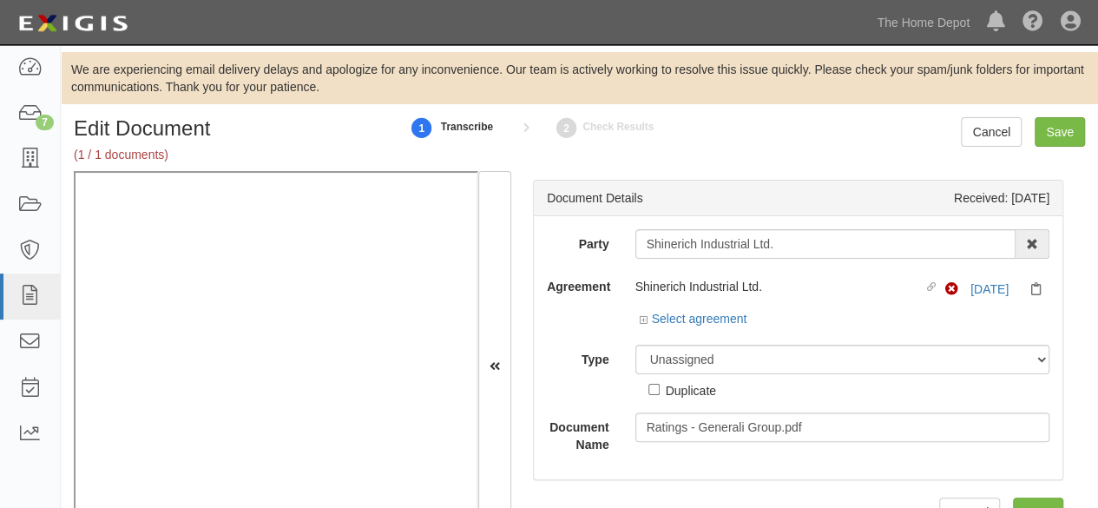
click at [700, 325] on div "Select agreement" at bounding box center [694, 318] width 108 height 17
click at [707, 319] on link "Select agreement" at bounding box center [694, 319] width 108 height 14
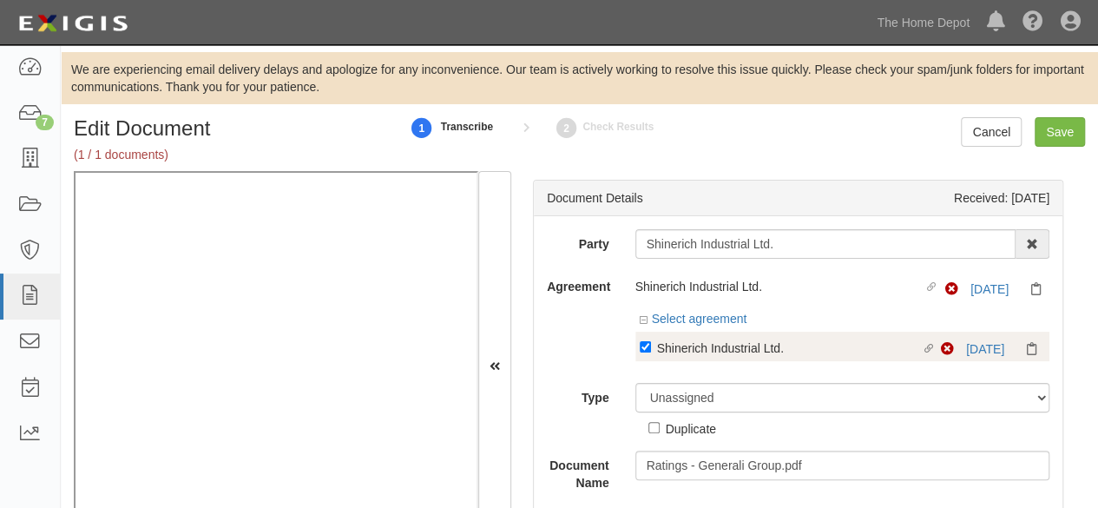
click at [677, 353] on div "Shinerich Industrial Ltd." at bounding box center [789, 347] width 265 height 19
click at [651, 353] on input "Linked agreement Shinerich Industrial Ltd. Linked agreement" at bounding box center [645, 346] width 11 height 11
checkbox input "false"
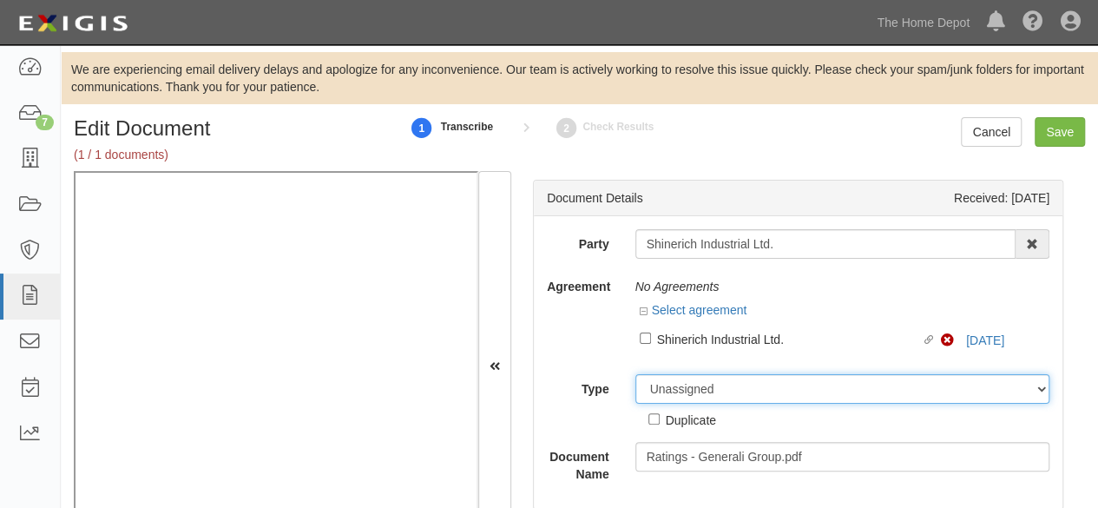
click at [668, 386] on select "Unassigned Binder Cancellation Notice Certificate Contract Endorsement Insuranc…" at bounding box center [843, 389] width 415 height 30
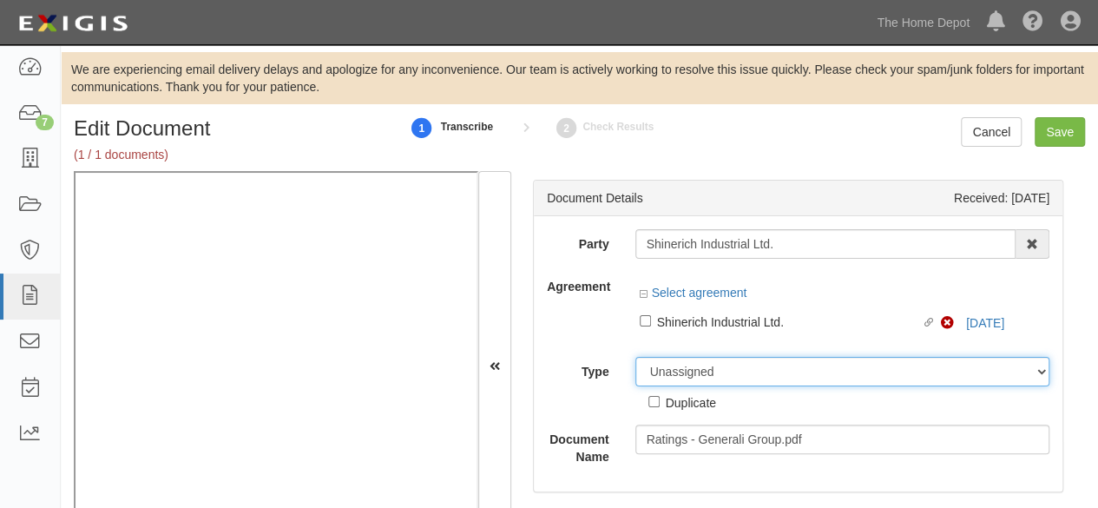
select select "OtherDetail"
click at [636, 357] on select "Unassigned Binder Cancellation Notice Certificate Contract Endorsement Insuranc…" at bounding box center [843, 372] width 415 height 30
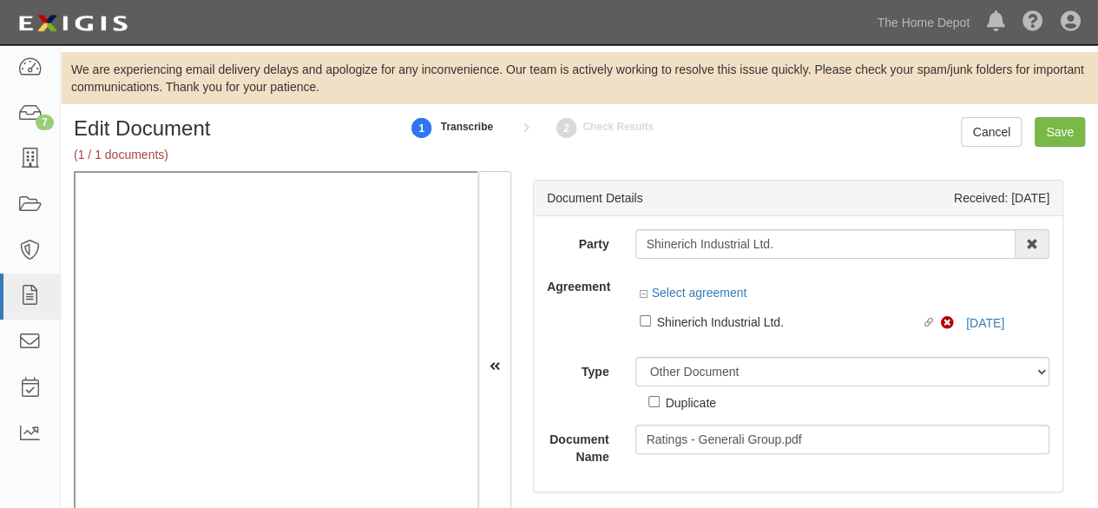
click at [675, 408] on div "Duplicate" at bounding box center [691, 401] width 50 height 19
click at [660, 407] on input "Duplicate" at bounding box center [654, 401] width 11 height 11
click at [680, 400] on div "Duplicate" at bounding box center [691, 401] width 50 height 19
click at [660, 400] on input "Duplicate" at bounding box center [654, 401] width 11 height 11
checkbox input "false"
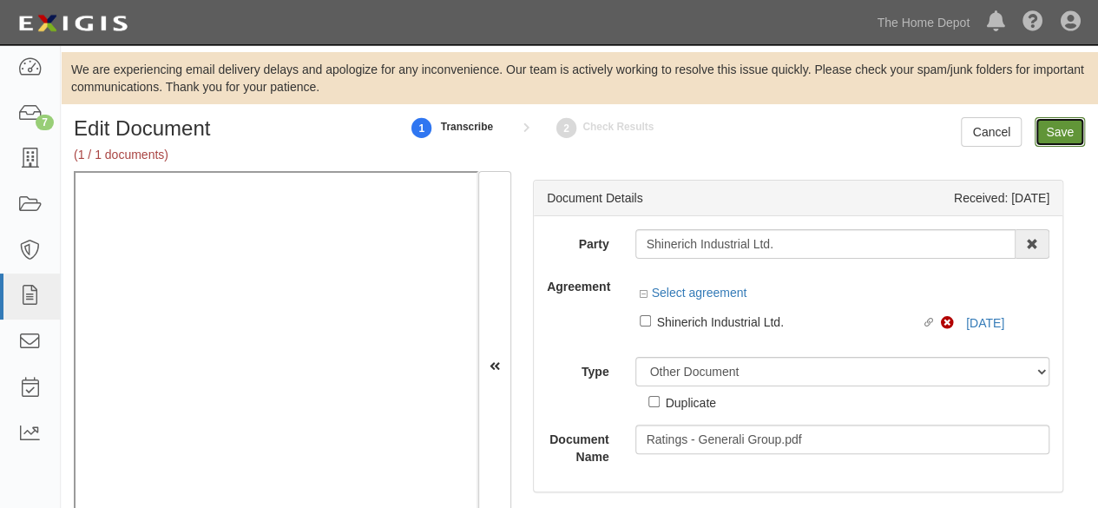
click at [1063, 131] on input "Save" at bounding box center [1060, 132] width 50 height 30
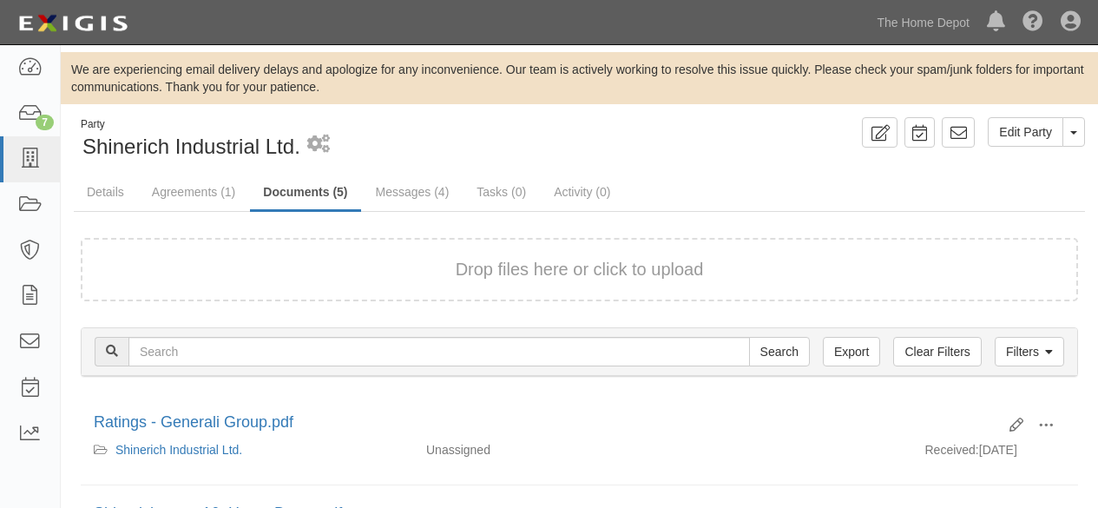
scroll to position [266, 0]
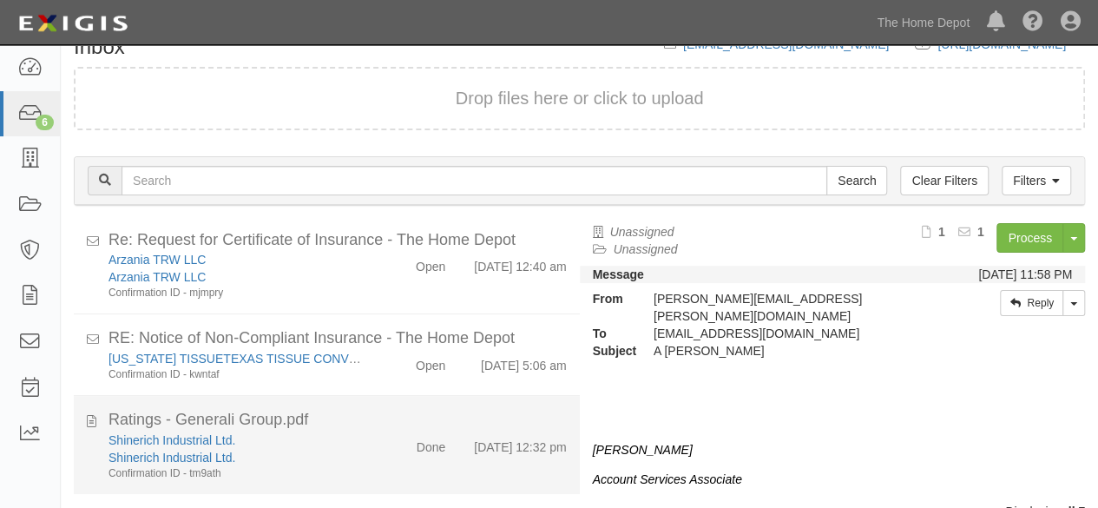
scroll to position [118, 0]
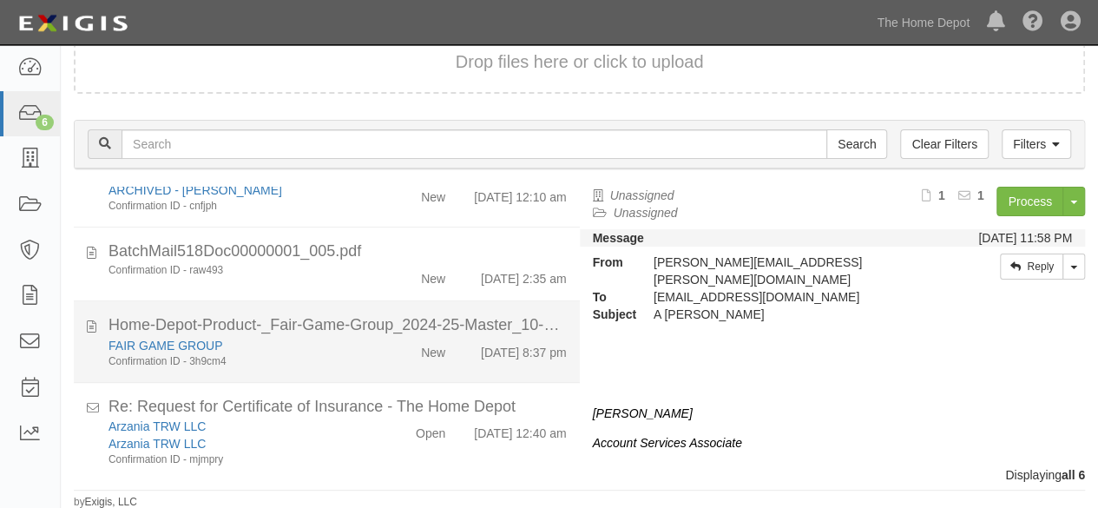
scroll to position [243, 0]
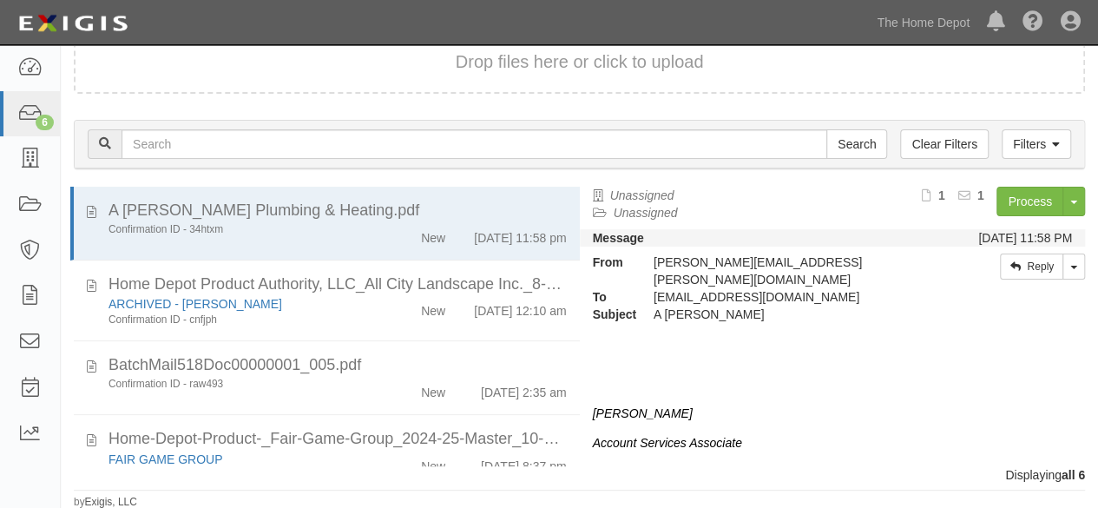
scroll to position [118, 0]
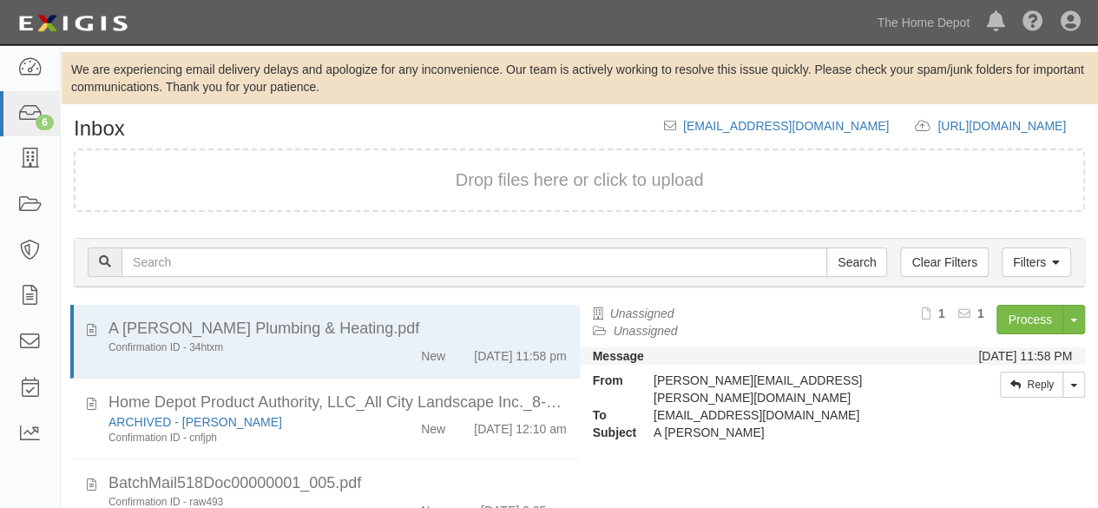
scroll to position [118, 0]
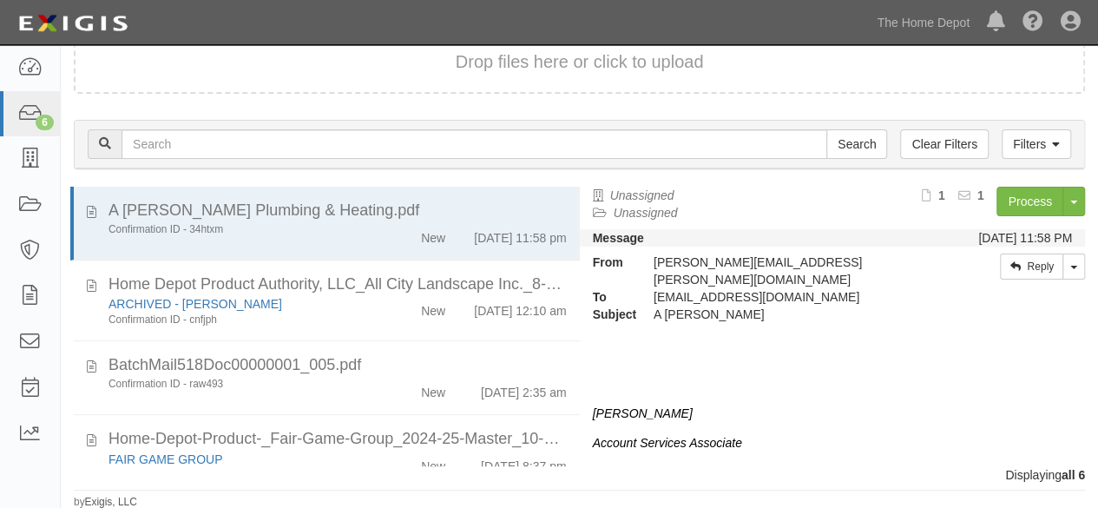
scroll to position [243, 0]
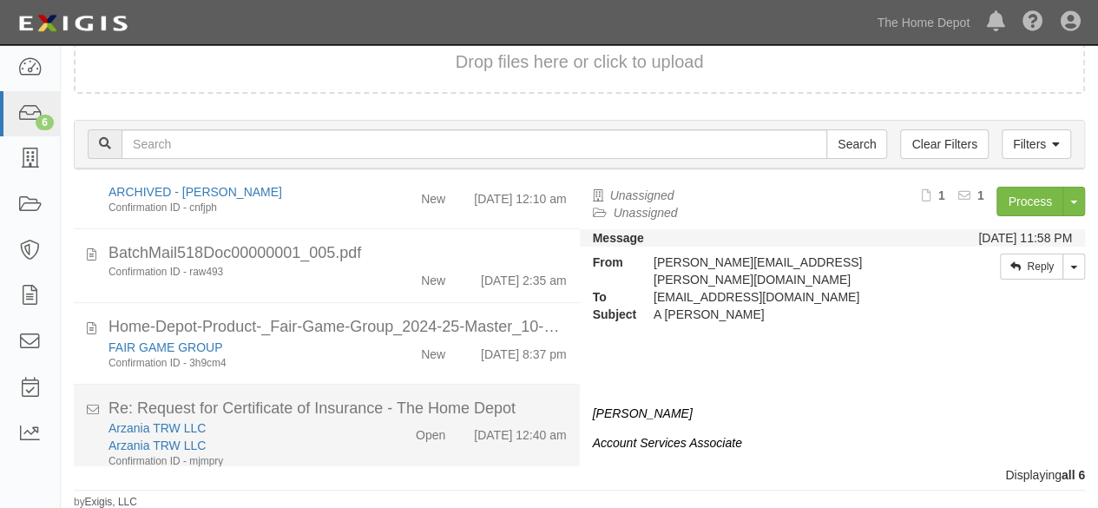
scroll to position [243, 0]
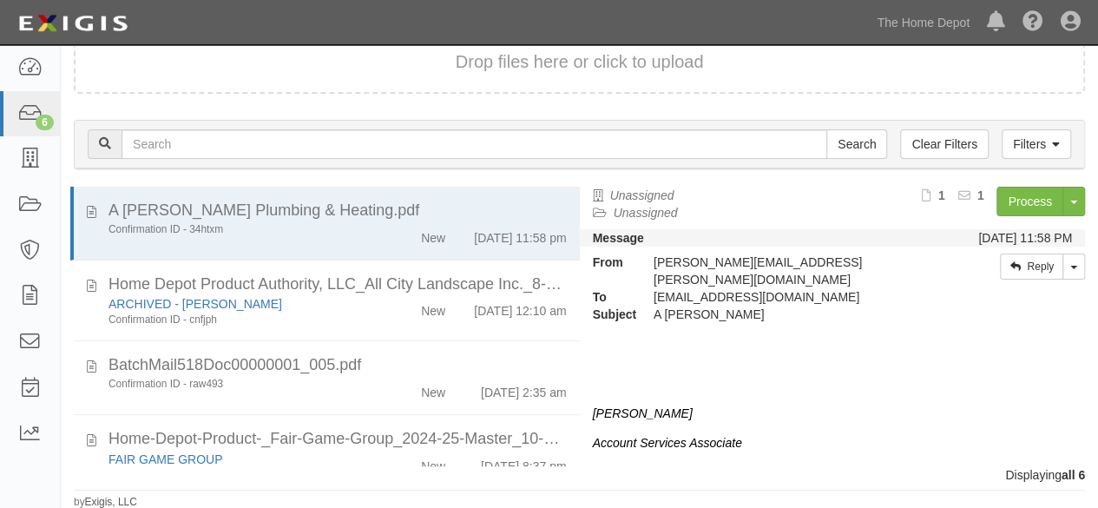
scroll to position [243, 0]
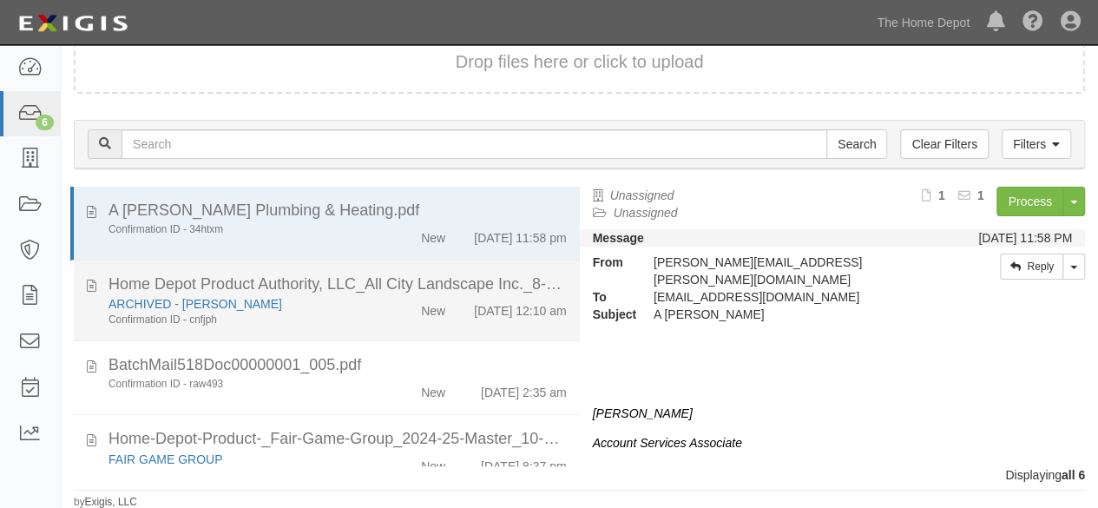
scroll to position [243, 0]
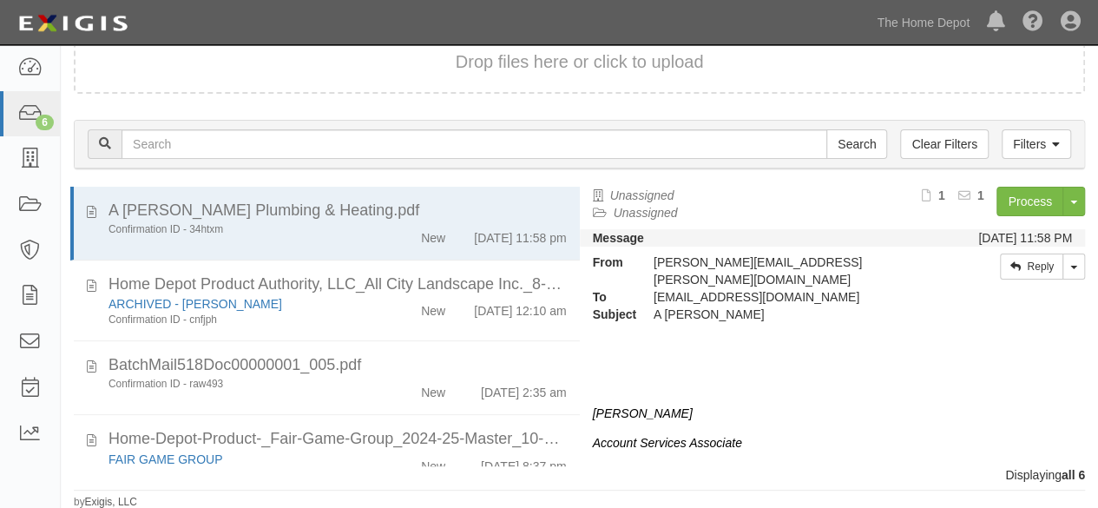
scroll to position [243, 0]
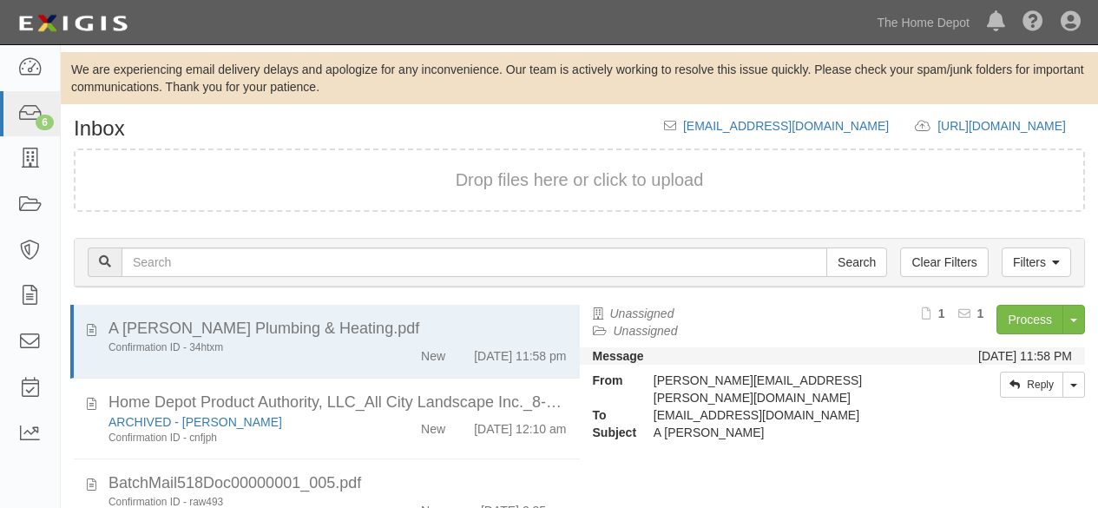
scroll to position [118, 0]
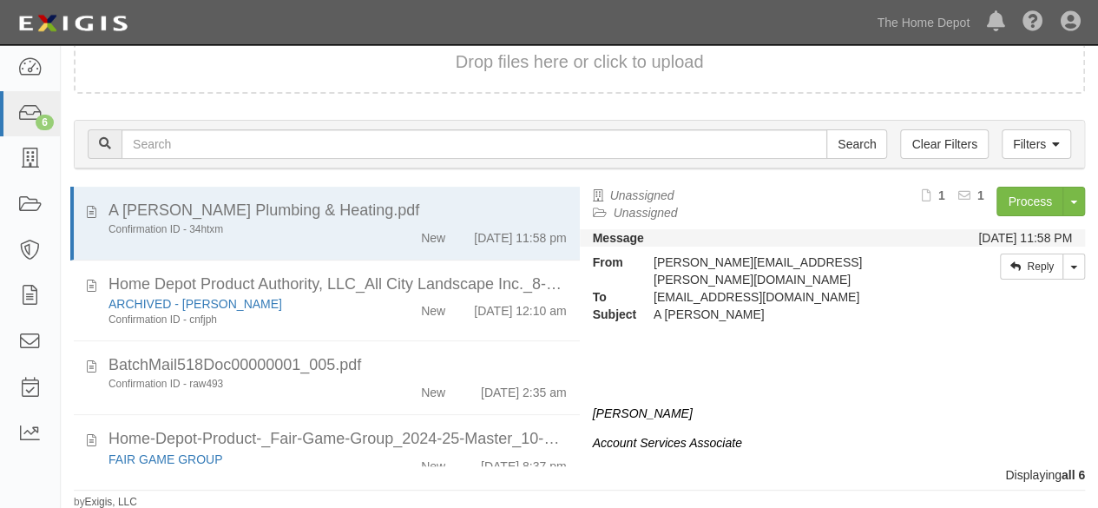
scroll to position [243, 0]
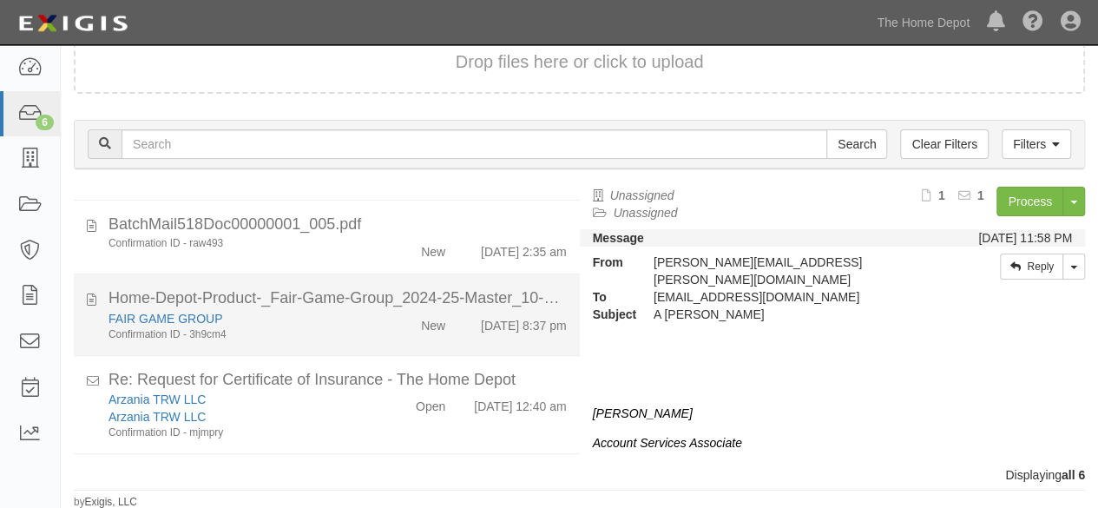
scroll to position [243, 0]
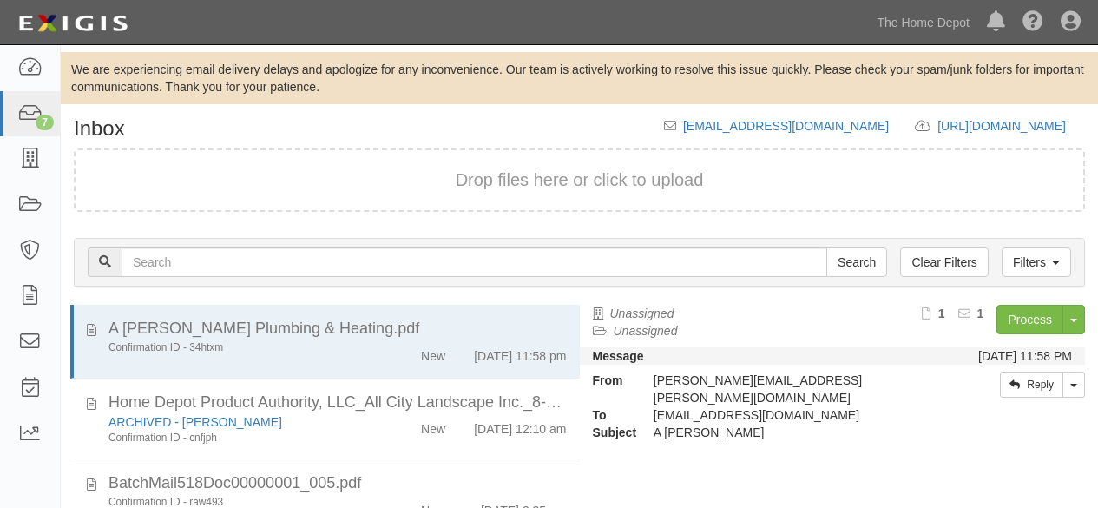
scroll to position [118, 0]
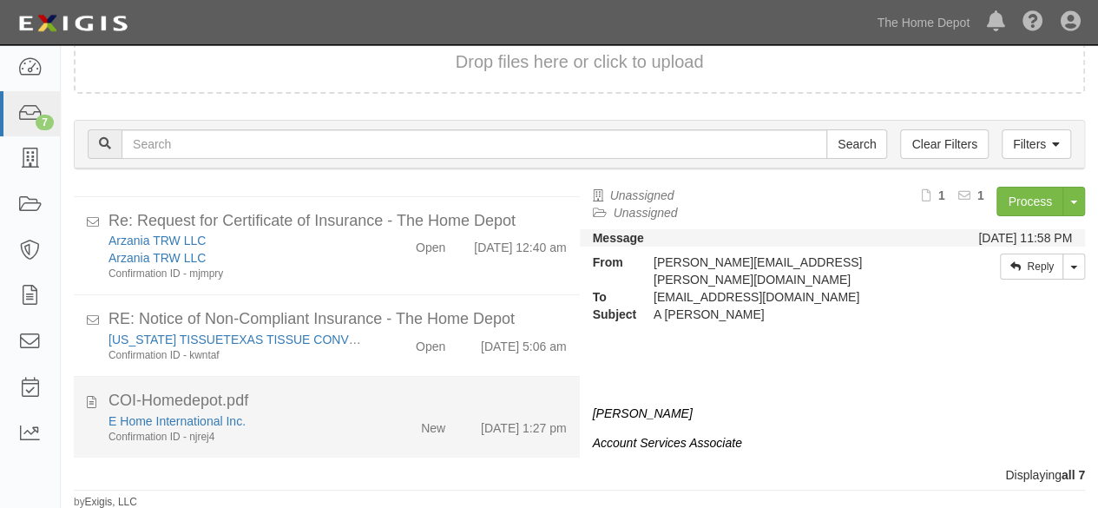
click at [353, 433] on div "Confirmation ID - njrej4" at bounding box center [237, 437] width 256 height 15
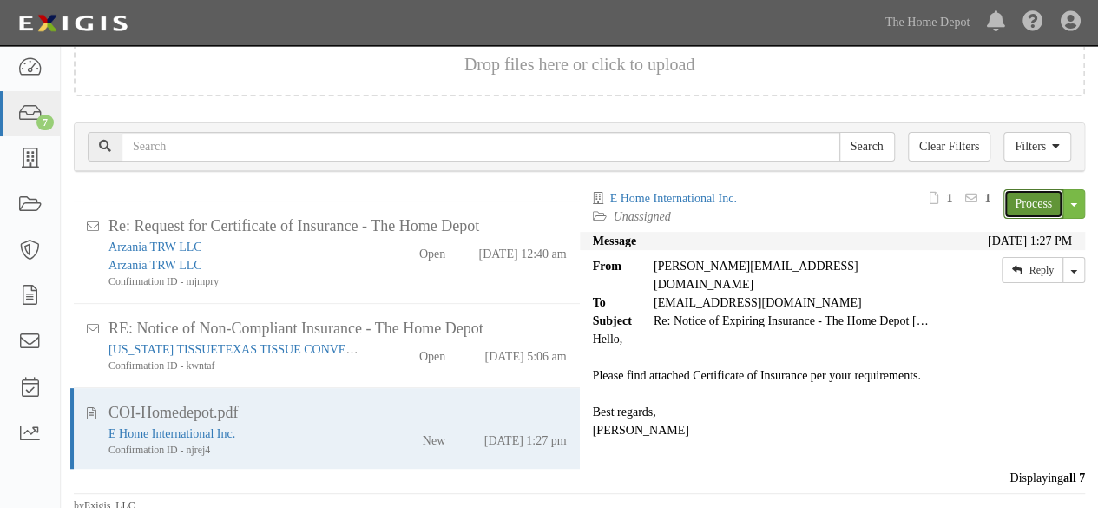
click at [1015, 201] on link "Process" at bounding box center [1034, 204] width 60 height 30
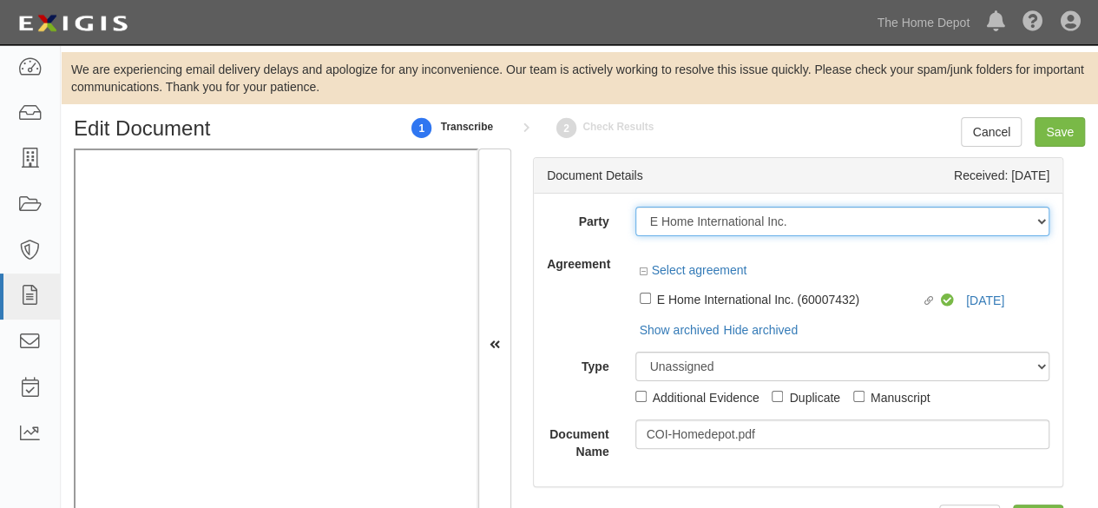
click at [794, 229] on select "1000576868 Ontario Inc. 10 STRAWBERRY STREET 115282 CANADA LTEE 11947907 Canada…" at bounding box center [843, 222] width 415 height 30
click at [801, 223] on select "1000576868 Ontario Inc. 10 STRAWBERRY STREET 115282 CANADA LTEE 11947907 Canada…" at bounding box center [843, 222] width 415 height 30
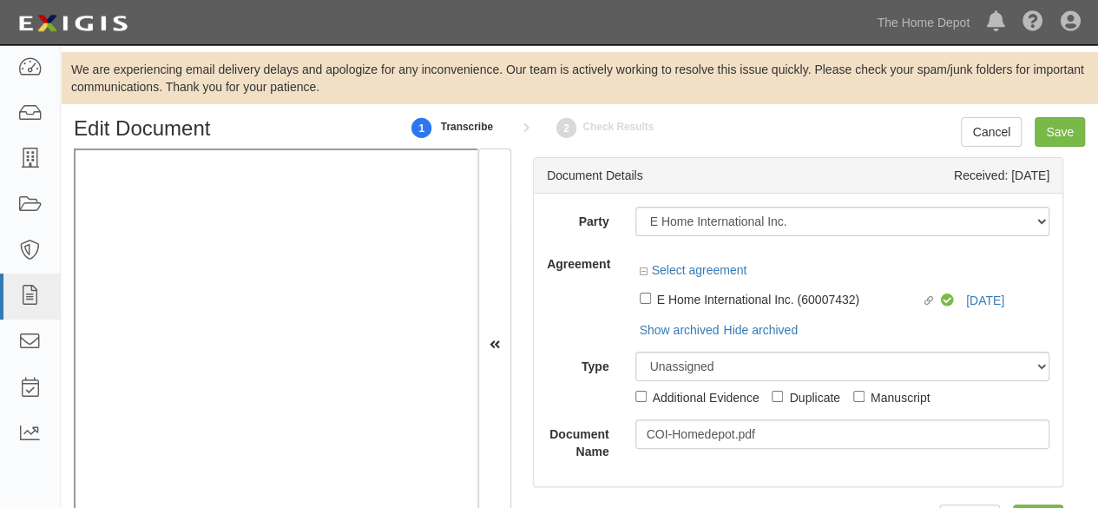
click at [801, 246] on div "Party 1000576868 Ontario Inc. 10 STRAWBERRY STREET 115282 CANADA LTEE 11947907 …" at bounding box center [798, 334] width 503 height 254
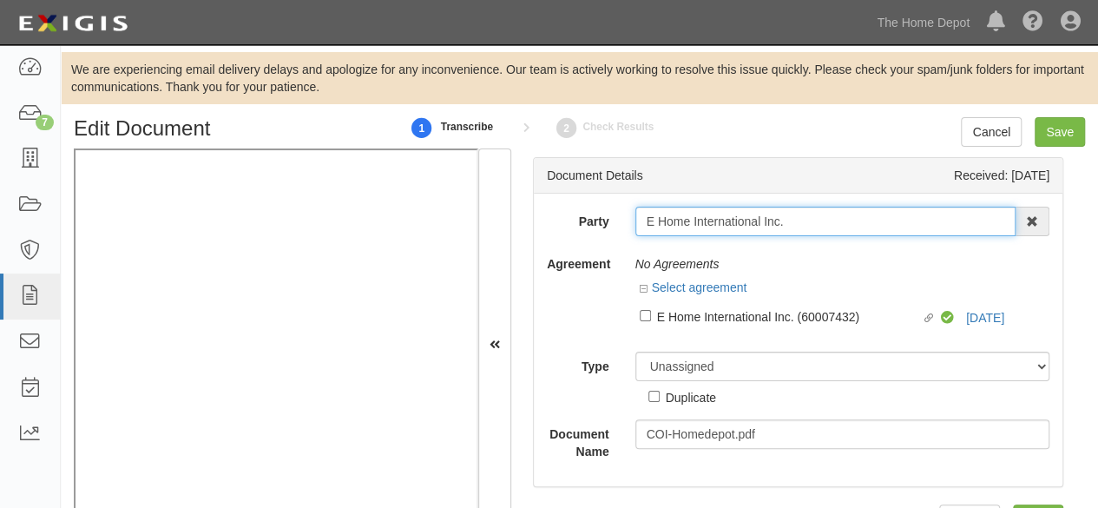
click at [799, 215] on input "E Home International Inc." at bounding box center [826, 222] width 381 height 30
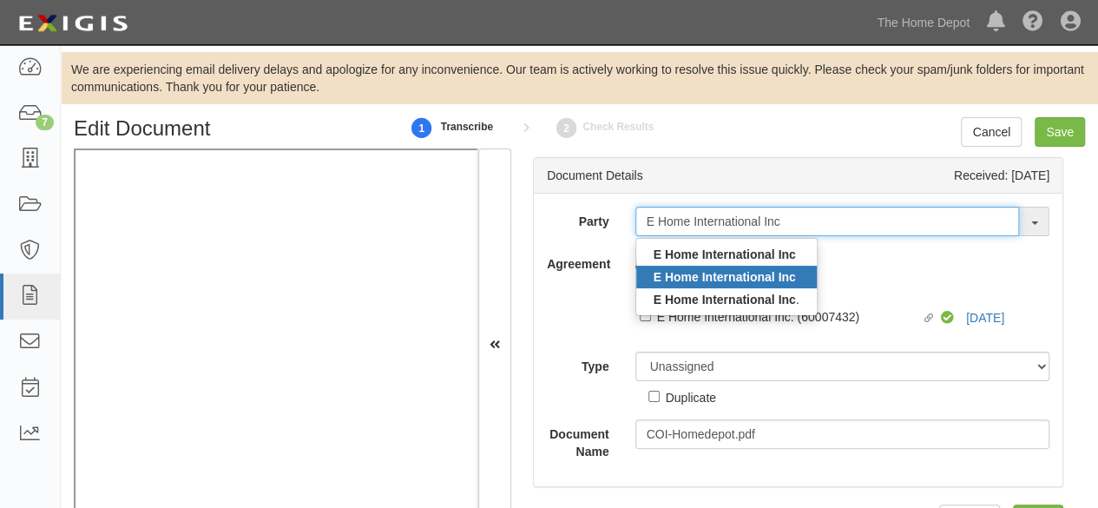
type input "E Home International Inc"
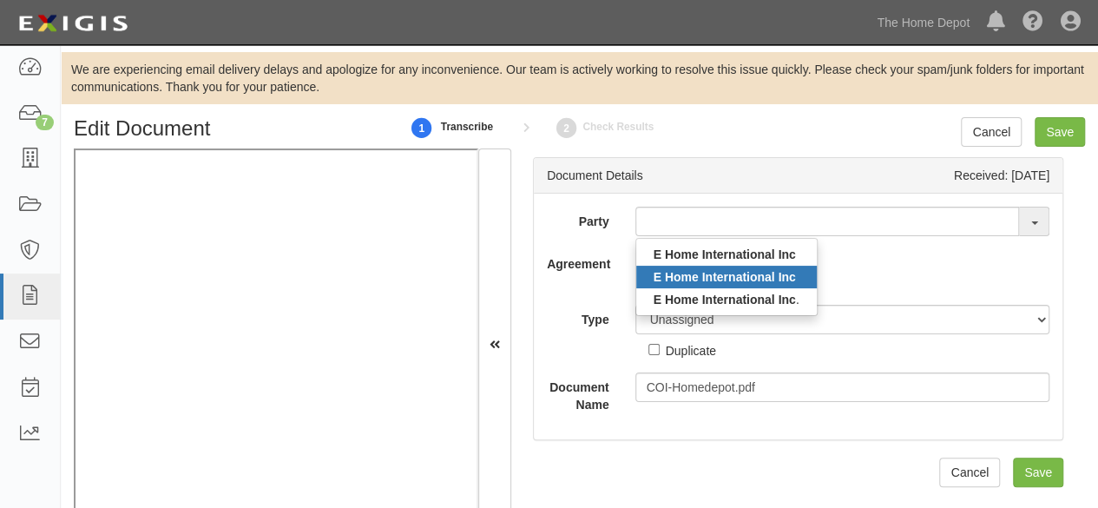
click at [748, 277] on strong "E Home International Inc" at bounding box center [725, 277] width 142 height 14
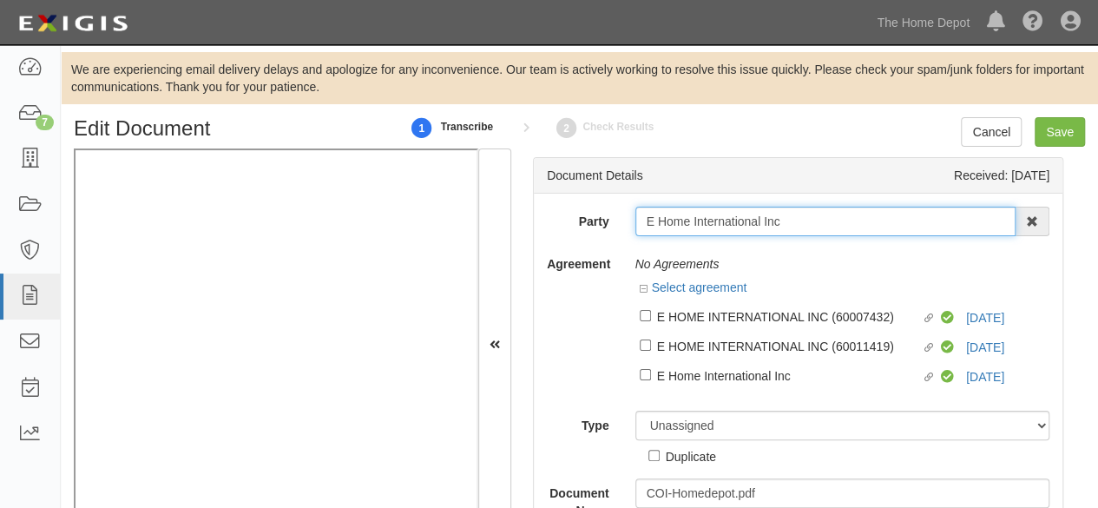
click at [722, 226] on input "E Home International Inc" at bounding box center [826, 222] width 381 height 30
click at [790, 227] on input "E Home International Inc" at bounding box center [826, 222] width 381 height 30
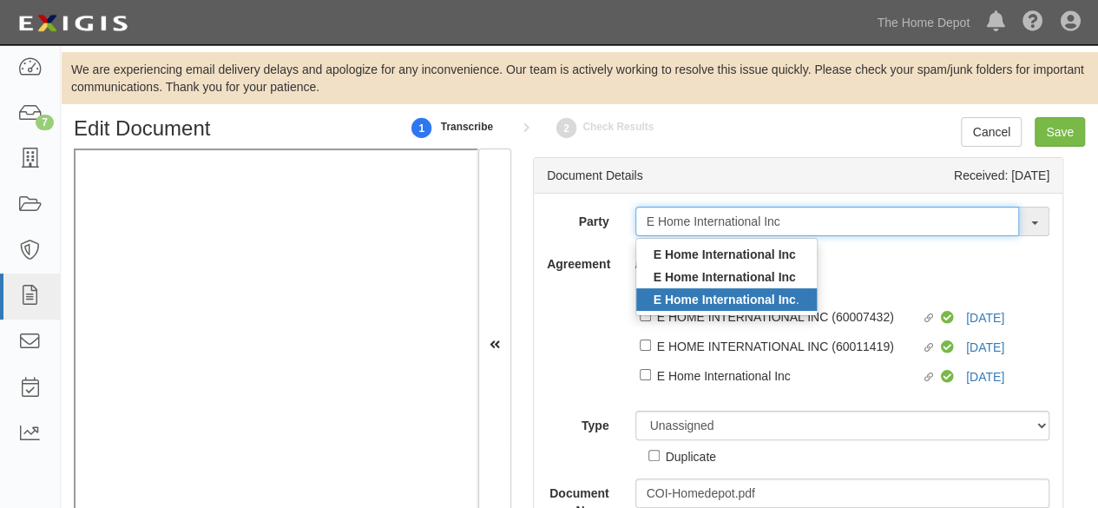
type input "E Home International Inc"
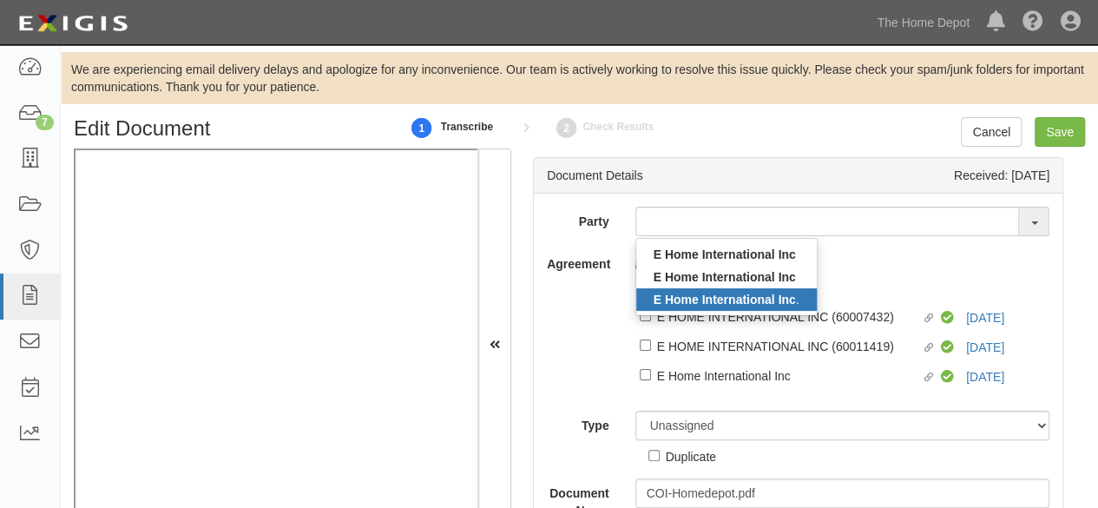
click at [765, 298] on strong "E Home International Inc" at bounding box center [725, 300] width 142 height 14
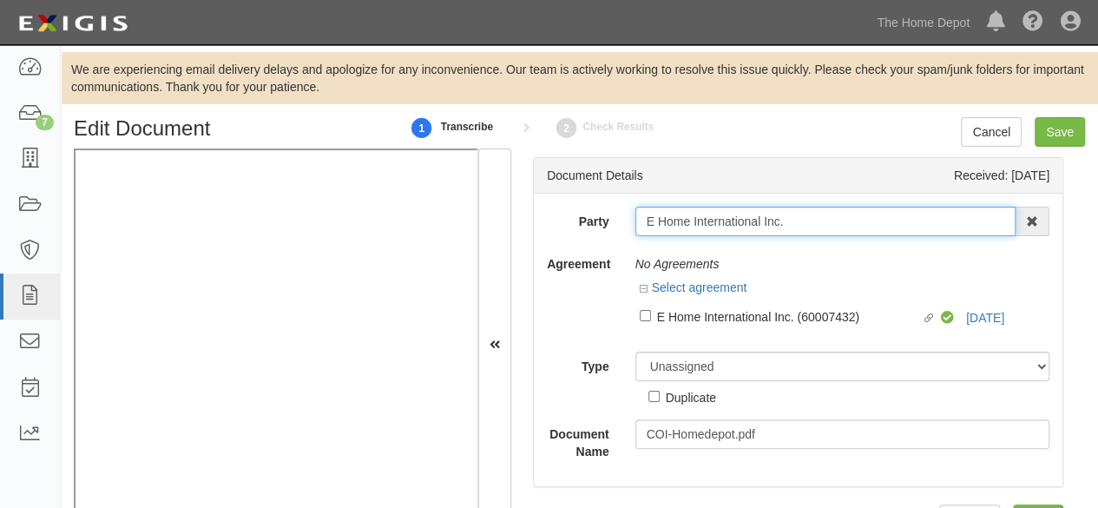
click at [802, 220] on input "E Home International Inc." at bounding box center [826, 222] width 381 height 30
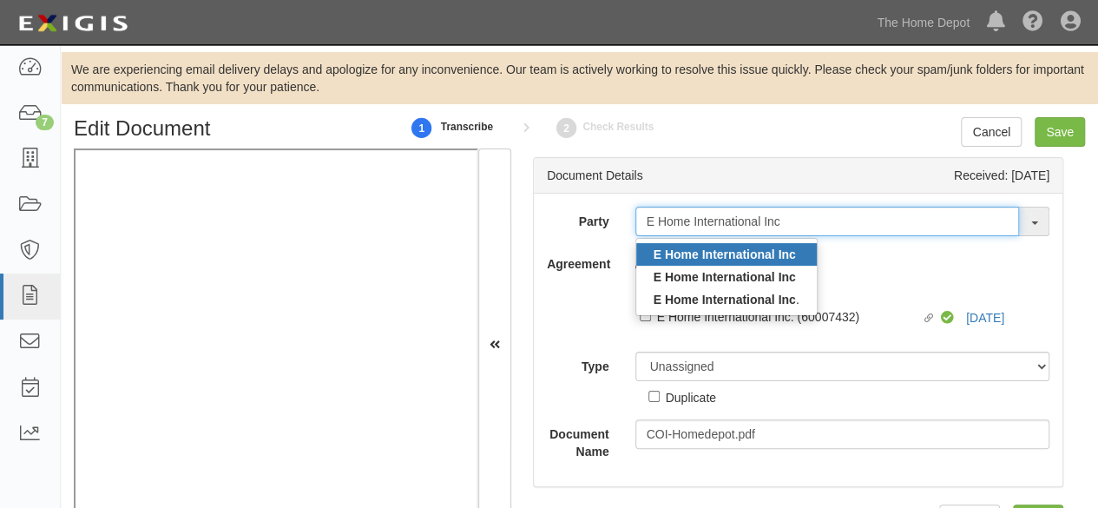
type input "E Home International Inc"
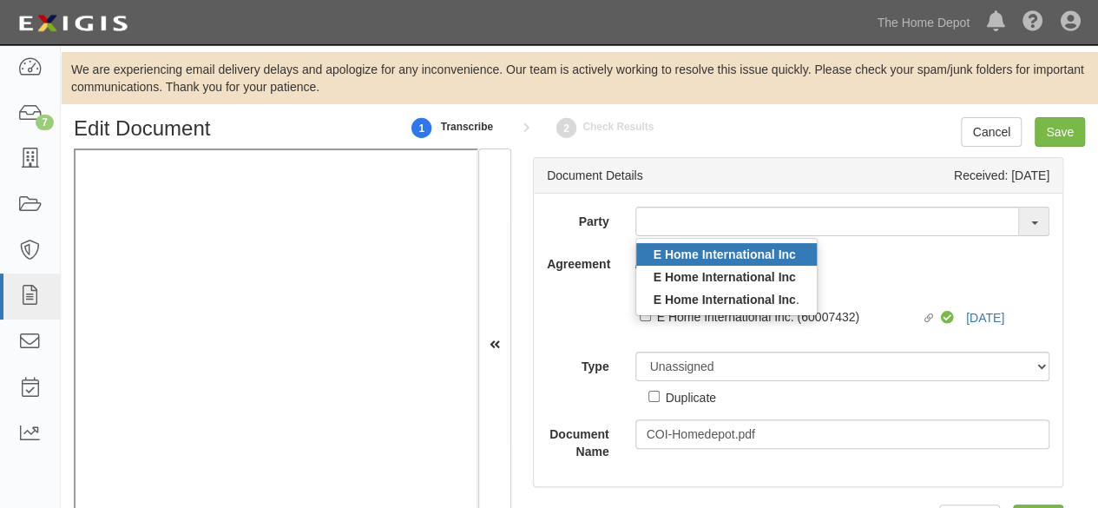
click at [773, 255] on strong "E Home International Inc" at bounding box center [725, 254] width 142 height 14
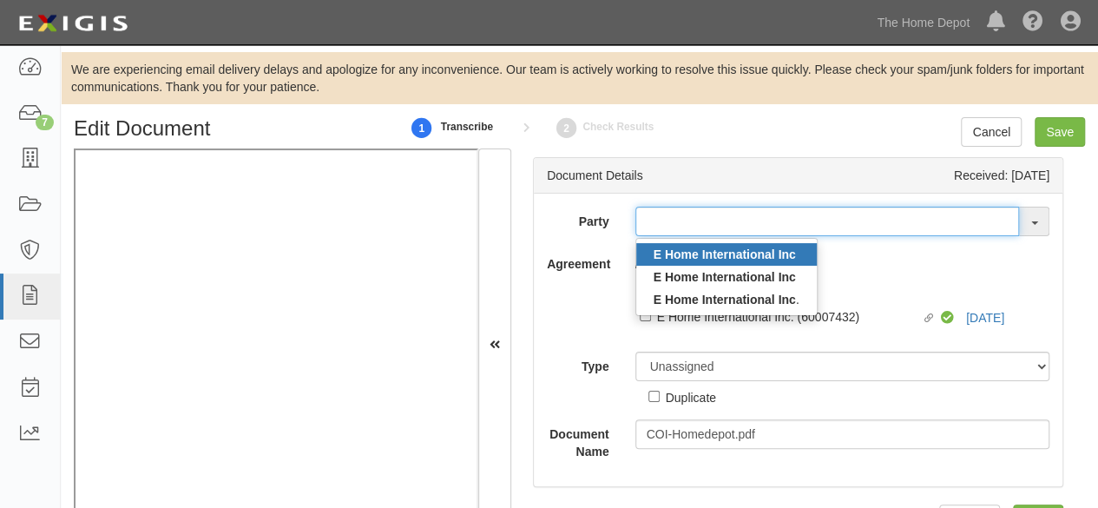
type input "E Home International Inc"
